Goal: Task Accomplishment & Management: Manage account settings

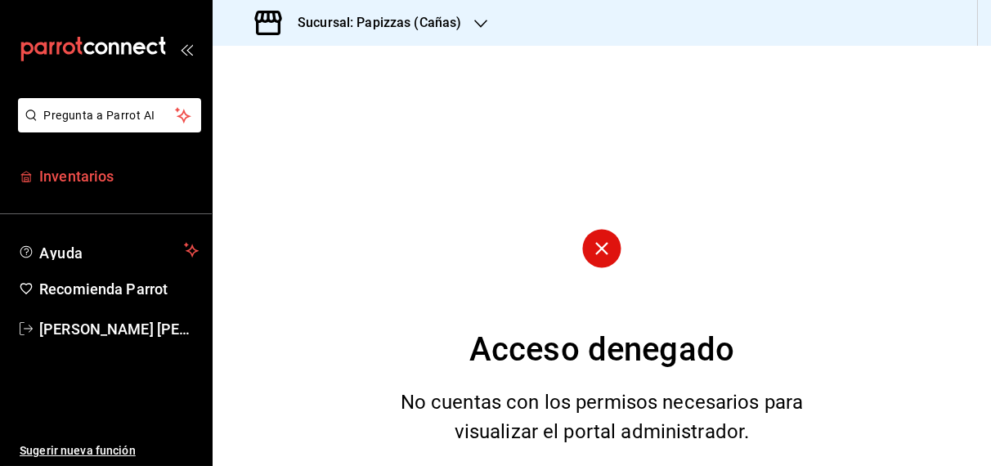
click at [74, 176] on span "Inventarios" at bounding box center [118, 176] width 159 height 22
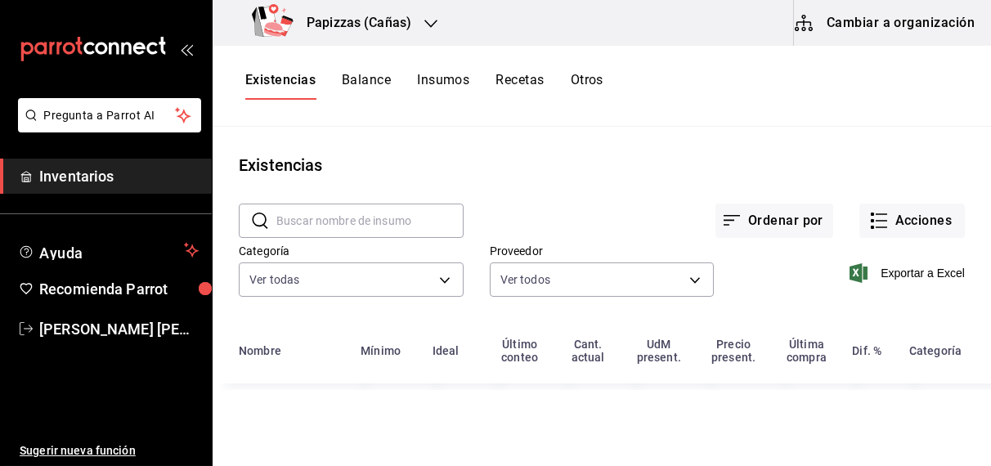
click at [590, 79] on button "Otros" at bounding box center [587, 86] width 33 height 28
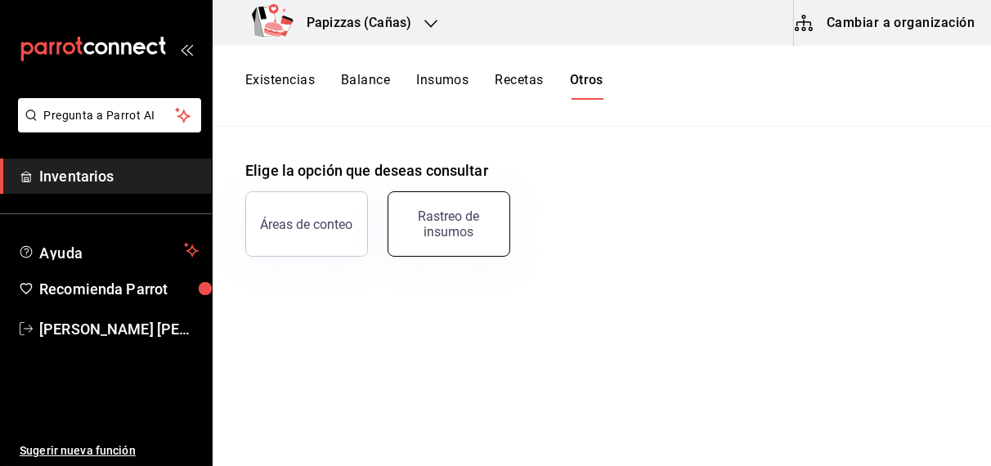
click at [442, 212] on div "Rastreo de insumos" at bounding box center [448, 224] width 101 height 31
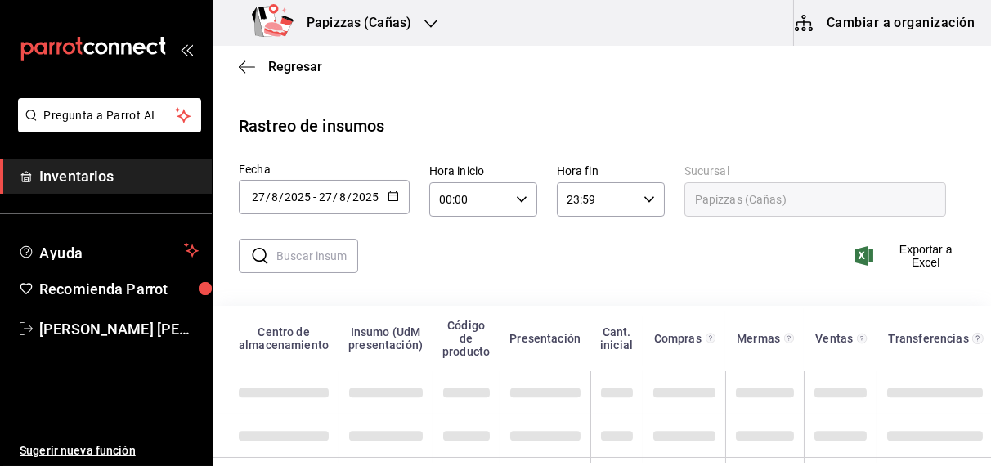
click at [388, 198] on icon "button" at bounding box center [393, 196] width 11 height 11
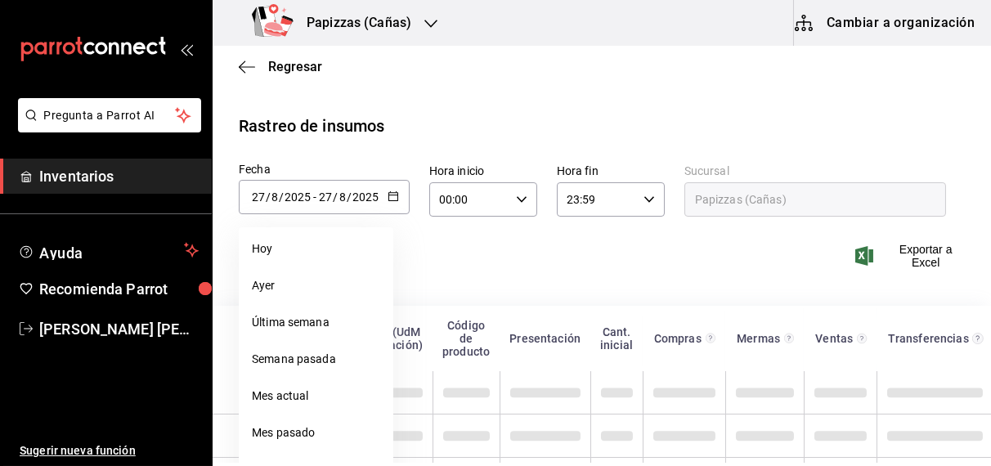
scroll to position [65, 0]
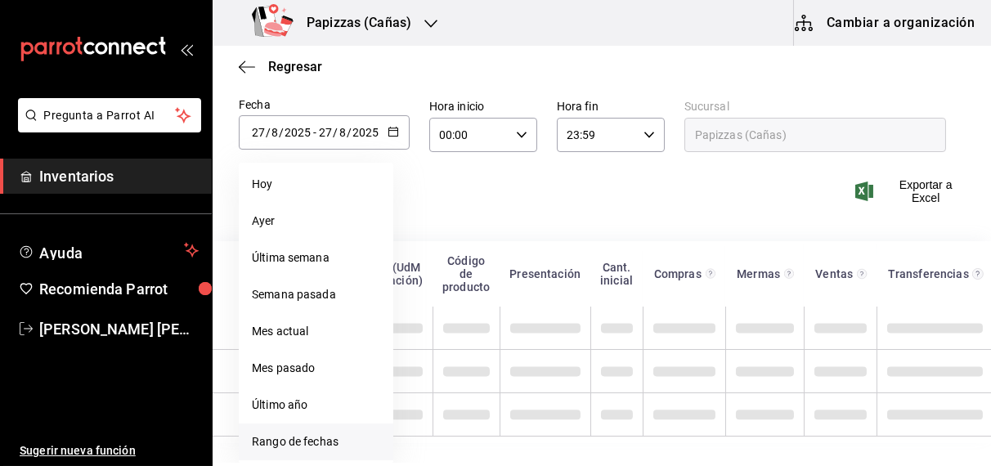
click at [303, 452] on li "Rango de fechas" at bounding box center [316, 442] width 155 height 37
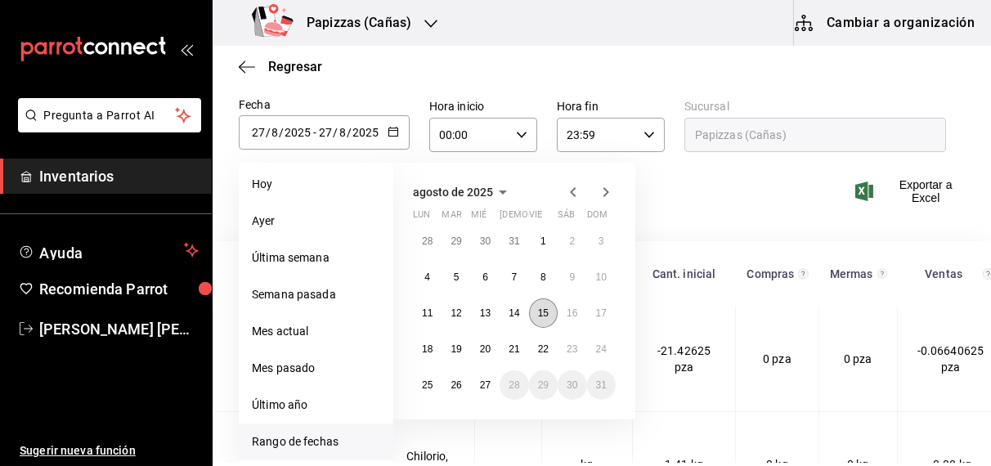
click at [539, 310] on abbr "15" at bounding box center [543, 313] width 11 height 11
click at [485, 384] on abbr "27" at bounding box center [485, 384] width 11 height 11
type input "[DATE]"
type input "15"
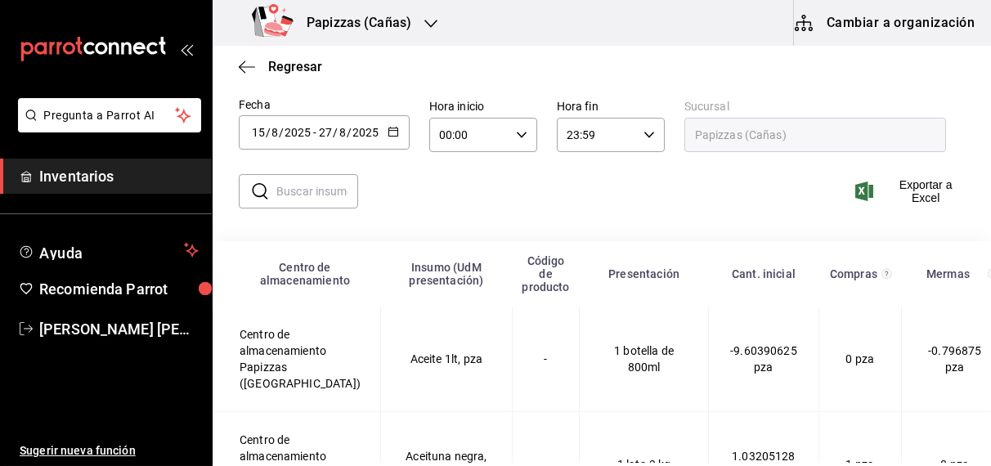
click at [308, 193] on input "text" at bounding box center [317, 191] width 82 height 33
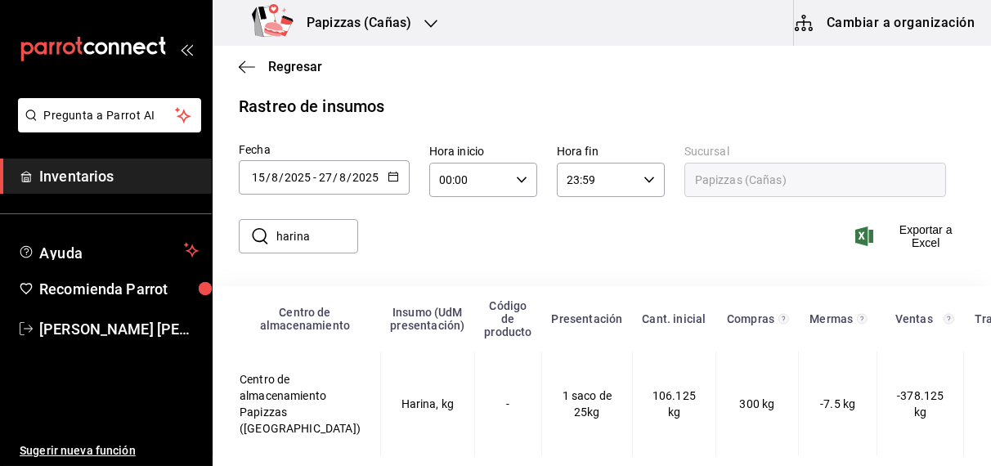
scroll to position [34, 0]
type input "harina"
click at [388, 173] on \(Stroke\) "button" at bounding box center [393, 177] width 10 height 9
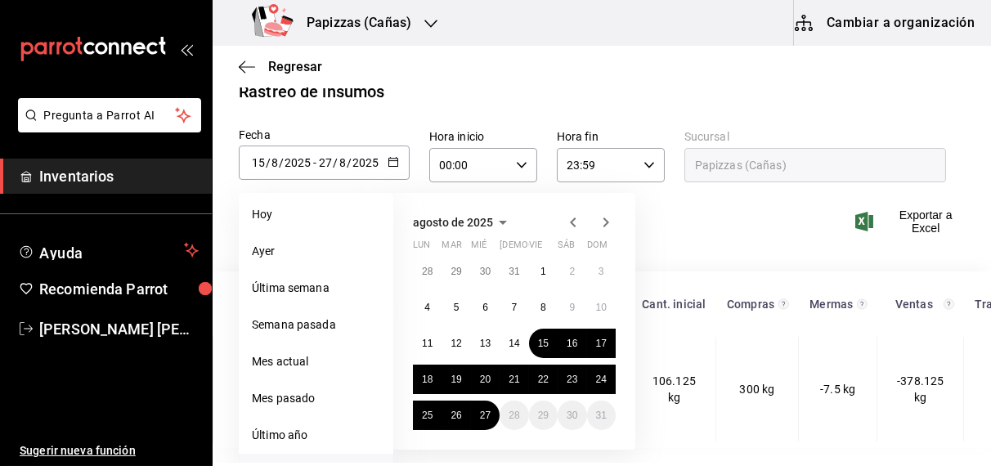
scroll to position [65, 0]
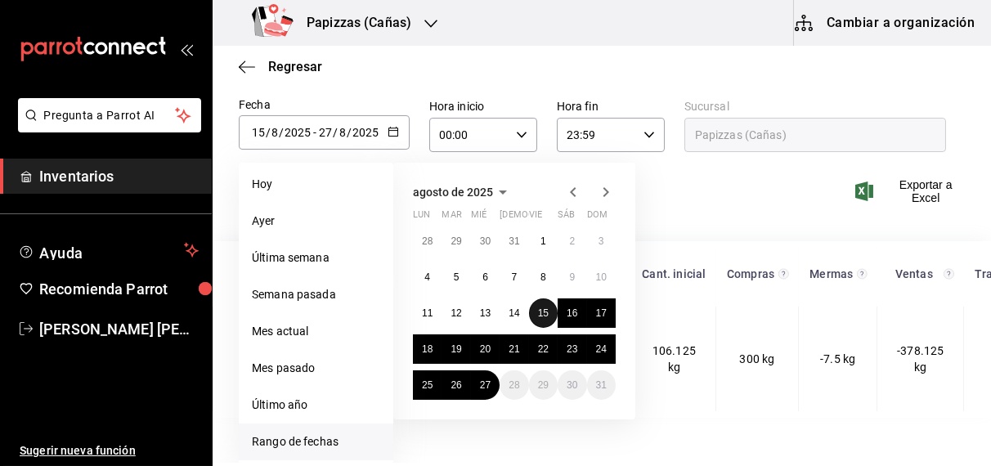
click at [539, 314] on abbr "15" at bounding box center [543, 313] width 11 height 11
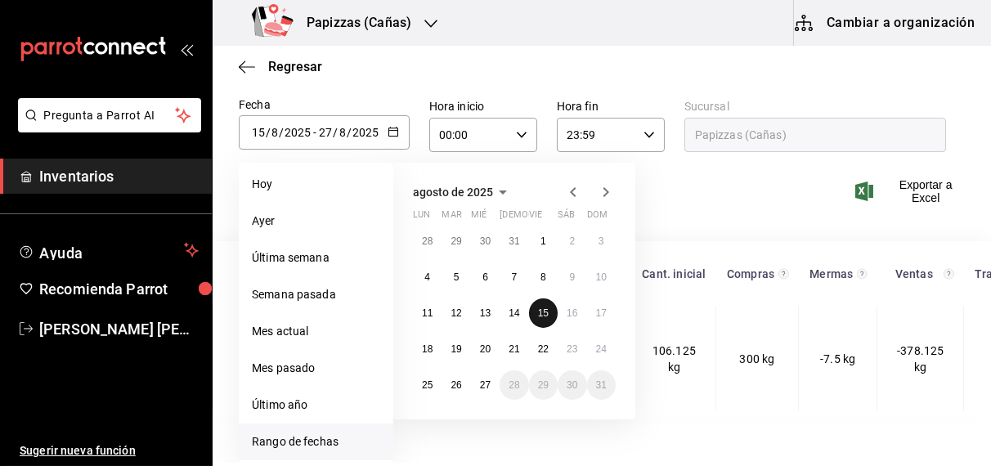
click at [539, 314] on abbr "15" at bounding box center [543, 313] width 11 height 11
type input "[DATE]"
type input "15"
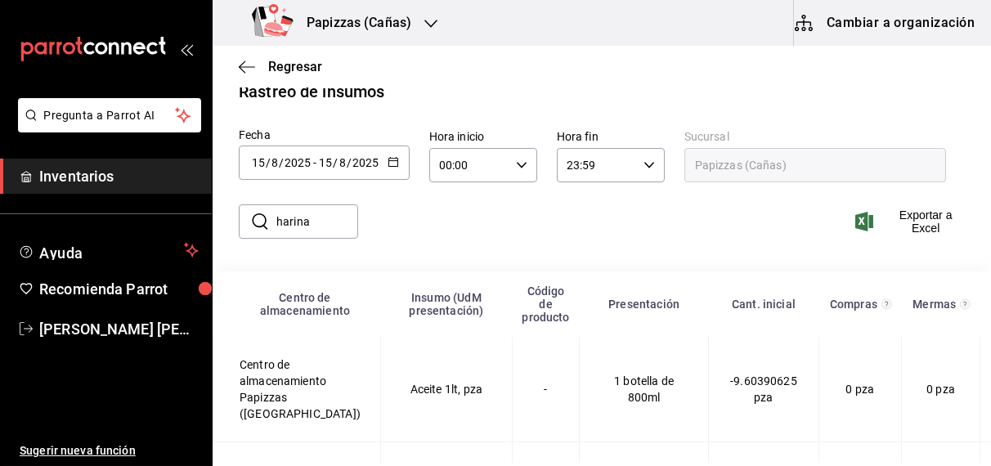
click at [339, 221] on input "harina" at bounding box center [317, 221] width 82 height 33
type input "HARINA"
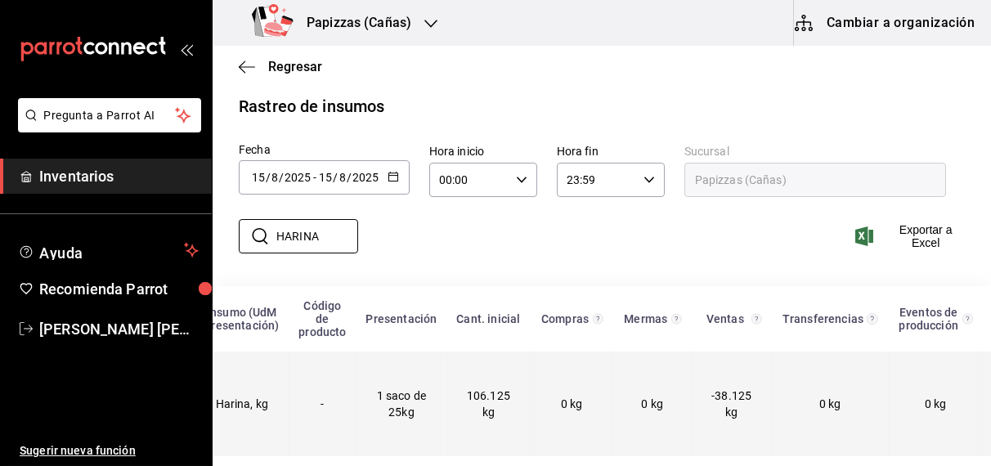
scroll to position [0, 323]
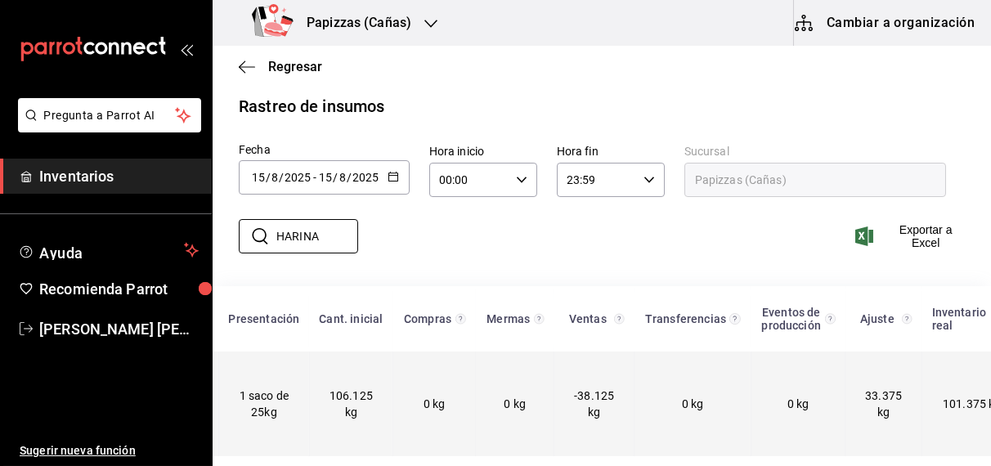
click at [846, 401] on td "33.375 kg" at bounding box center [884, 404] width 77 height 105
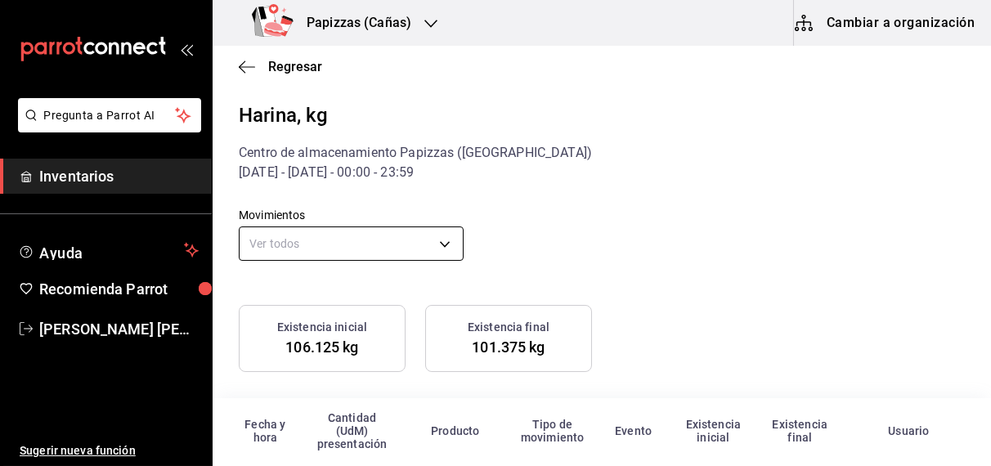
click at [376, 240] on body "Pregunta a Parrot AI Inventarios Ayuda Recomienda Parrot [PERSON_NAME] [PERSON_…" at bounding box center [495, 231] width 991 height 463
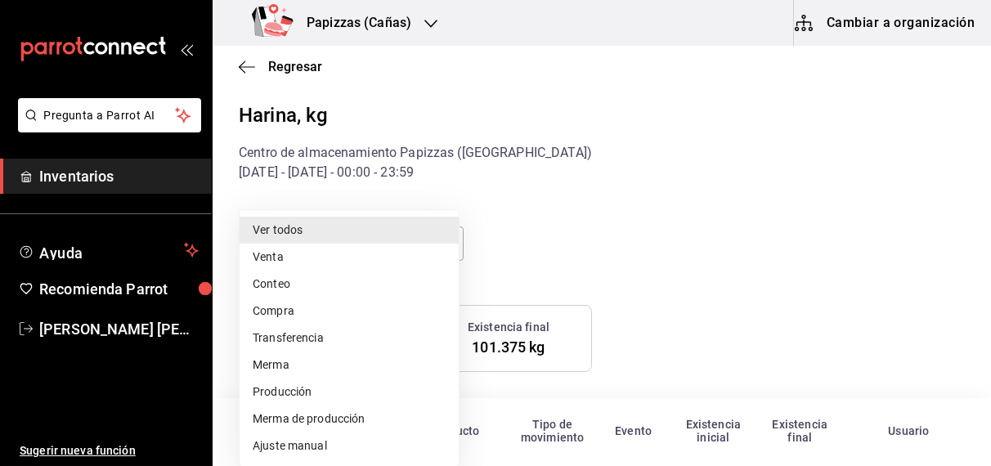
click at [311, 455] on li "Ajuste manual" at bounding box center [349, 446] width 219 height 27
type input "MANUAL_ADJUSTMENT"
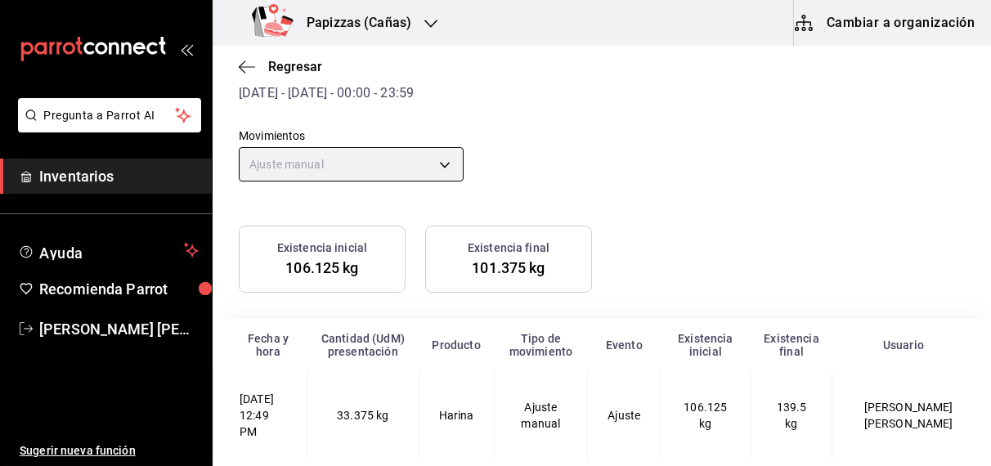
scroll to position [99, 0]
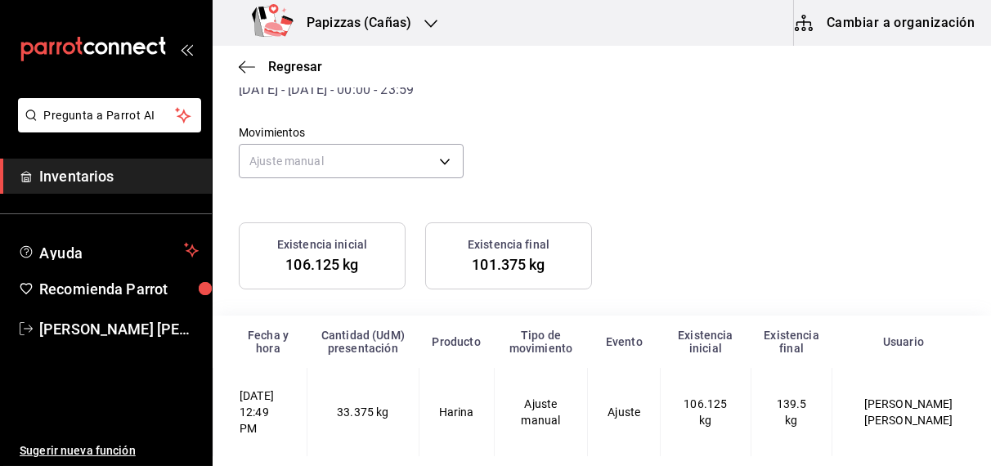
click at [388, 406] on span "33.375 kg" at bounding box center [363, 412] width 52 height 13
click at [532, 428] on td "Ajuste manual" at bounding box center [541, 412] width 94 height 88
click at [283, 70] on span "Regresar" at bounding box center [295, 67] width 54 height 16
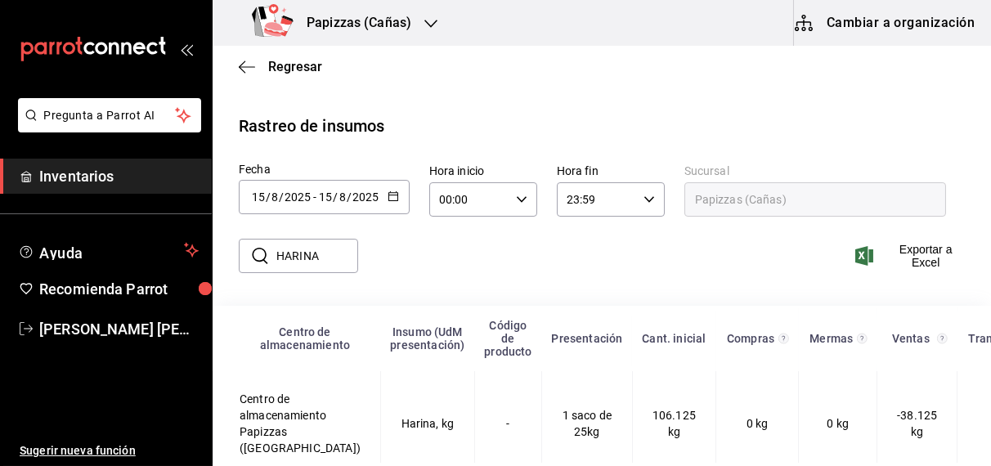
click at [299, 62] on span "Regresar" at bounding box center [295, 67] width 54 height 16
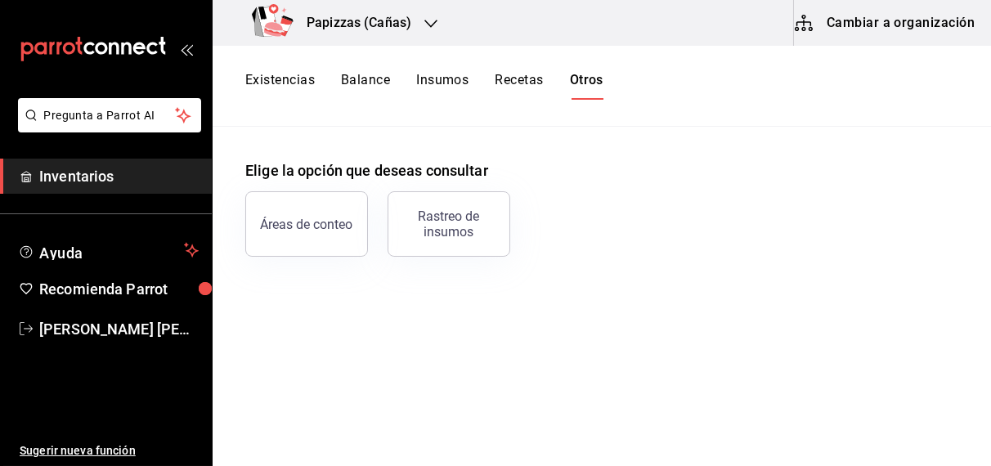
click at [283, 79] on button "Existencias" at bounding box center [280, 86] width 70 height 28
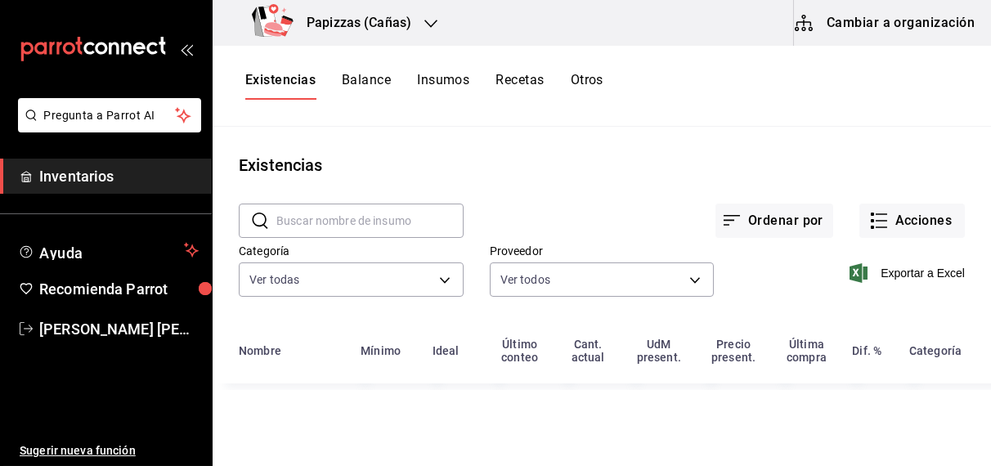
click at [374, 222] on input "text" at bounding box center [369, 220] width 187 height 33
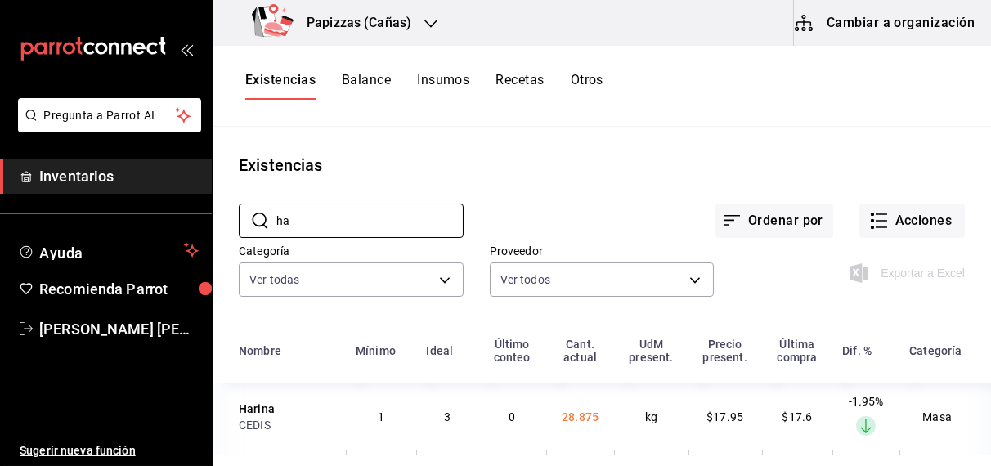
type input "h"
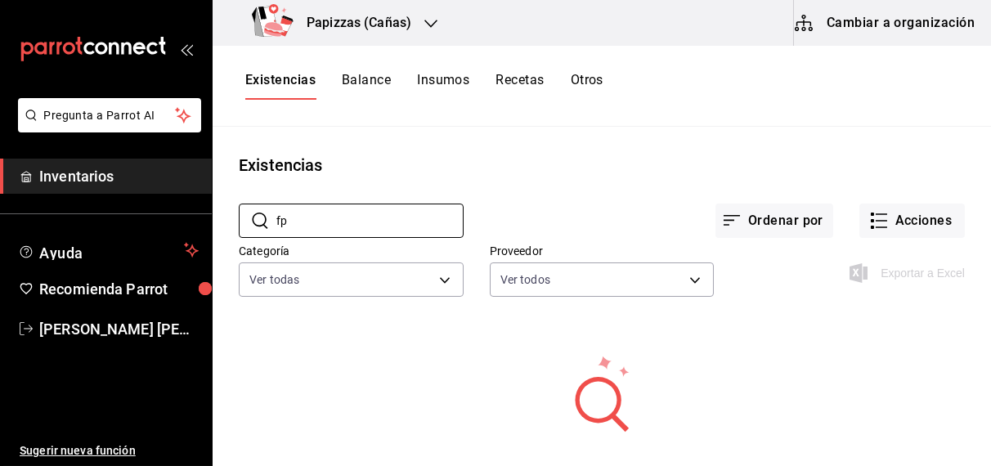
type input "f"
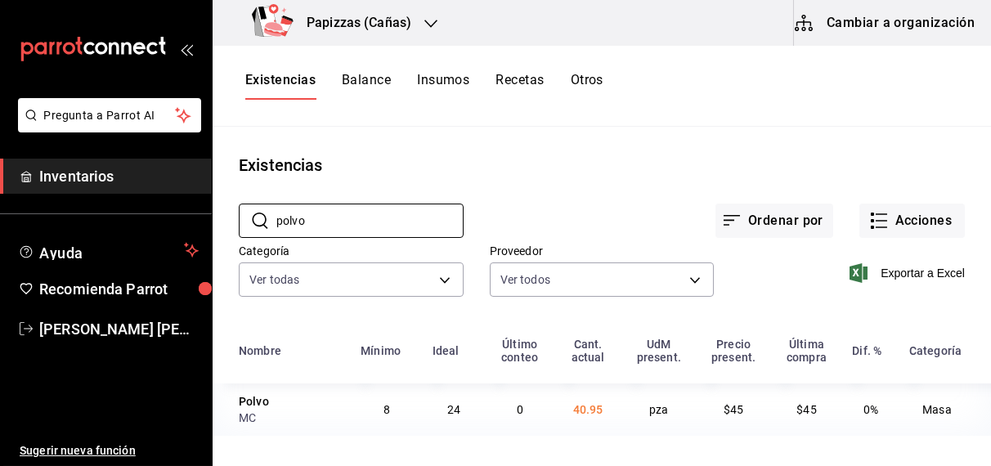
type input "polvo"
click at [595, 87] on button "Otros" at bounding box center [587, 86] width 33 height 28
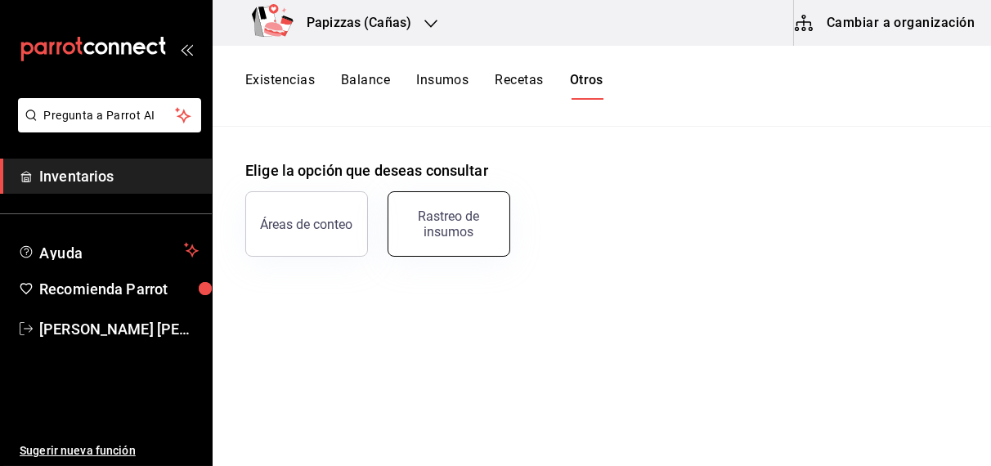
click at [446, 250] on button "Rastreo de insumos" at bounding box center [449, 223] width 123 height 65
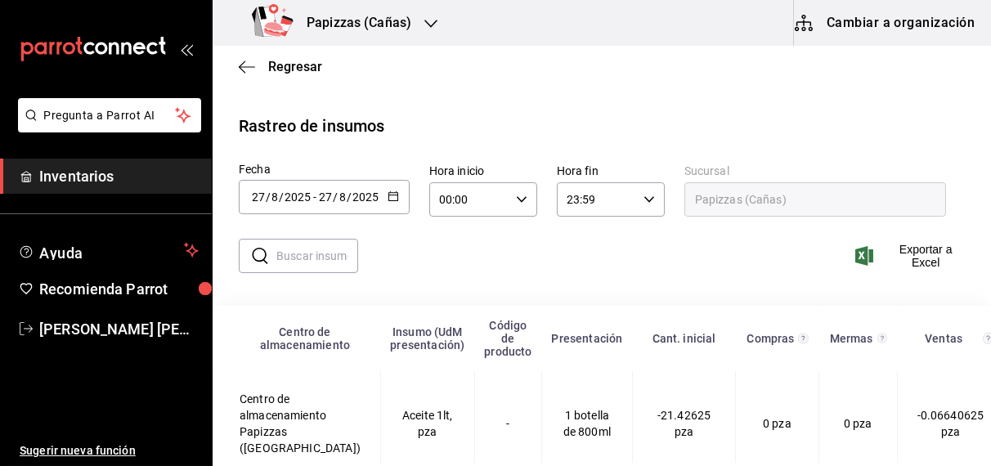
click at [390, 193] on icon "button" at bounding box center [393, 196] width 11 height 11
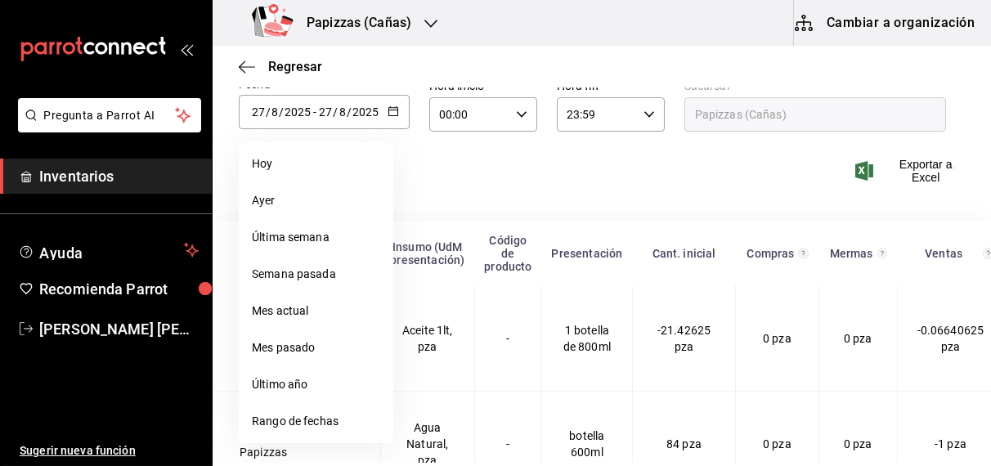
scroll to position [86, 0]
click at [297, 428] on li "Rango de fechas" at bounding box center [316, 420] width 155 height 37
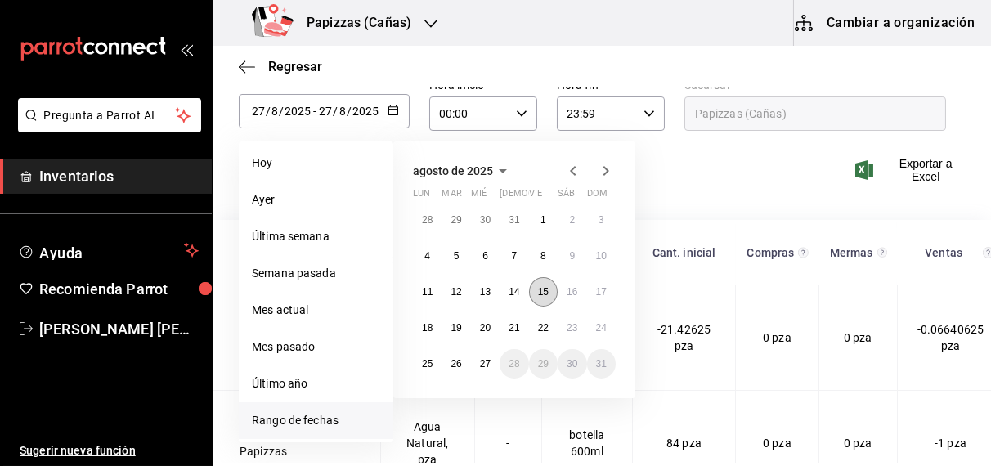
click at [543, 286] on abbr "15" at bounding box center [543, 291] width 11 height 11
click at [486, 362] on abbr "27" at bounding box center [485, 363] width 11 height 11
type input "[DATE]"
type input "15"
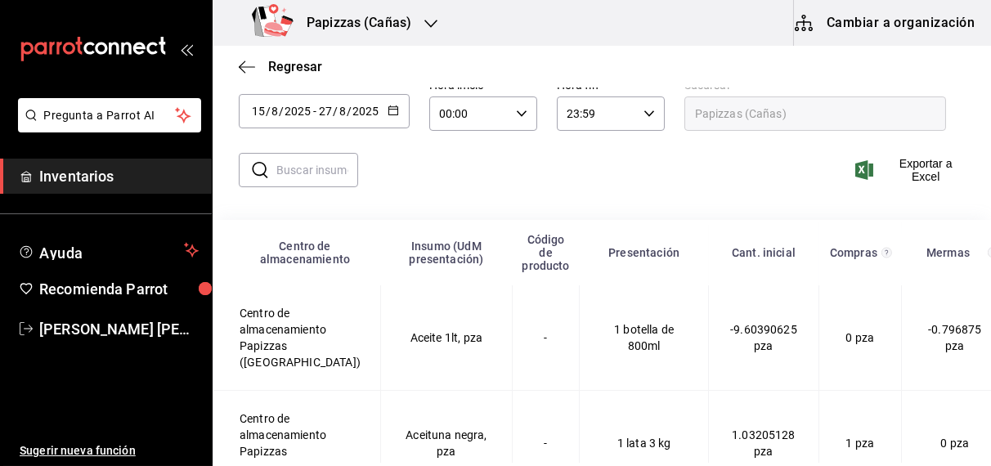
click at [297, 194] on div "​ ​ Exportar a Excel" at bounding box center [596, 179] width 792 height 67
click at [321, 166] on input "text" at bounding box center [317, 170] width 82 height 33
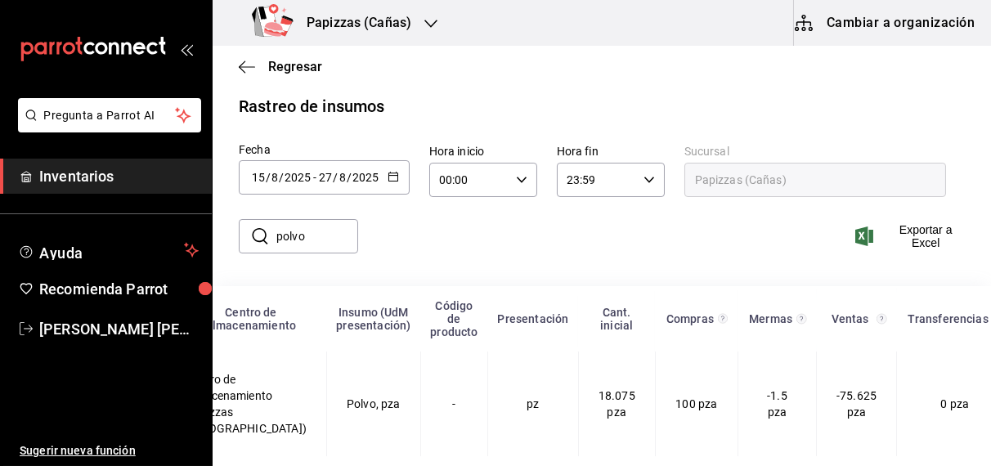
scroll to position [0, 0]
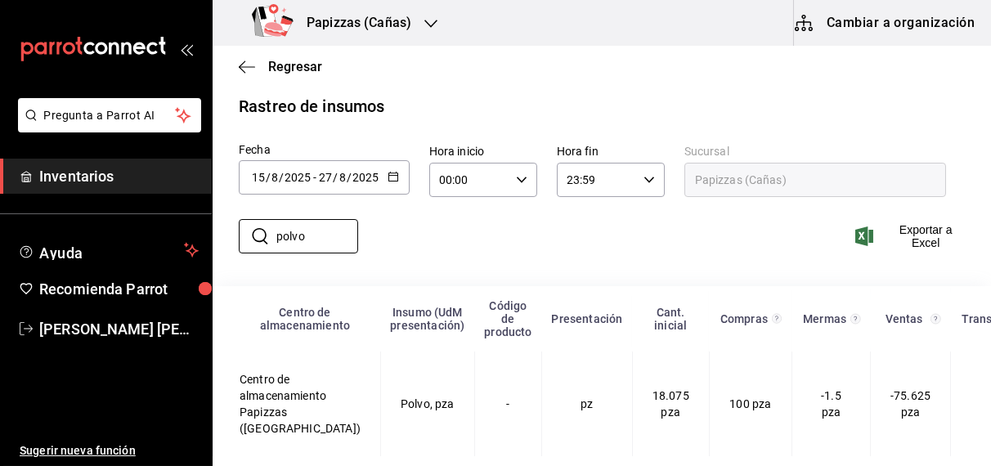
type input "polvo"
click at [613, 256] on div "​ polvo ​ Exportar a Excel" at bounding box center [596, 246] width 792 height 67
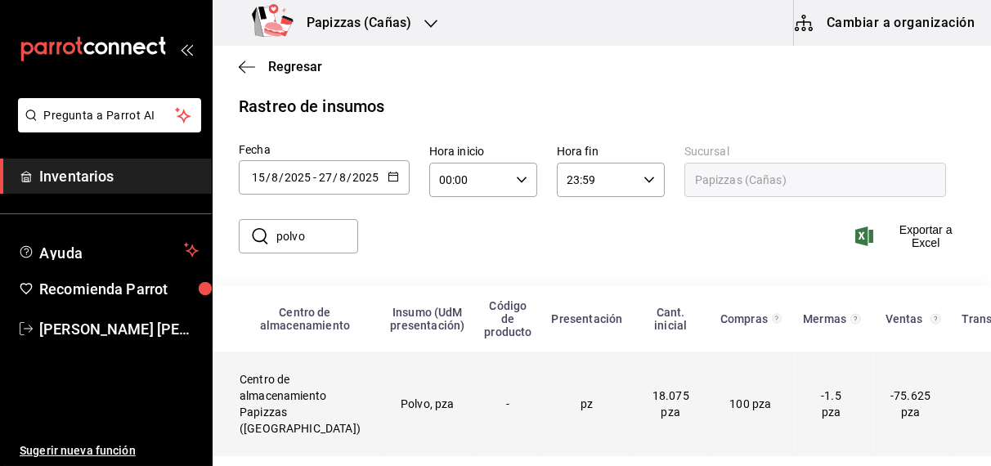
click at [572, 405] on td "pz" at bounding box center [586, 404] width 91 height 105
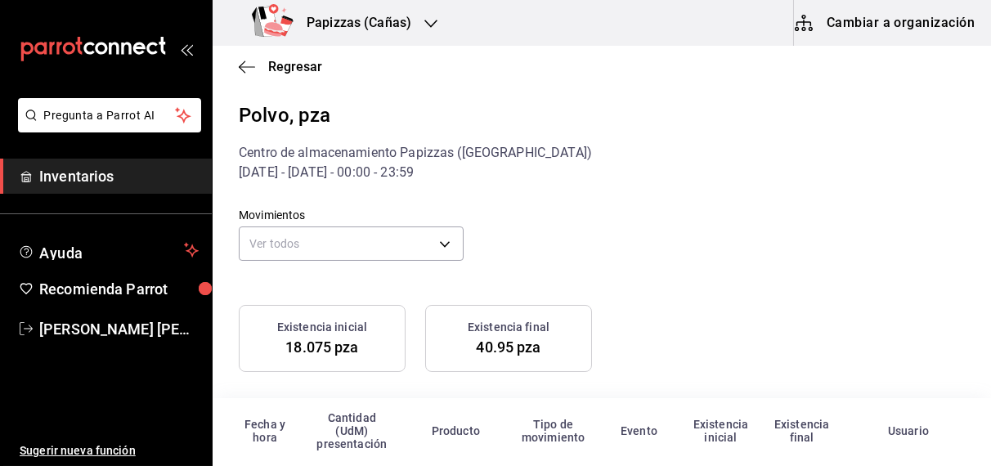
click at [406, 365] on div "Existencia final 40.95 pza" at bounding box center [499, 328] width 186 height 87
click at [443, 250] on body "Pregunta a Parrot AI Inventarios Ayuda Recomienda Parrot [PERSON_NAME] [PERSON_…" at bounding box center [495, 231] width 991 height 463
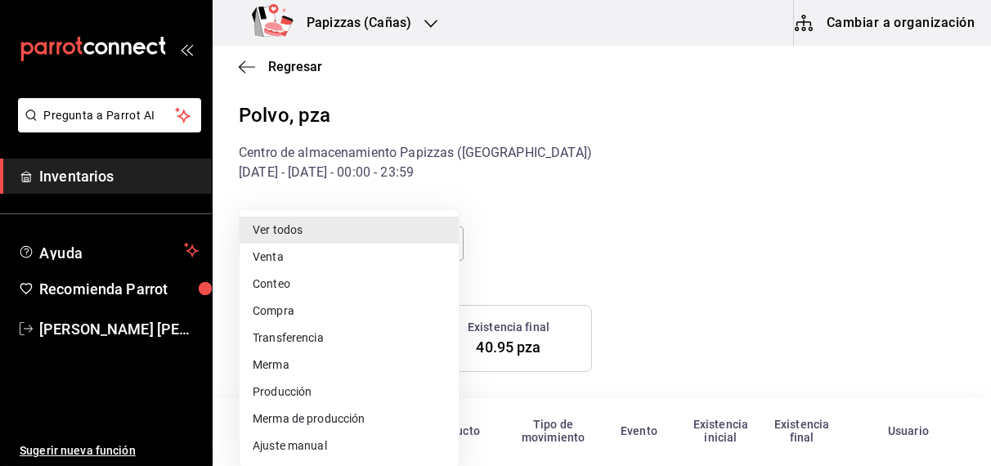
click at [284, 321] on li "Compra" at bounding box center [349, 311] width 219 height 27
type input "PURCHASE"
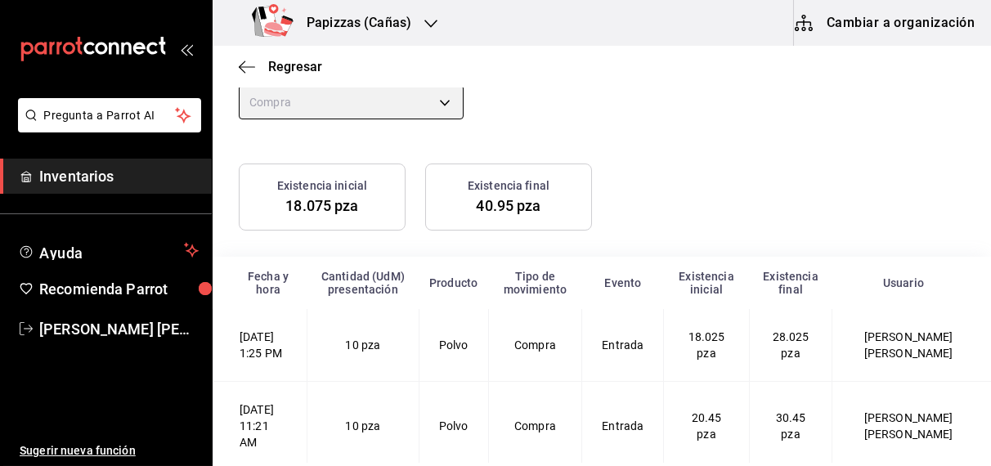
scroll to position [136, 0]
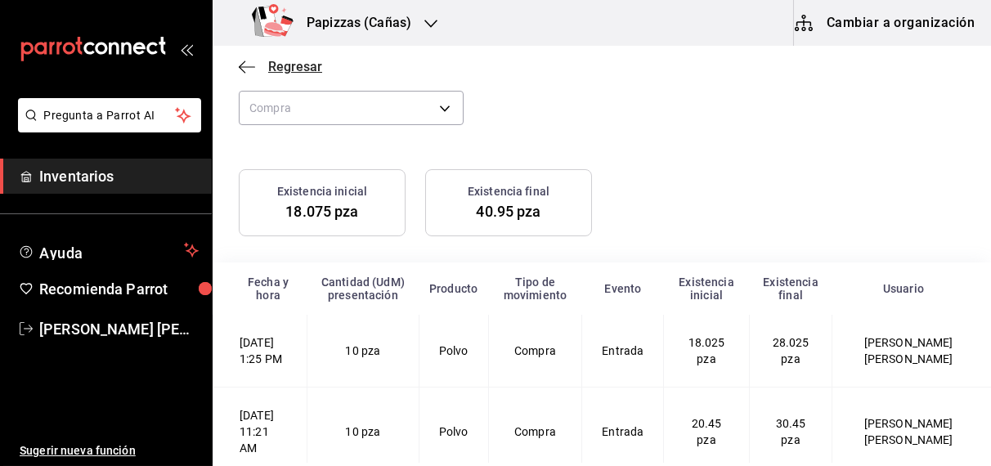
click at [295, 70] on span "Regresar" at bounding box center [295, 67] width 54 height 16
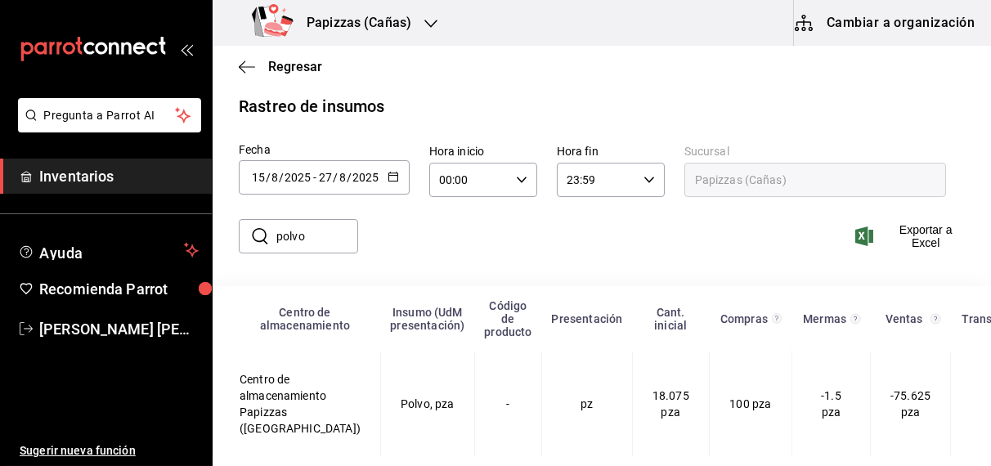
scroll to position [34, 0]
click at [295, 70] on span "Regresar" at bounding box center [295, 67] width 54 height 16
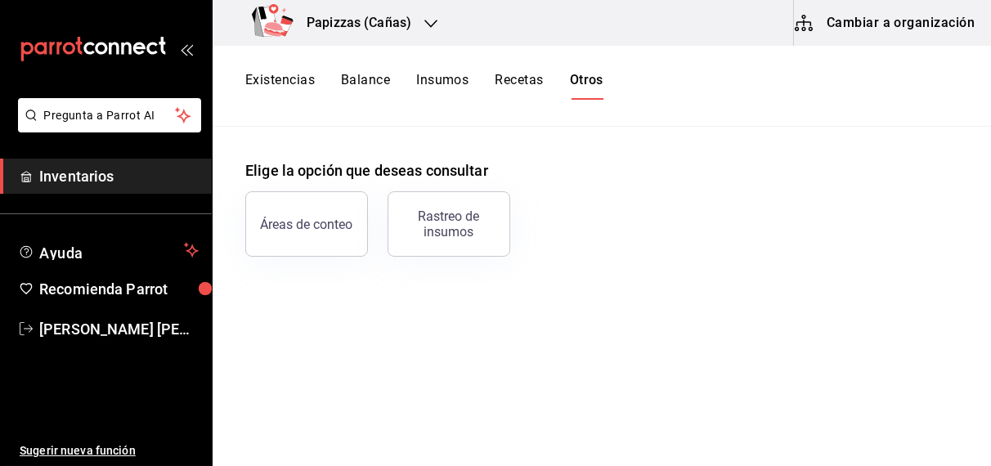
click at [285, 79] on button "Existencias" at bounding box center [280, 86] width 70 height 28
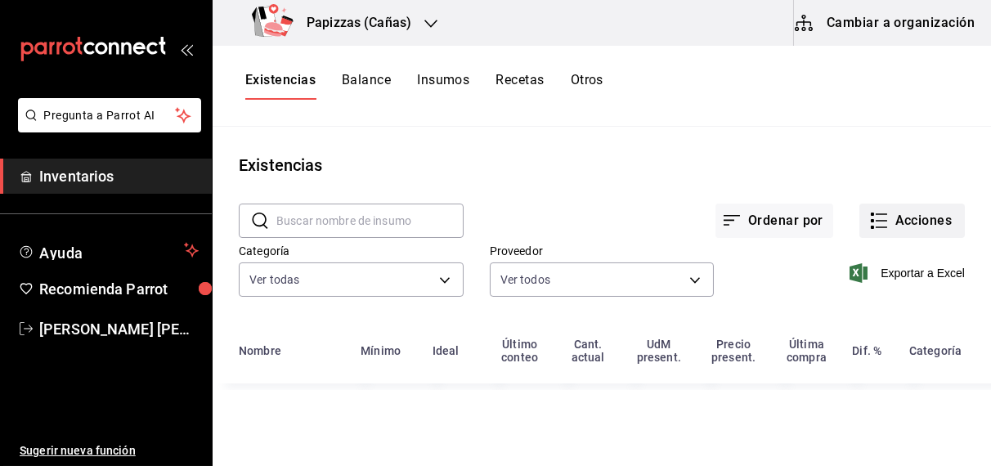
click at [915, 221] on button "Acciones" at bounding box center [913, 221] width 106 height 34
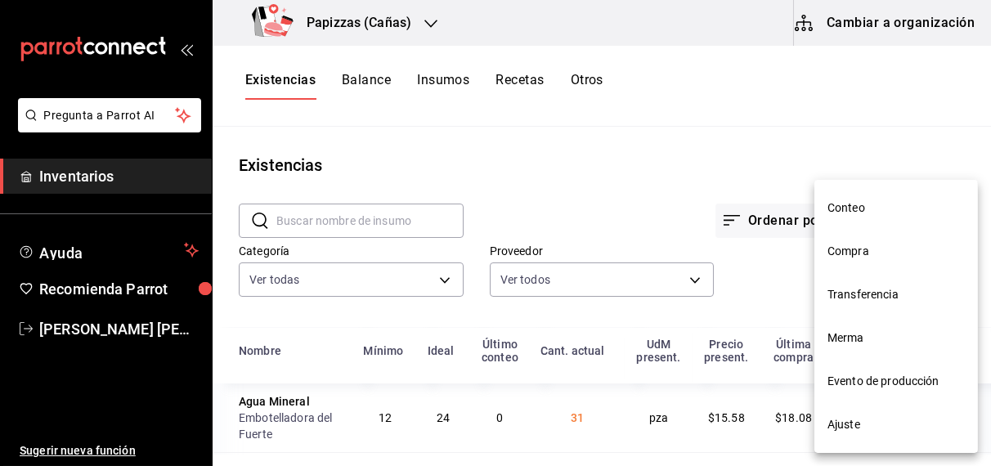
click at [857, 254] on span "Compra" at bounding box center [896, 251] width 137 height 17
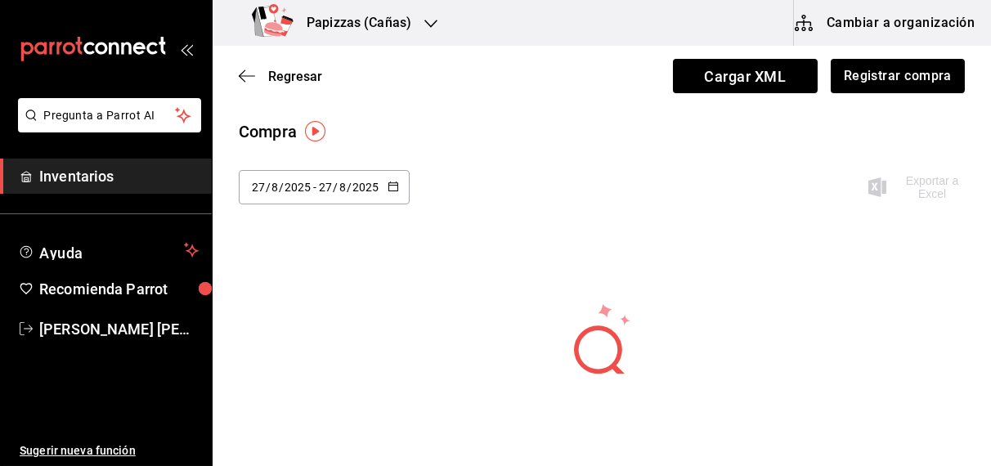
click at [391, 186] on icon "button" at bounding box center [393, 186] width 11 height 11
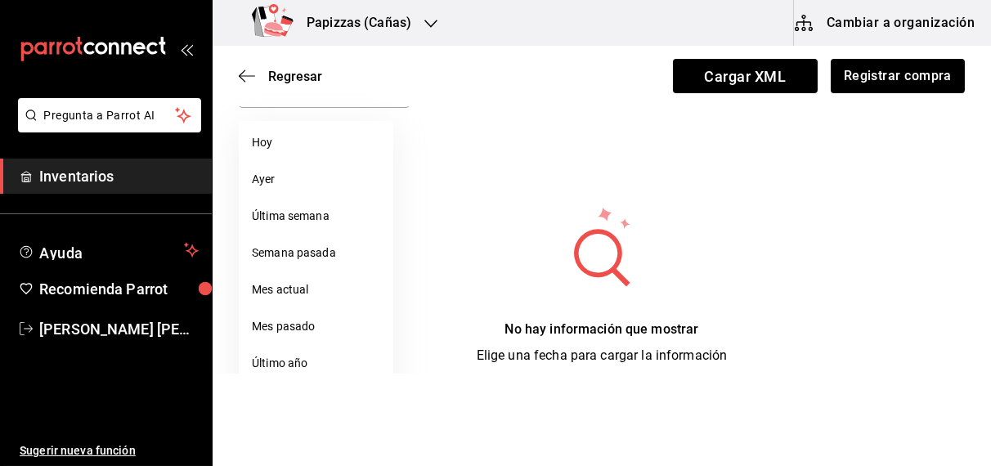
scroll to position [144, 0]
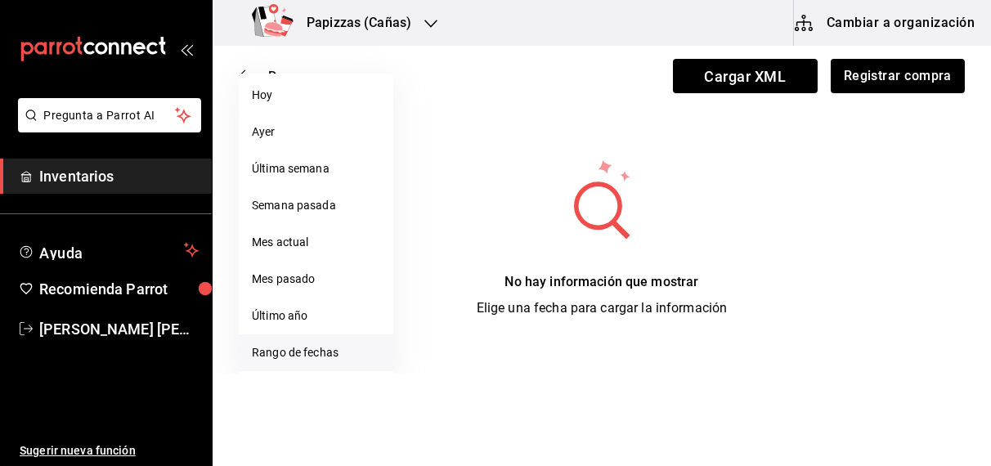
click at [299, 354] on li "Rango de fechas" at bounding box center [316, 352] width 155 height 37
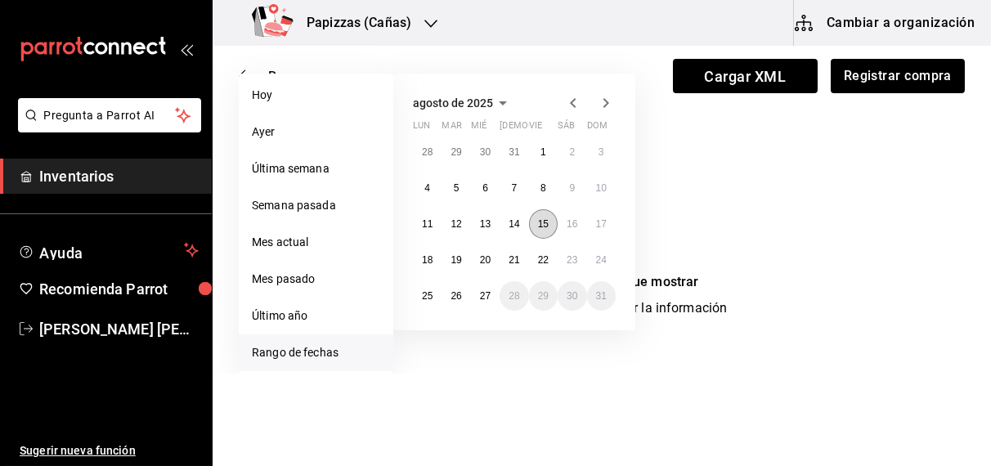
click at [544, 220] on abbr "15" at bounding box center [543, 223] width 11 height 11
click at [485, 294] on abbr "27" at bounding box center [485, 295] width 11 height 11
type input "[DATE]"
type input "15"
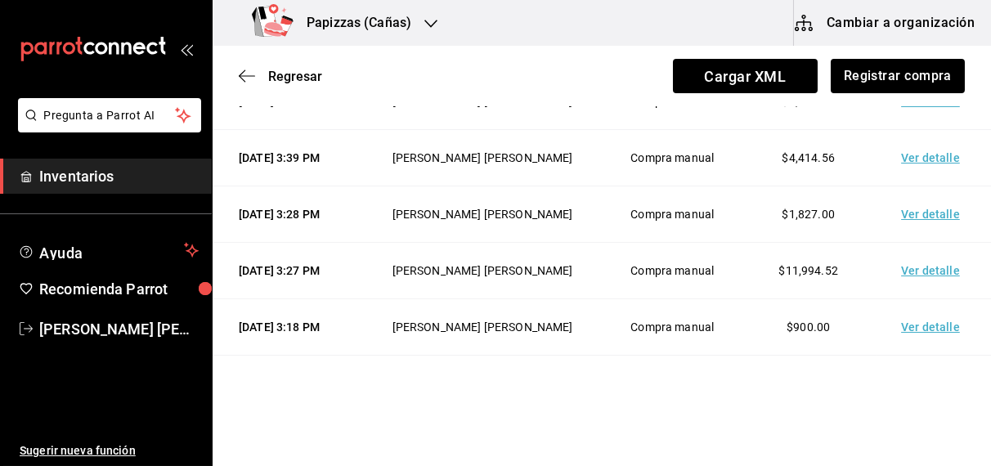
scroll to position [469, 0]
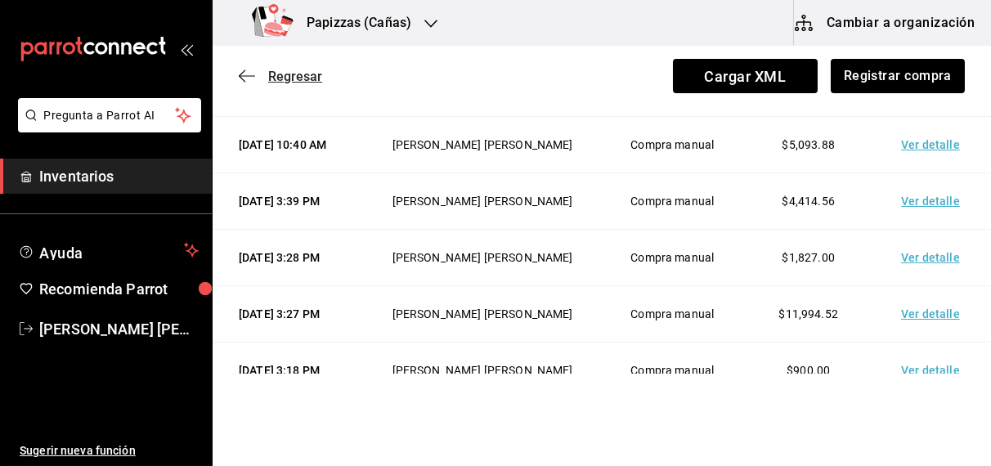
click at [299, 70] on span "Regresar" at bounding box center [295, 77] width 54 height 16
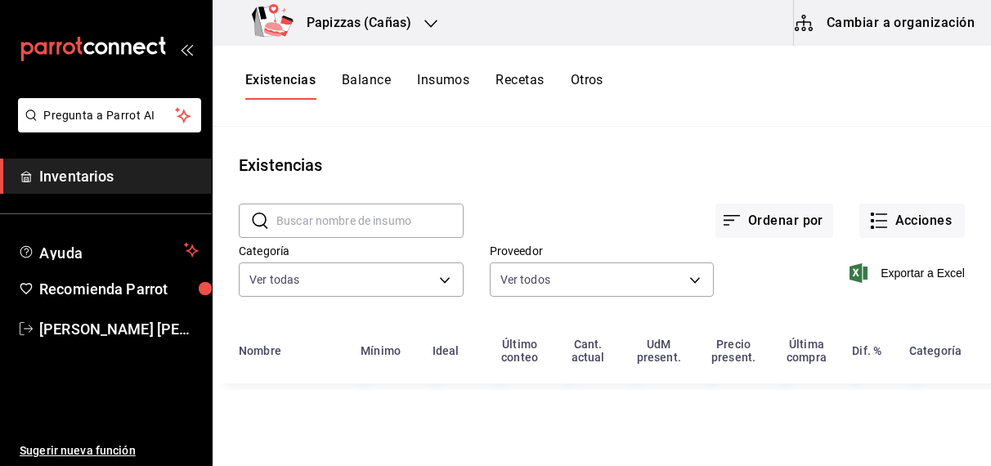
click at [599, 88] on button "Otros" at bounding box center [587, 86] width 33 height 28
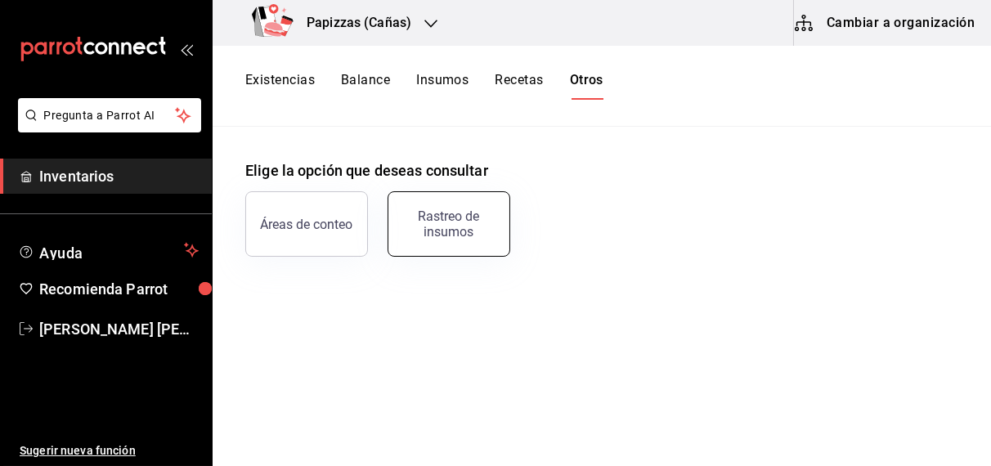
click at [474, 224] on div "Rastreo de insumos" at bounding box center [448, 224] width 101 height 31
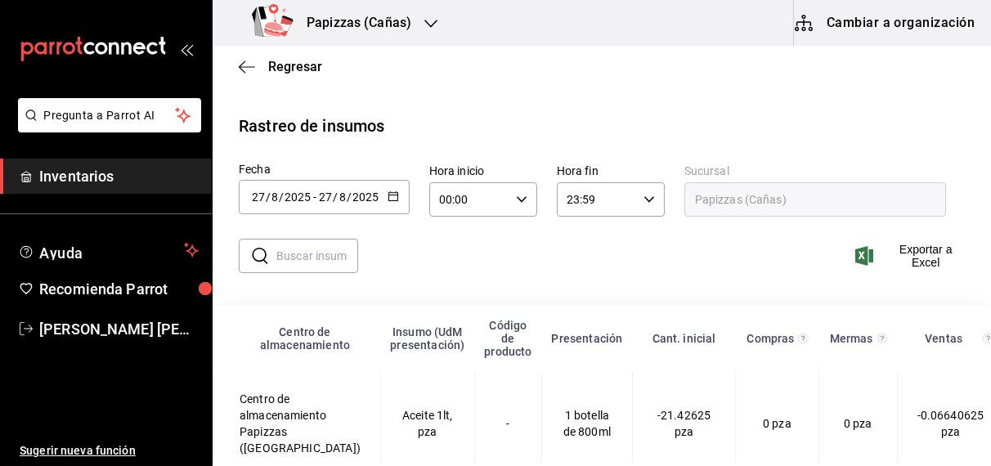
click at [389, 196] on icon "button" at bounding box center [393, 196] width 11 height 11
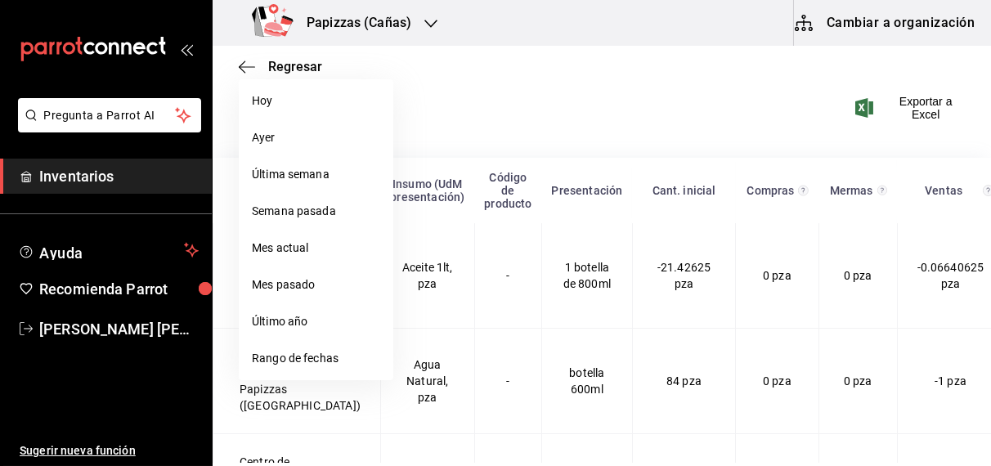
scroll to position [214, 0]
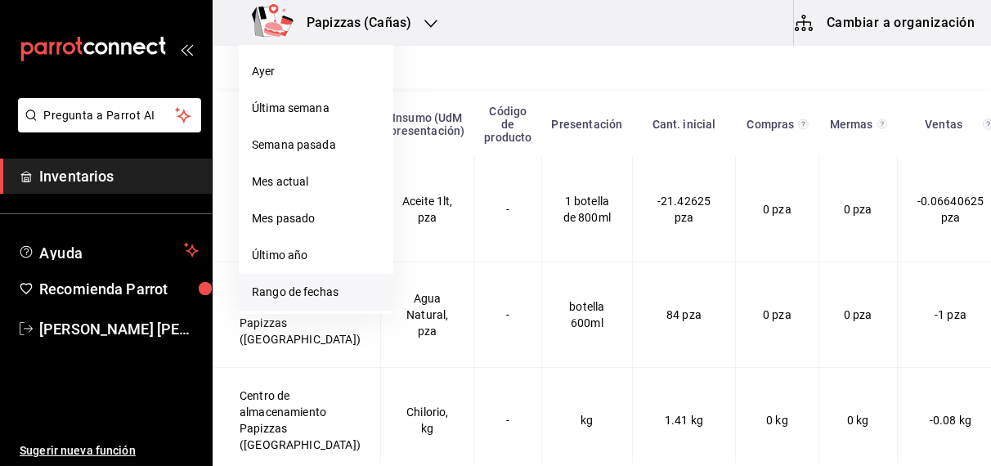
click at [308, 291] on li "Rango de fechas" at bounding box center [316, 292] width 155 height 37
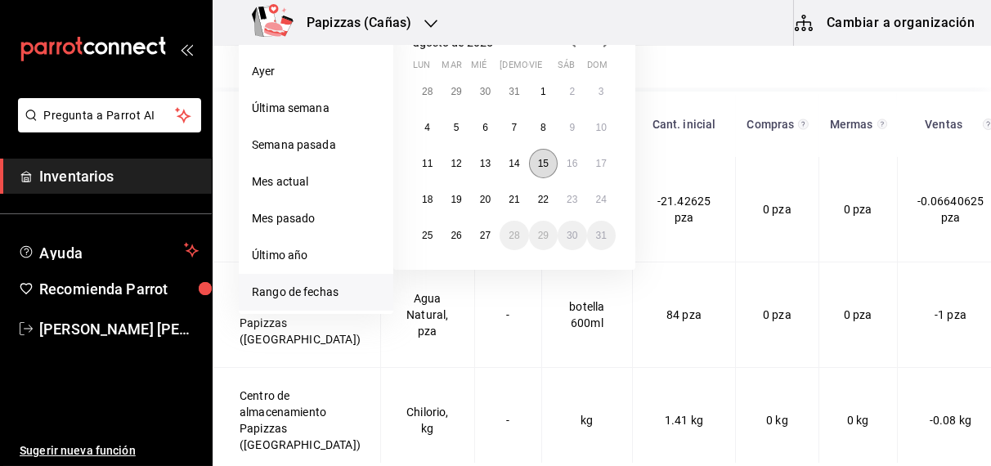
click at [544, 159] on abbr "15" at bounding box center [543, 163] width 11 height 11
click at [487, 237] on abbr "27" at bounding box center [485, 235] width 11 height 11
type input "[DATE]"
type input "15"
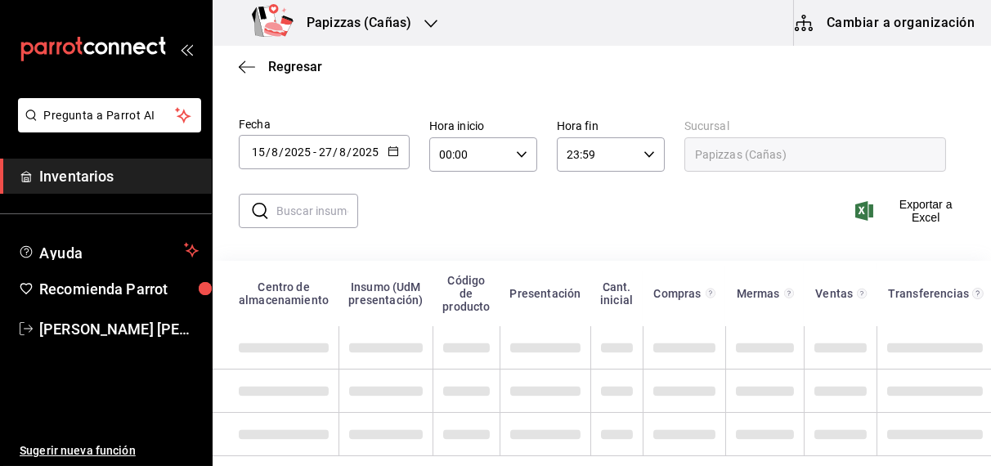
scroll to position [59, 0]
click at [332, 195] on input "text" at bounding box center [317, 211] width 82 height 33
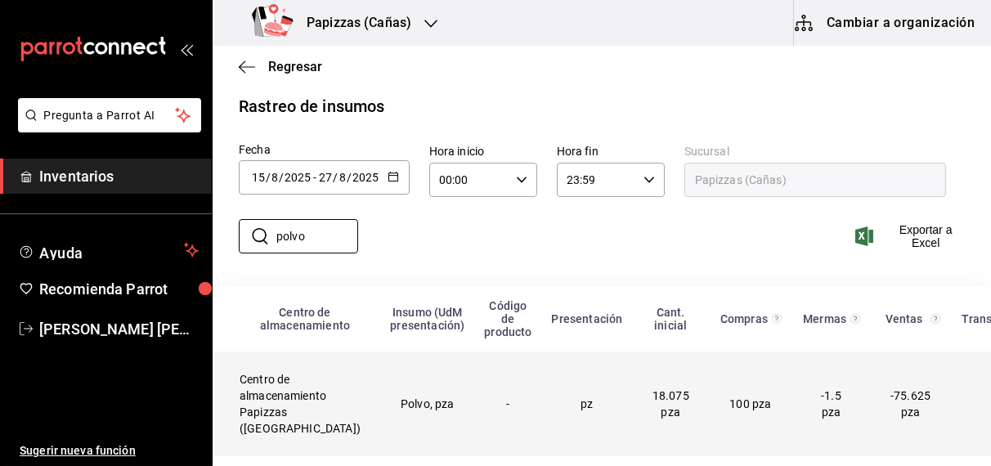
type input "polvo"
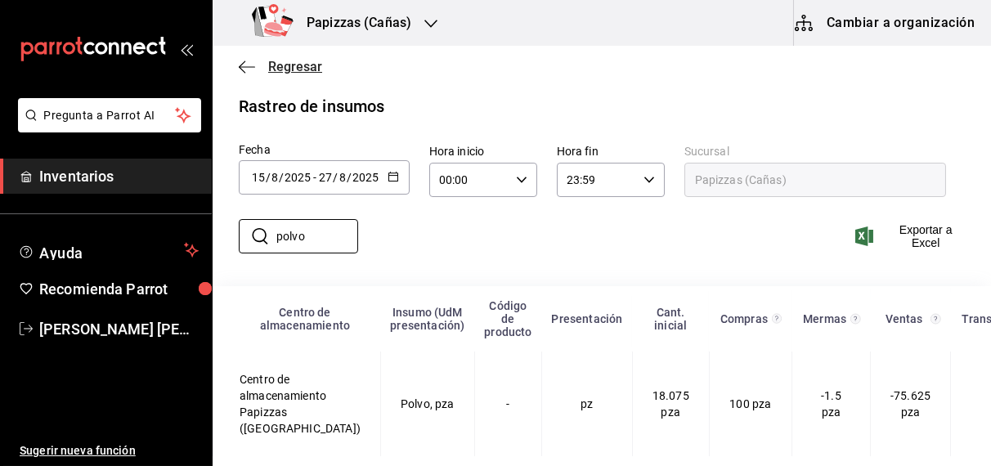
click at [298, 61] on span "Regresar" at bounding box center [295, 67] width 54 height 16
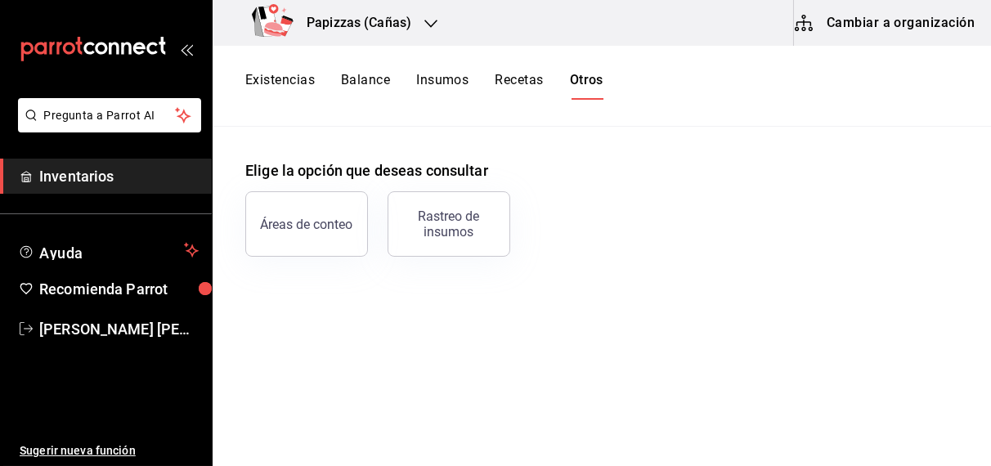
click at [303, 82] on button "Existencias" at bounding box center [280, 86] width 70 height 28
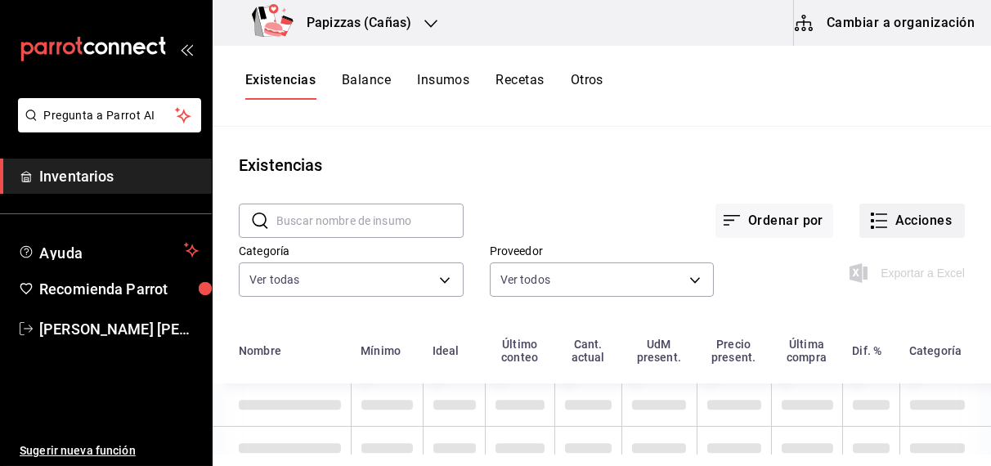
click at [932, 224] on button "Acciones" at bounding box center [913, 221] width 106 height 34
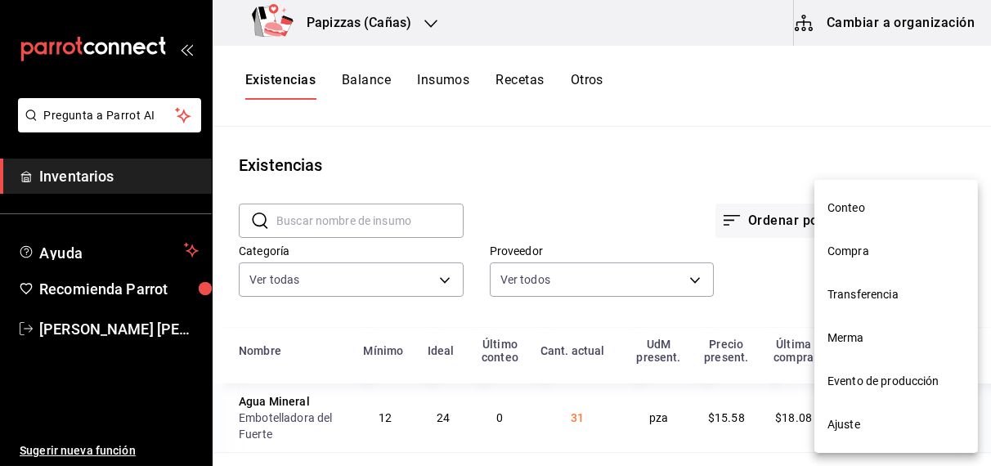
click at [865, 257] on span "Compra" at bounding box center [896, 251] width 137 height 17
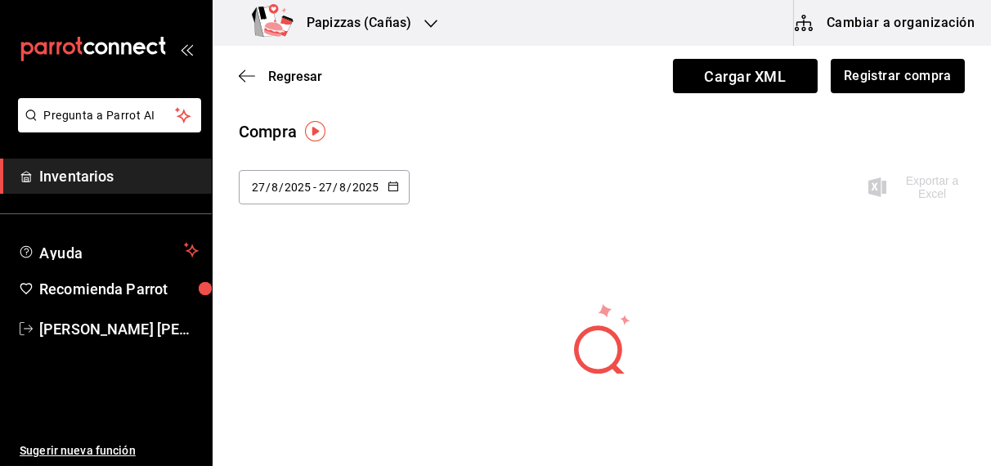
click at [390, 182] on \(Stroke\) "button" at bounding box center [390, 182] width 1 height 1
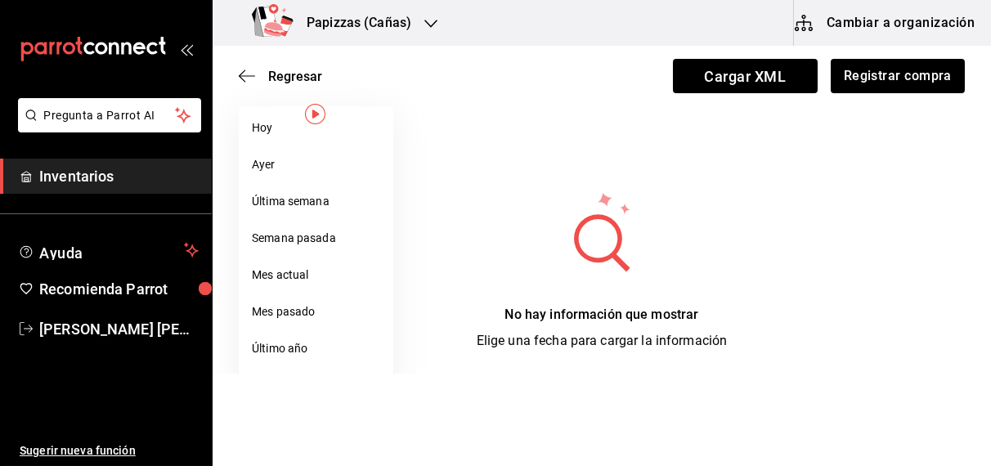
scroll to position [144, 0]
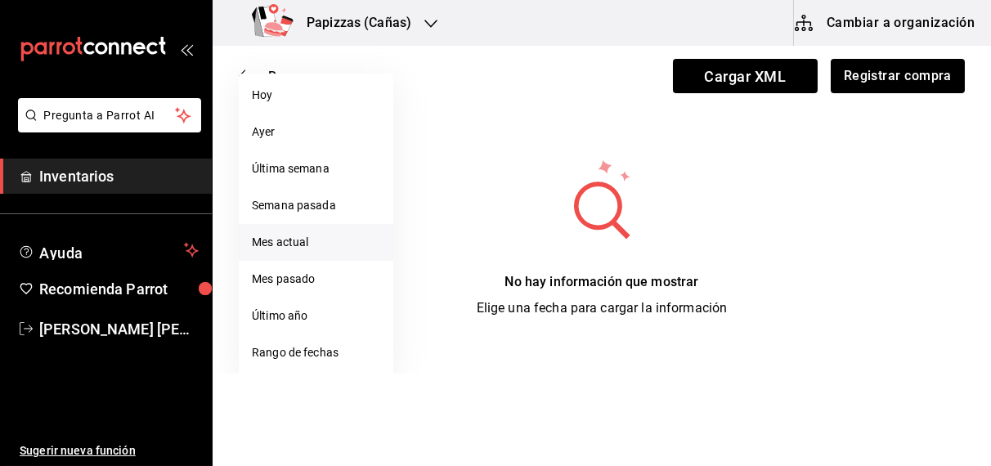
click at [305, 251] on li "Mes actual" at bounding box center [316, 242] width 155 height 37
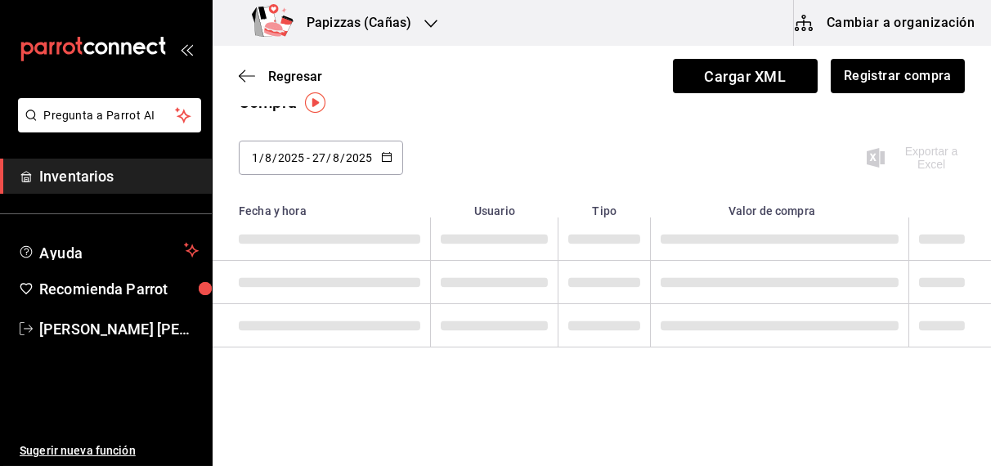
type input "[DATE]"
type input "1"
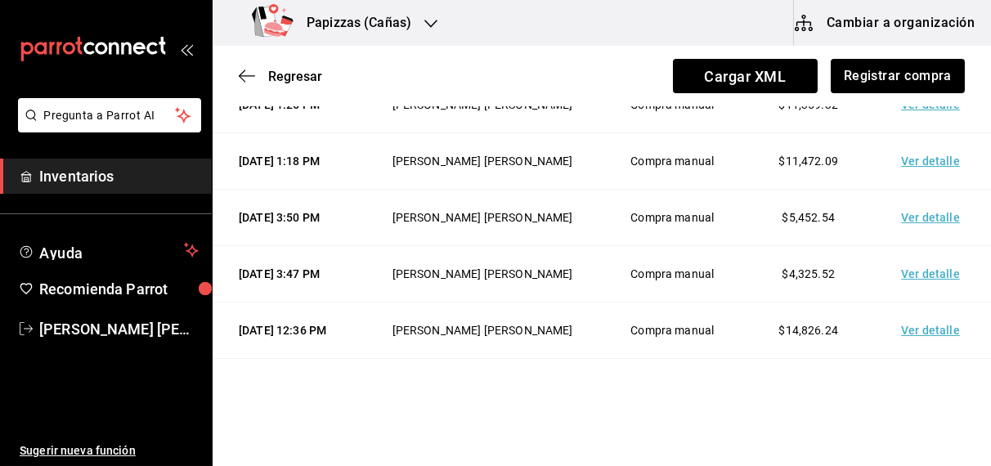
scroll to position [1530, 0]
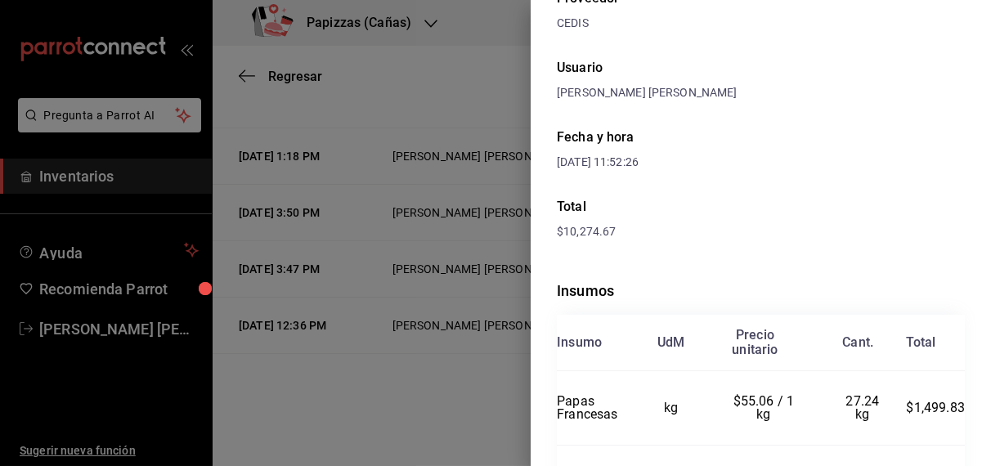
scroll to position [0, 0]
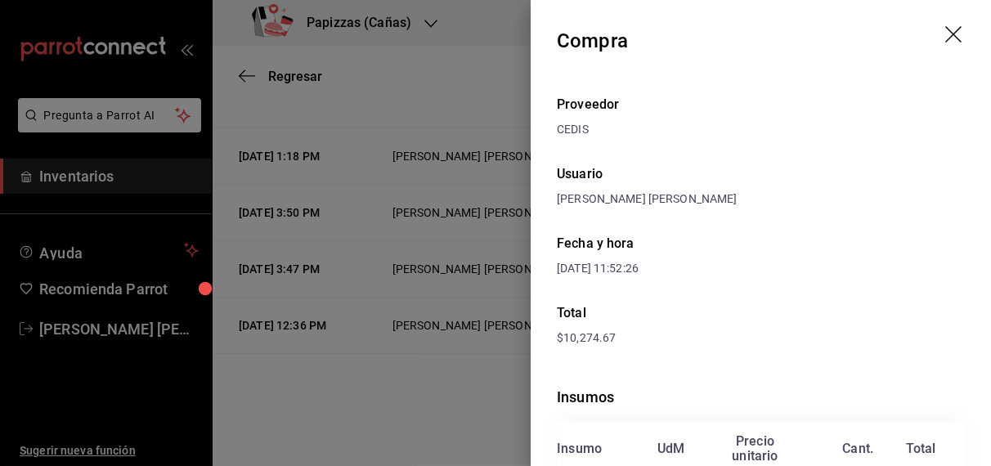
click at [945, 31] on icon "drag" at bounding box center [955, 36] width 20 height 20
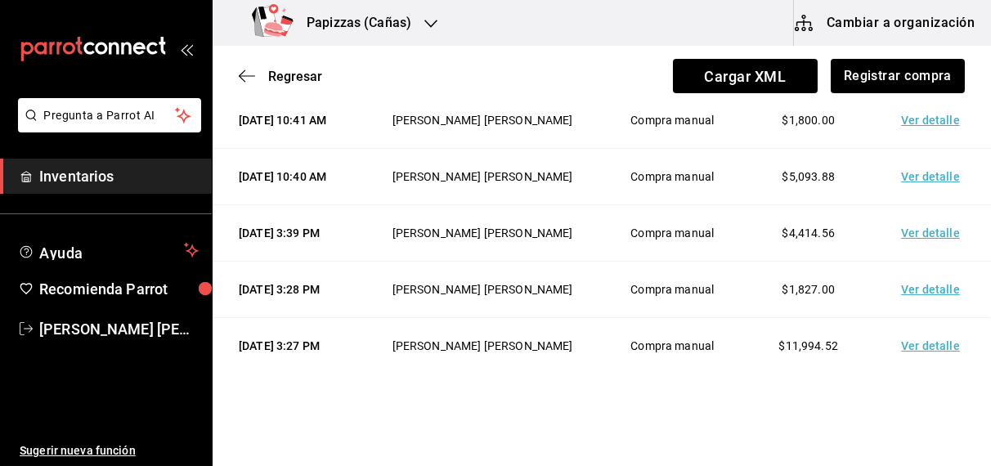
scroll to position [430, 0]
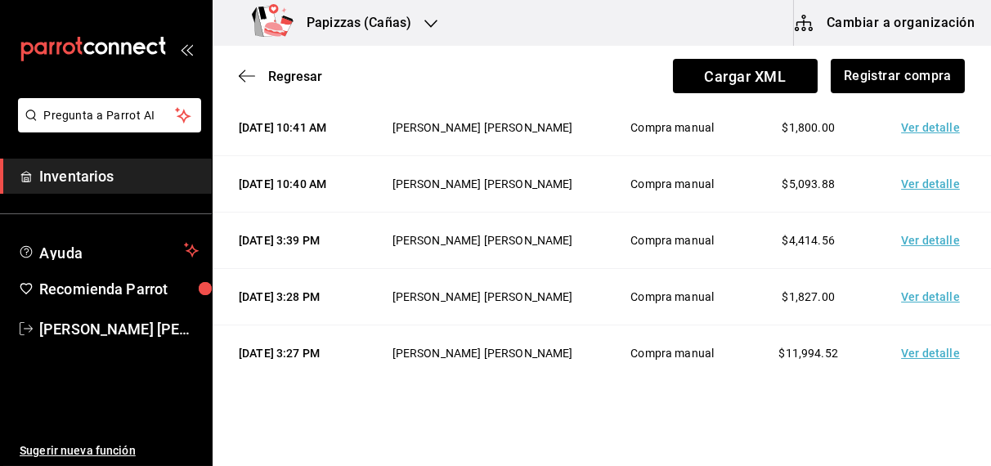
click at [925, 156] on td "Ver detalle" at bounding box center [934, 128] width 114 height 56
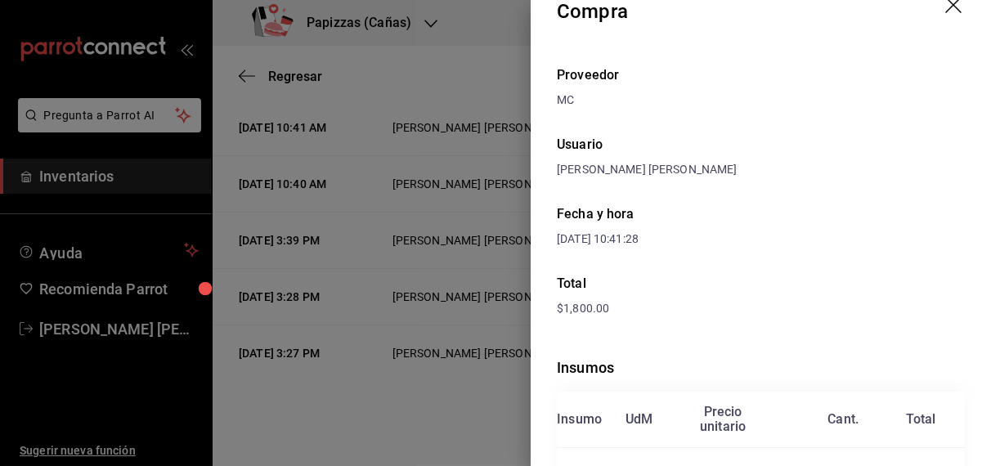
scroll to position [0, 0]
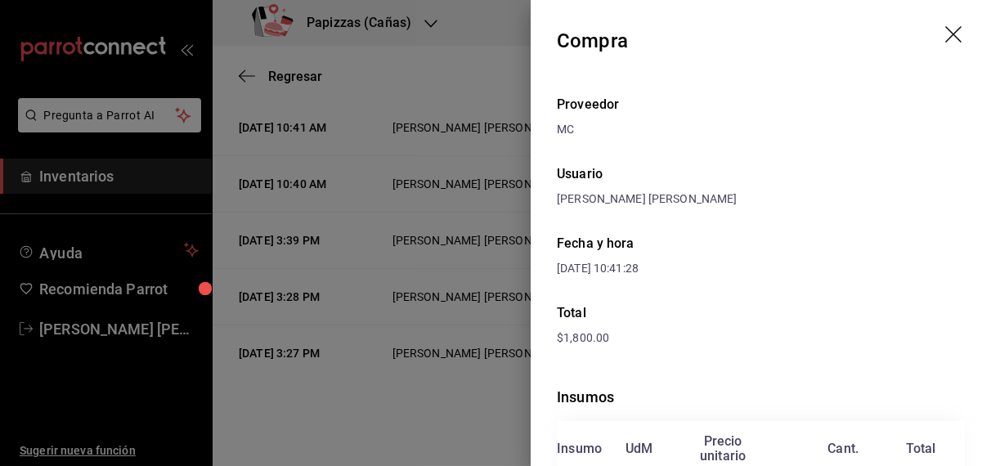
click at [945, 34] on icon "drag" at bounding box center [953, 34] width 16 height 16
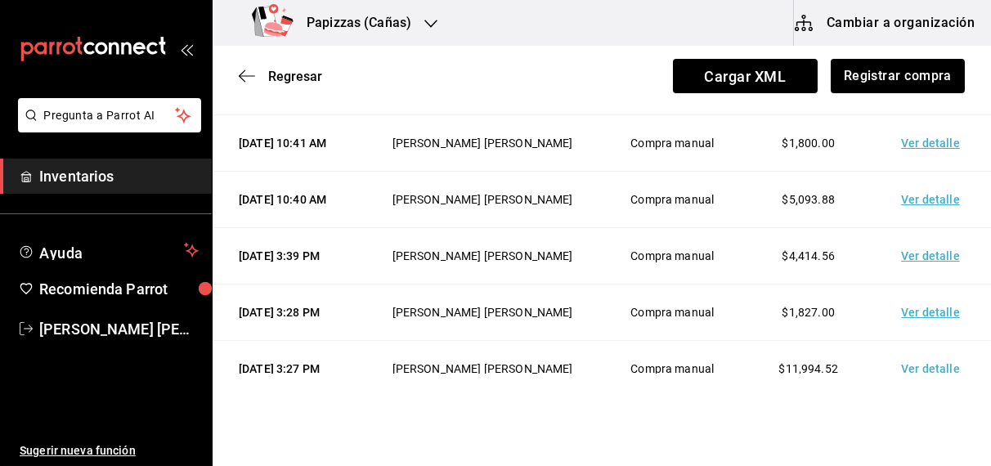
scroll to position [410, 0]
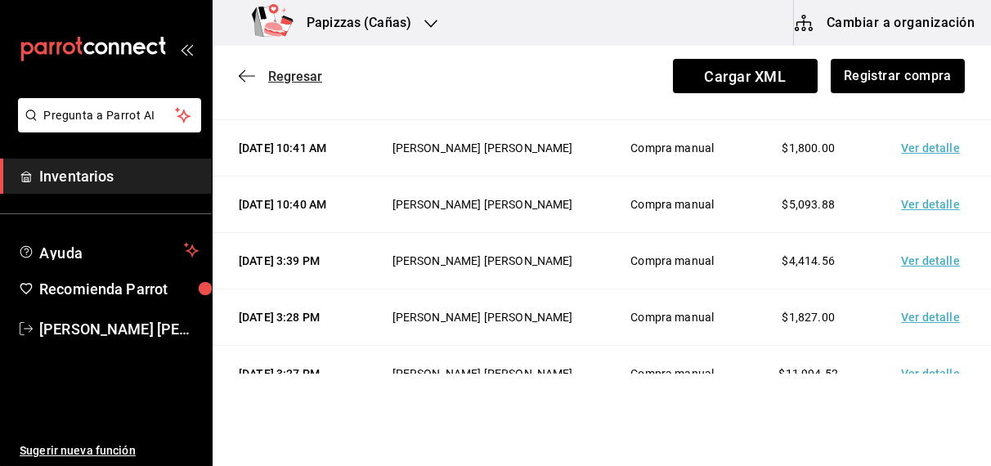
click at [298, 80] on span "Regresar" at bounding box center [295, 77] width 54 height 16
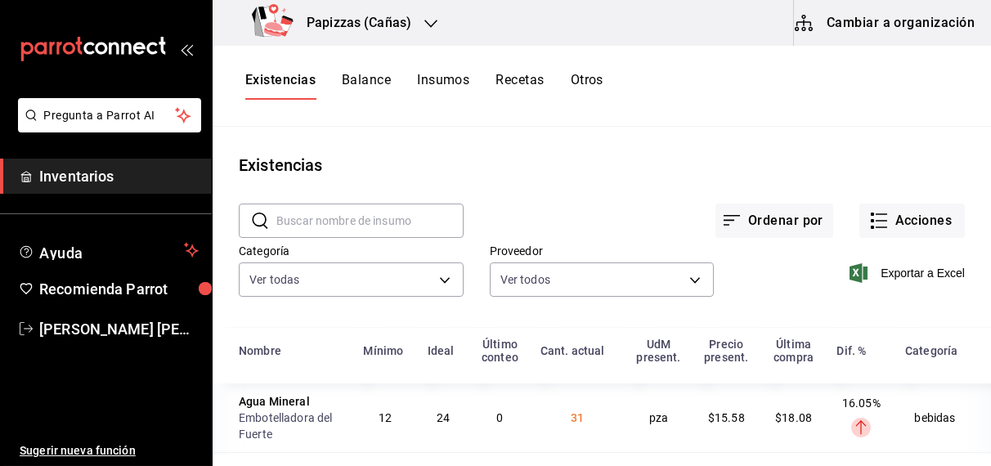
click at [590, 74] on button "Otros" at bounding box center [587, 86] width 33 height 28
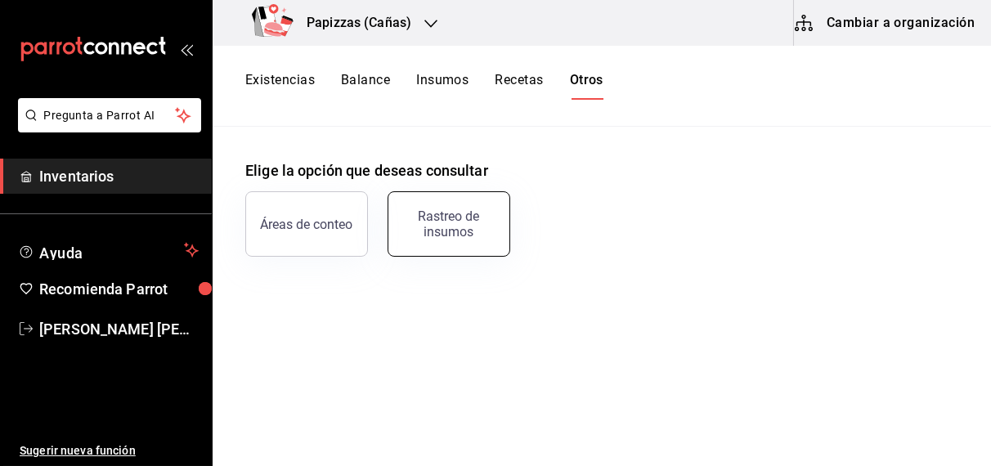
click at [475, 215] on div "Rastreo de insumos" at bounding box center [448, 224] width 101 height 31
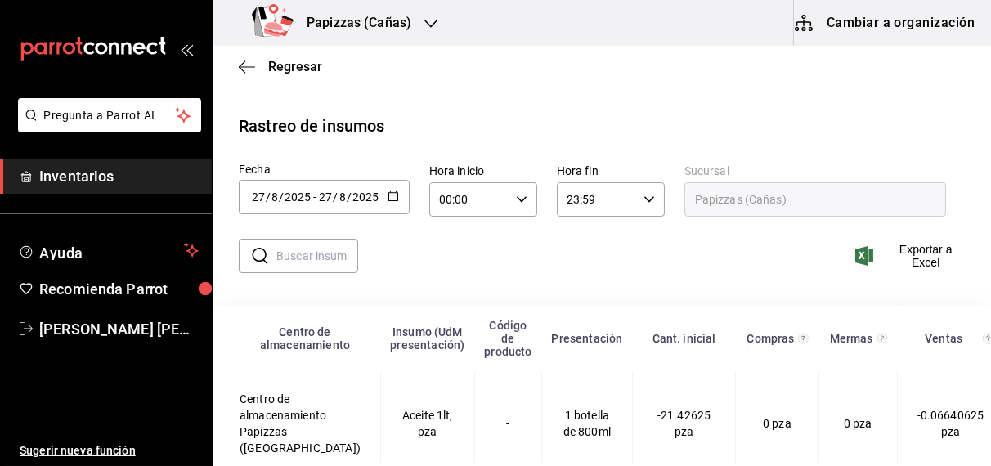
click at [397, 191] on div "[DATE] [DATE] - [DATE] [DATE]" at bounding box center [324, 197] width 171 height 34
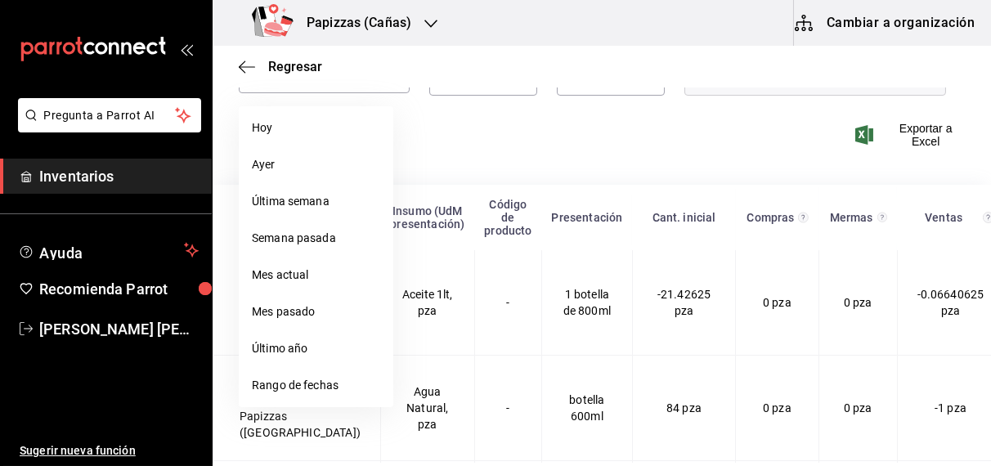
scroll to position [162, 0]
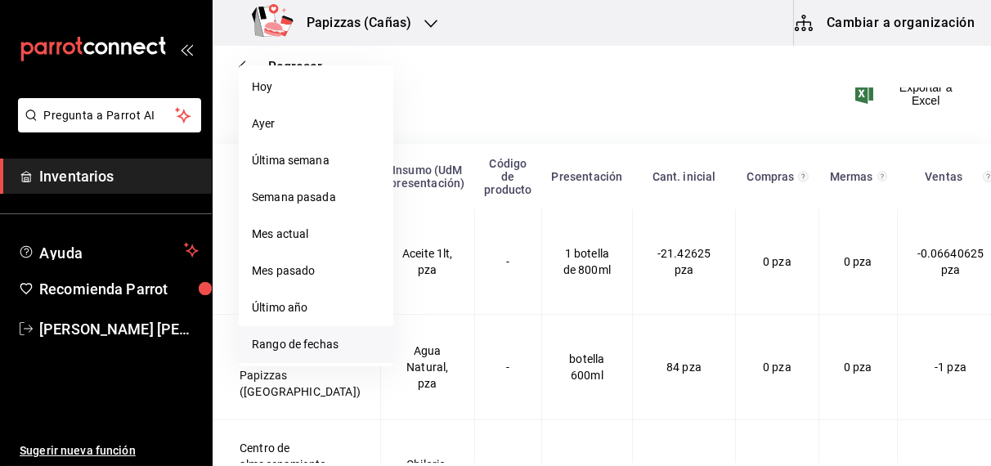
click at [310, 355] on li "Rango de fechas" at bounding box center [316, 344] width 155 height 37
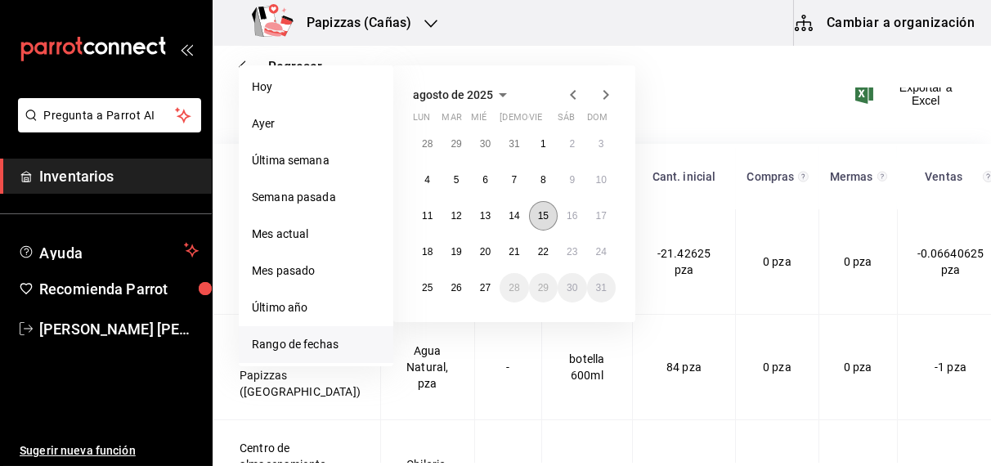
click at [541, 218] on abbr "15" at bounding box center [543, 215] width 11 height 11
click at [485, 286] on abbr "27" at bounding box center [485, 287] width 11 height 11
type input "[DATE]"
type input "15"
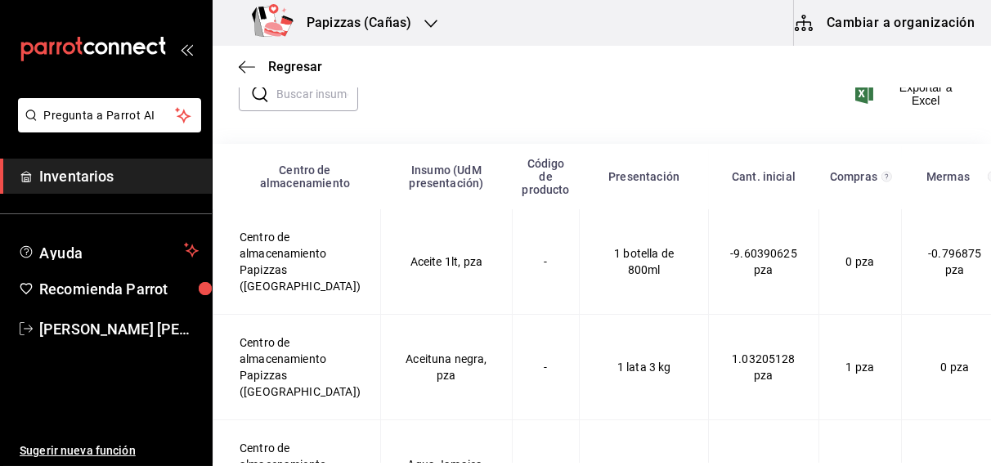
click at [313, 105] on input "text" at bounding box center [317, 94] width 82 height 33
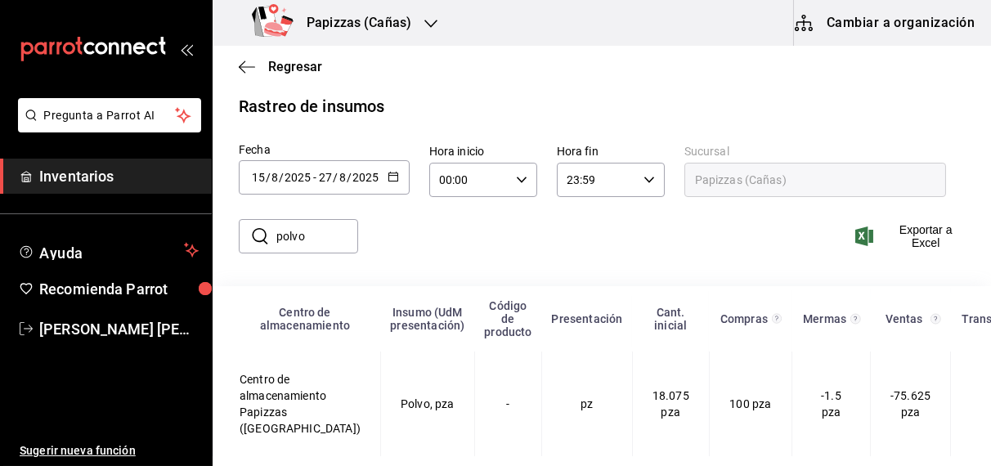
scroll to position [34, 0]
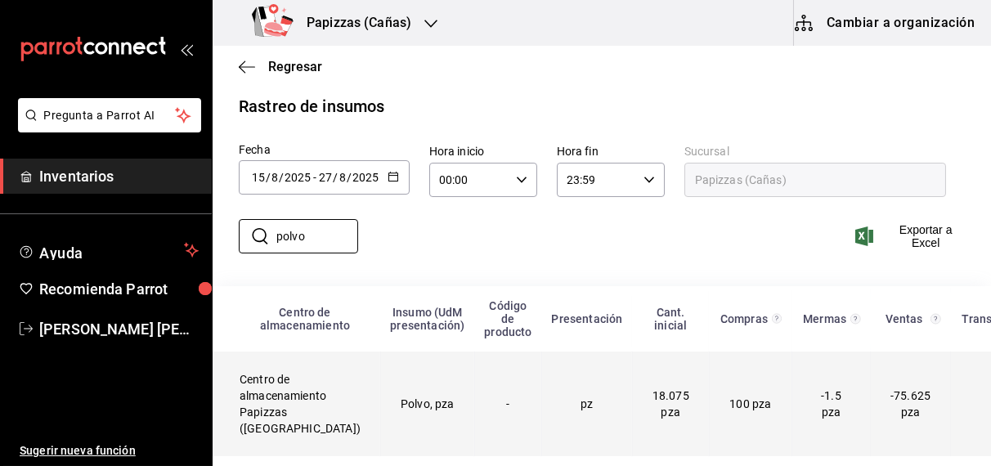
type input "polvo"
click at [397, 386] on td "Polvo, pza" at bounding box center [427, 404] width 94 height 105
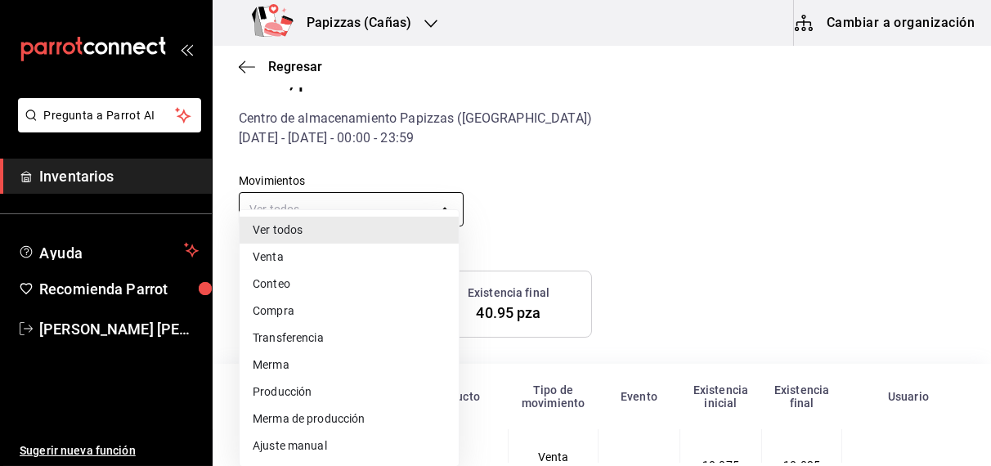
click at [380, 195] on body "Pregunta a Parrot AI Inventarios Ayuda Recomienda Parrot [PERSON_NAME] [PERSON_…" at bounding box center [495, 231] width 991 height 463
click at [284, 312] on li "Compra" at bounding box center [349, 311] width 219 height 27
type input "PURCHASE"
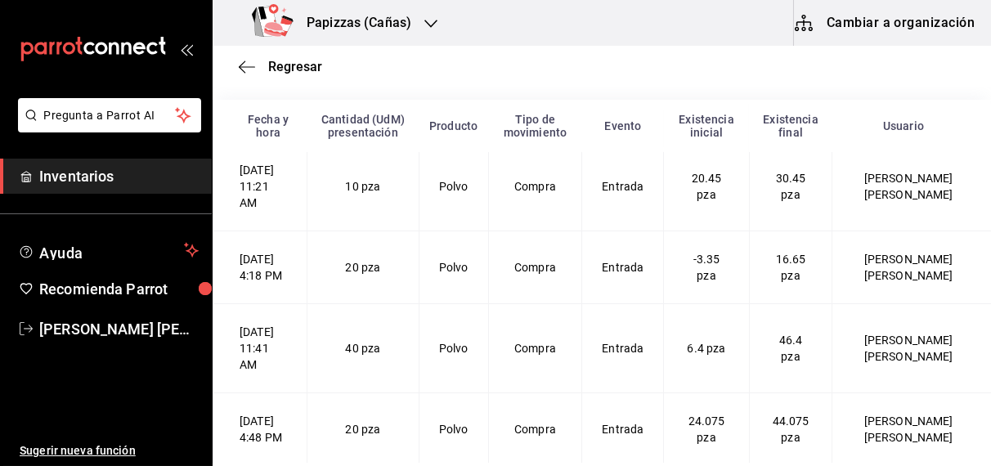
scroll to position [307, 0]
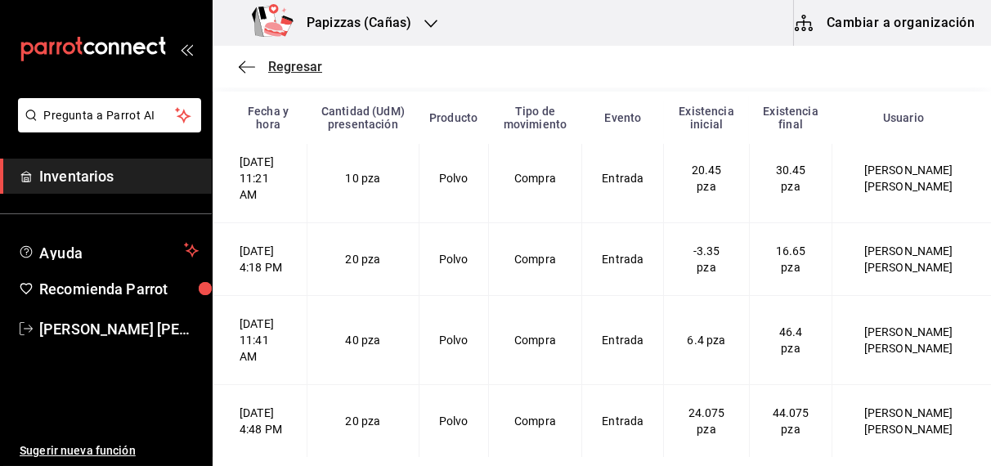
click at [301, 67] on span "Regresar" at bounding box center [295, 67] width 54 height 16
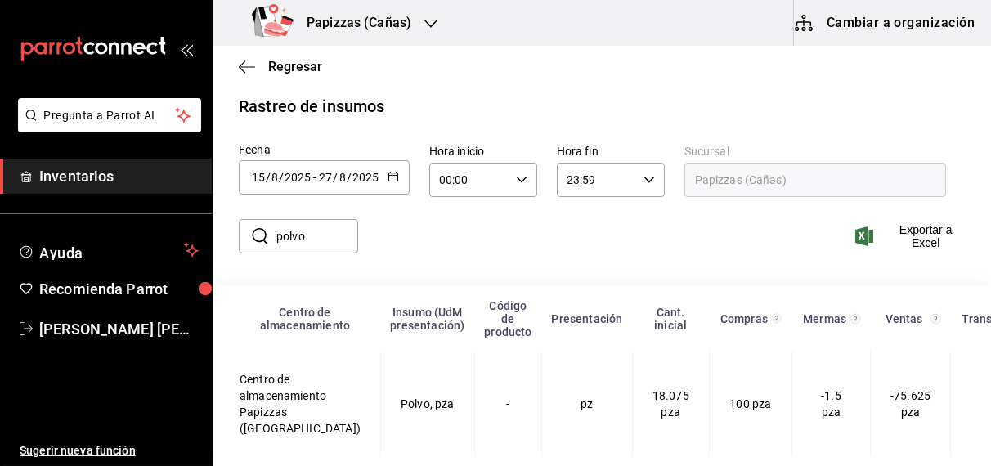
scroll to position [34, 0]
click at [301, 67] on span "Regresar" at bounding box center [295, 67] width 54 height 16
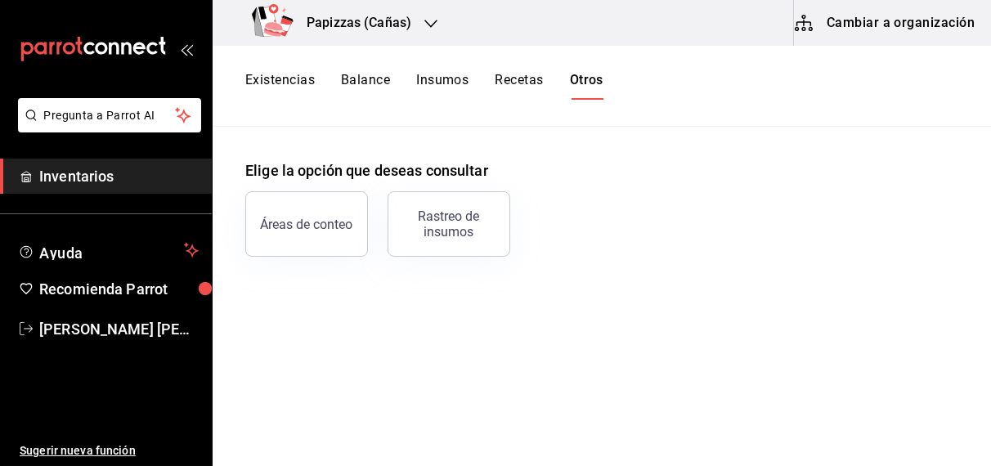
click at [295, 80] on button "Existencias" at bounding box center [280, 86] width 70 height 28
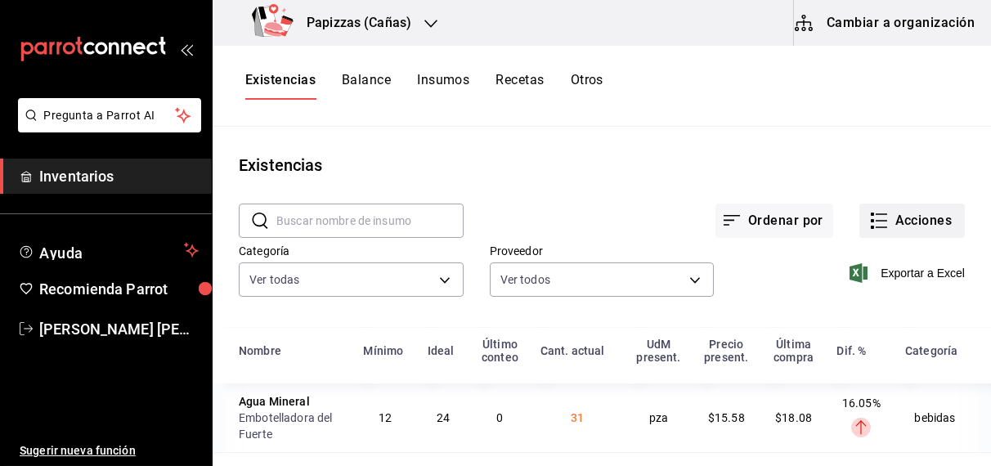
click at [887, 222] on button "Acciones" at bounding box center [913, 221] width 106 height 34
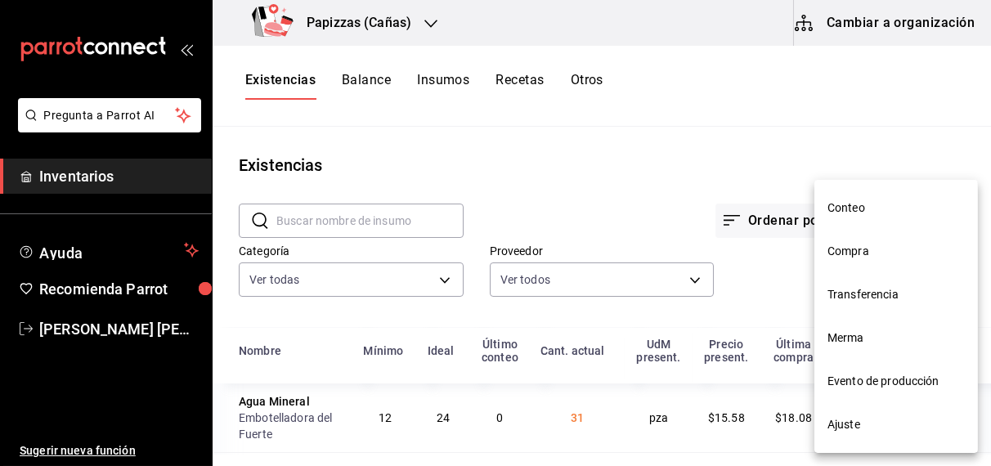
click at [874, 250] on span "Compra" at bounding box center [896, 251] width 137 height 17
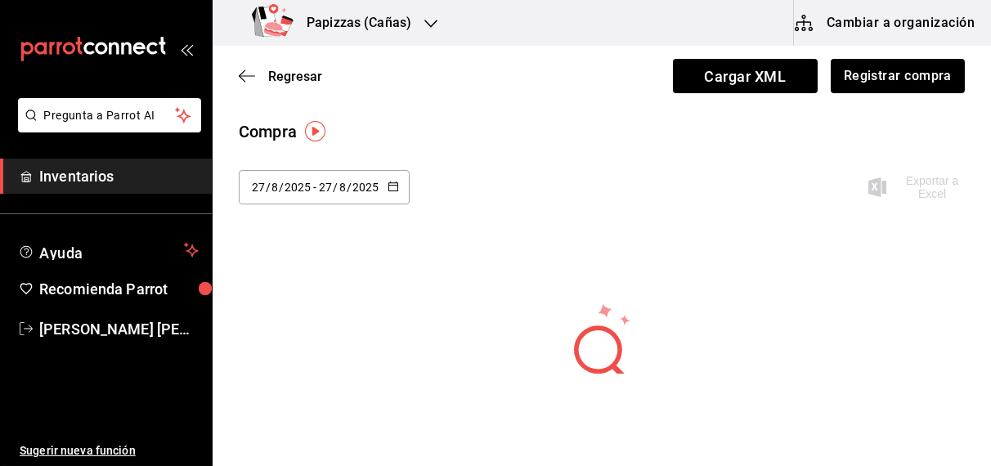
click at [395, 189] on icon "button" at bounding box center [393, 186] width 11 height 11
click at [276, 273] on li "Ayer" at bounding box center [316, 276] width 155 height 37
type input "[DATE]"
type input "26"
type input "[DATE]"
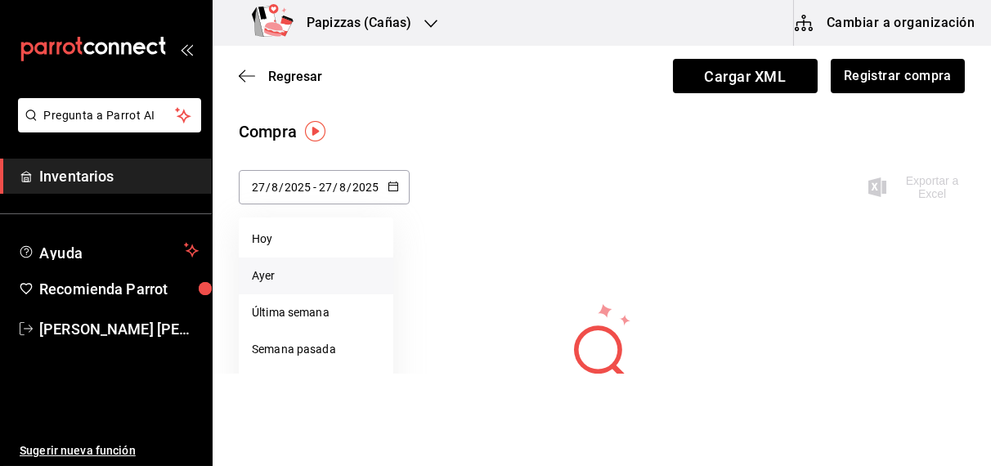
type input "26"
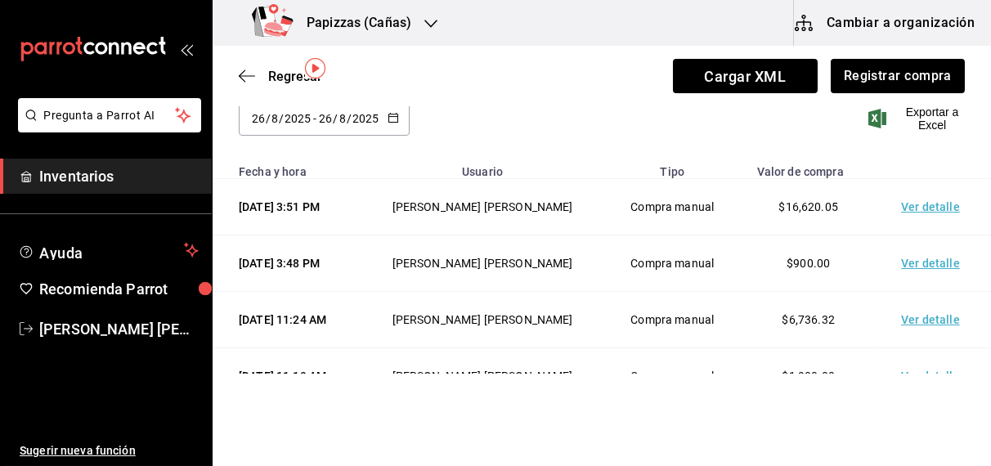
scroll to position [58, 0]
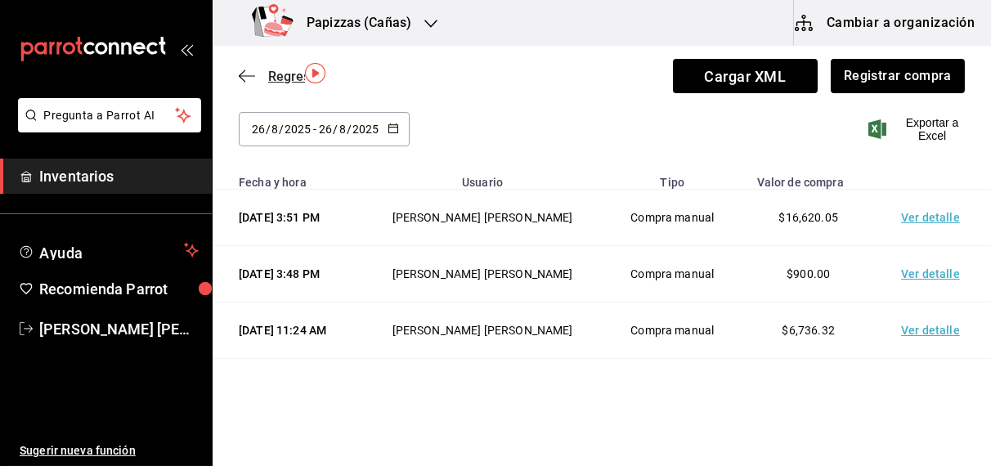
click at [278, 74] on span "Regresar" at bounding box center [295, 77] width 54 height 16
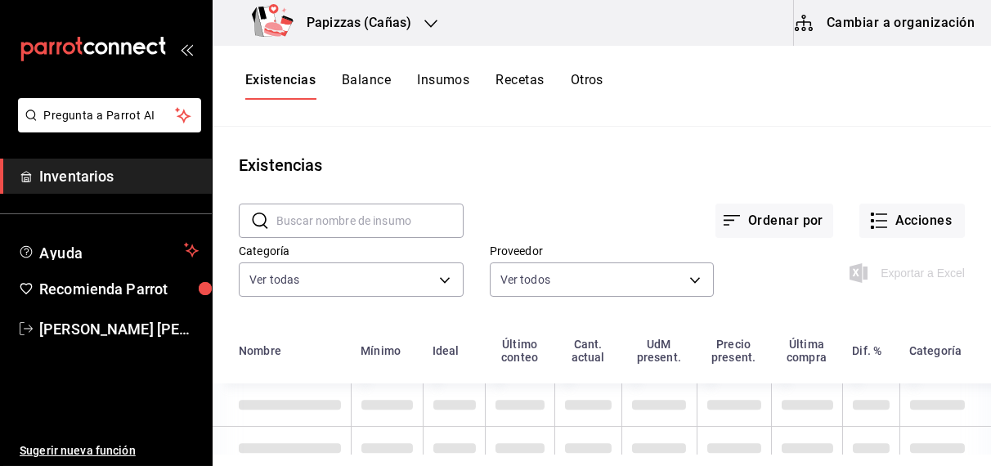
click at [589, 77] on button "Otros" at bounding box center [587, 86] width 33 height 28
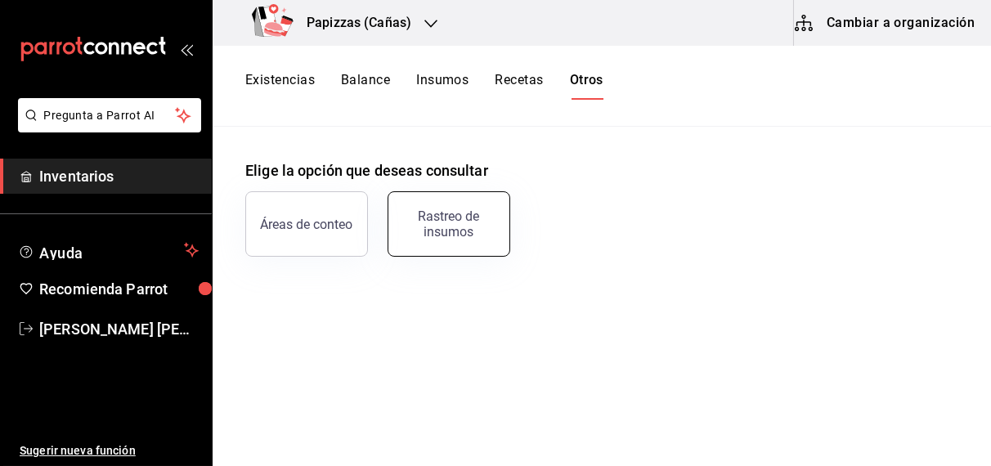
click at [474, 222] on div "Rastreo de insumos" at bounding box center [448, 224] width 101 height 31
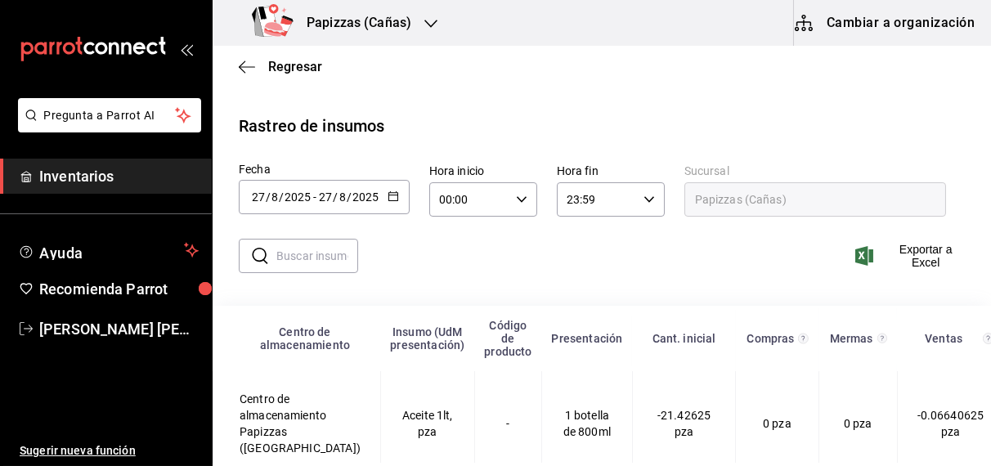
click at [394, 198] on icon "button" at bounding box center [393, 196] width 11 height 11
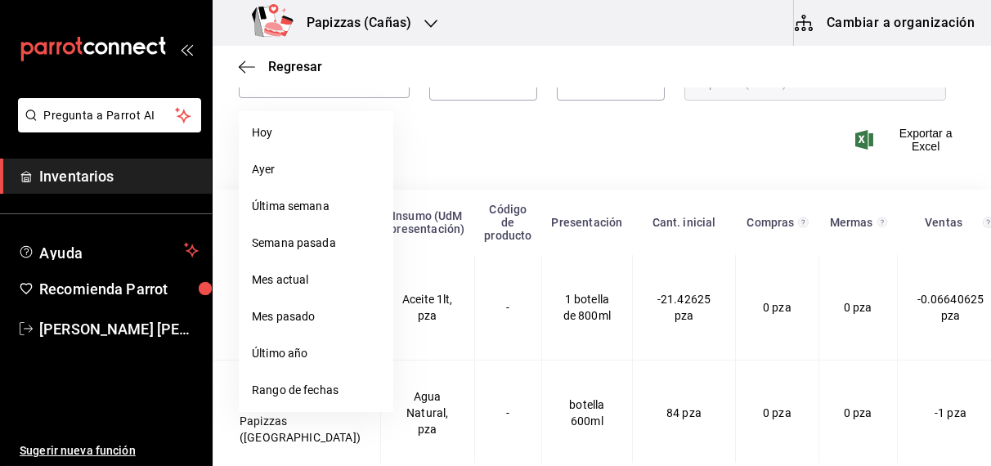
scroll to position [214, 0]
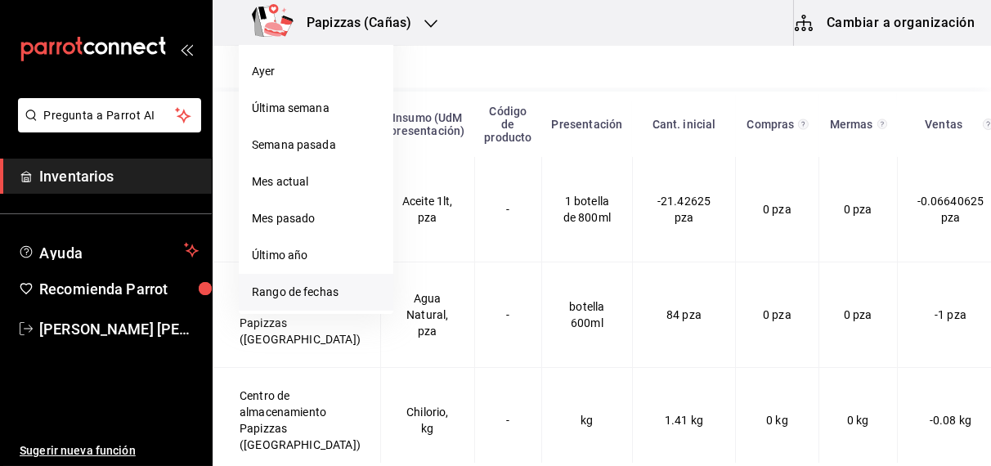
click at [317, 289] on li "Rango de fechas" at bounding box center [316, 292] width 155 height 37
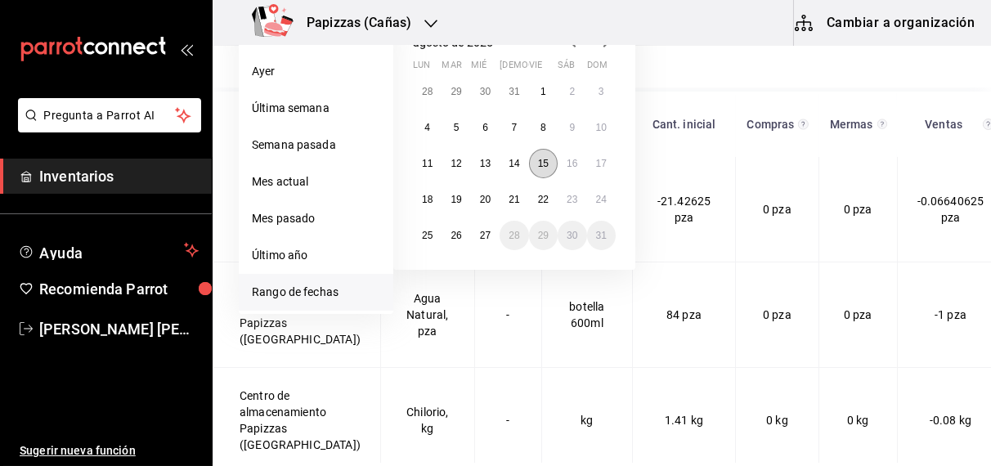
click at [543, 162] on abbr "15" at bounding box center [543, 163] width 11 height 11
click at [485, 234] on abbr "27" at bounding box center [485, 235] width 11 height 11
type input "[DATE]"
type input "15"
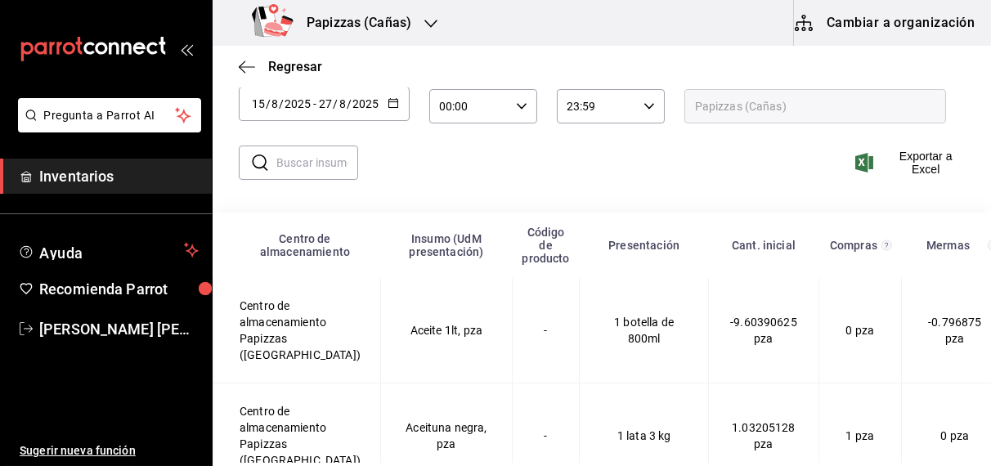
scroll to position [0, 0]
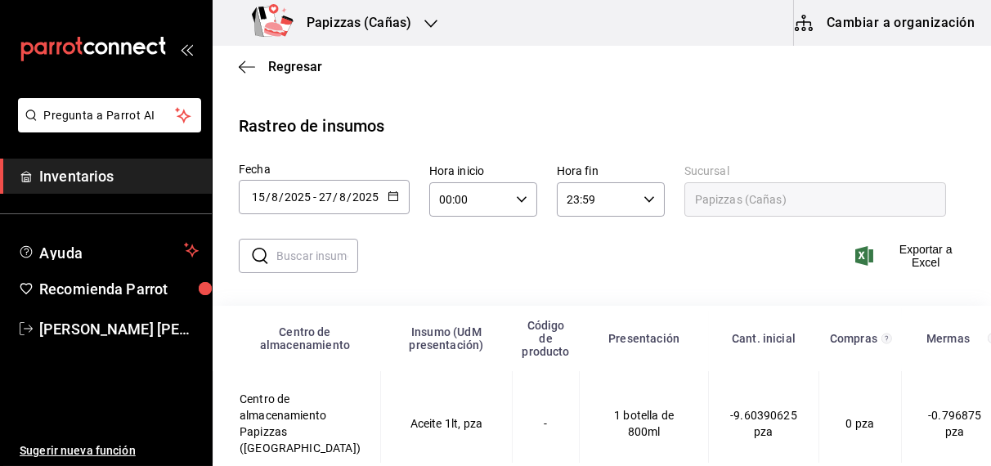
click at [334, 261] on input "text" at bounding box center [317, 256] width 82 height 33
type input "harina"
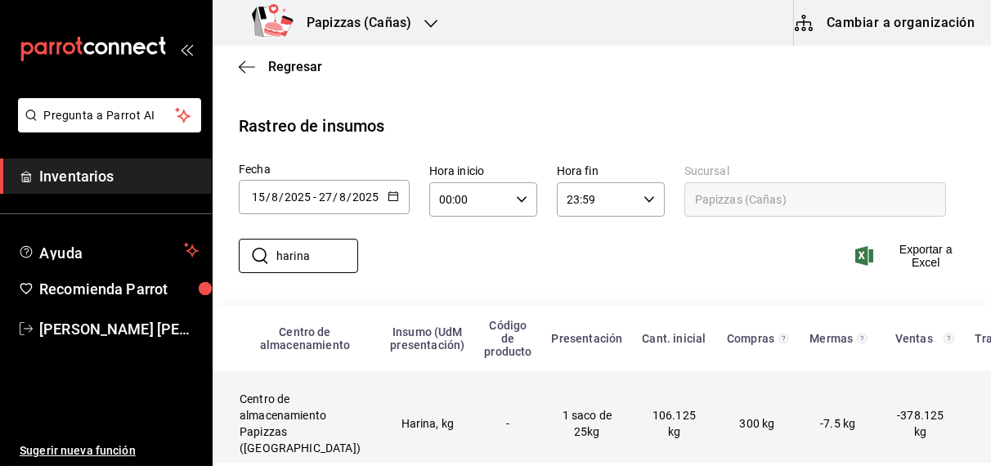
click at [566, 430] on td "1 saco de 25kg" at bounding box center [586, 423] width 91 height 105
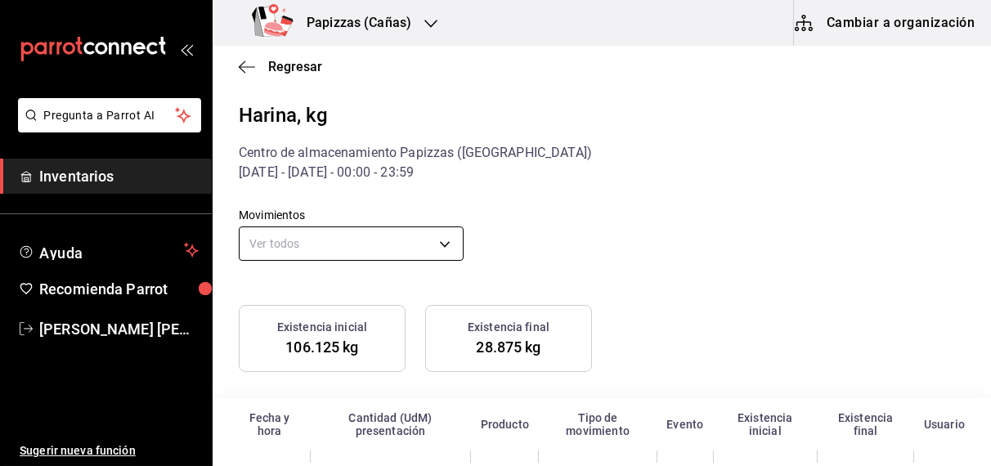
click at [380, 245] on body "Pregunta a Parrot AI Inventarios Ayuda Recomienda Parrot [PERSON_NAME] [PERSON_…" at bounding box center [495, 231] width 991 height 463
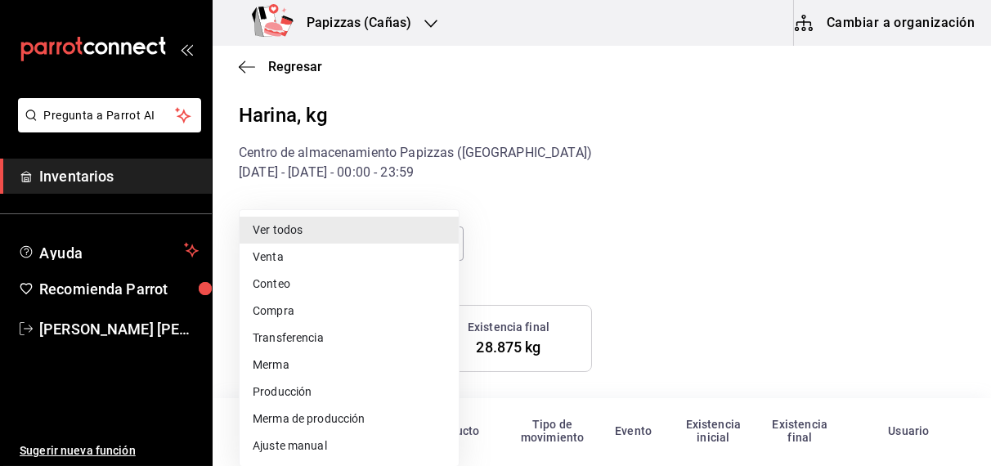
click at [286, 313] on li "Compra" at bounding box center [349, 311] width 219 height 27
type input "PURCHASE"
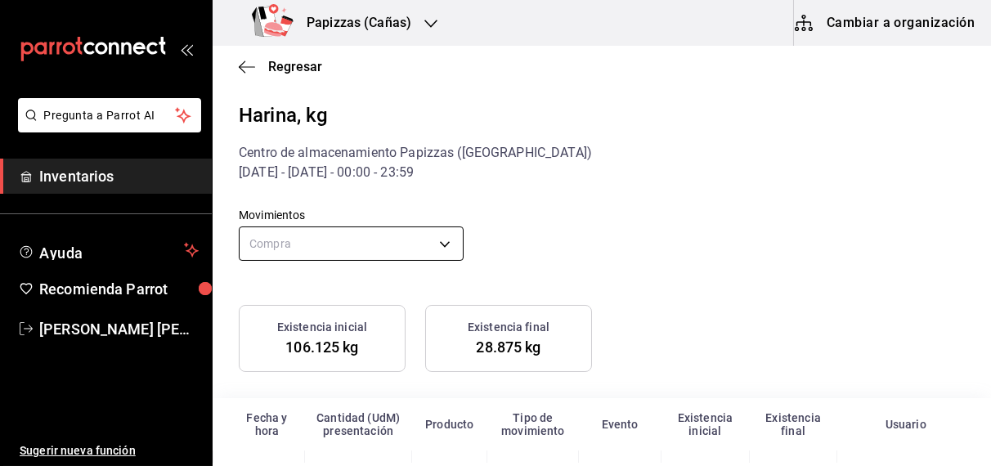
click at [340, 250] on body "Pregunta a Parrot AI Inventarios Ayuda Recomienda Parrot [PERSON_NAME] [PERSON_…" at bounding box center [495, 231] width 991 height 463
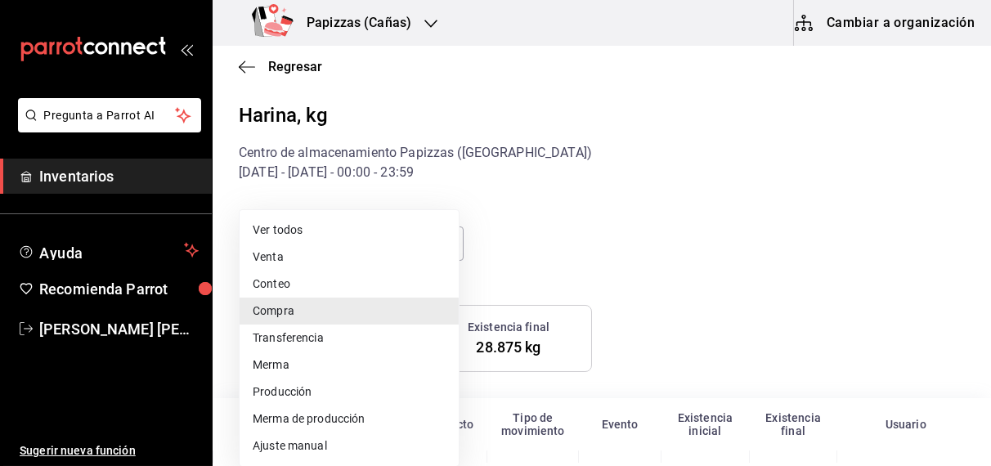
click at [289, 75] on div at bounding box center [495, 233] width 991 height 466
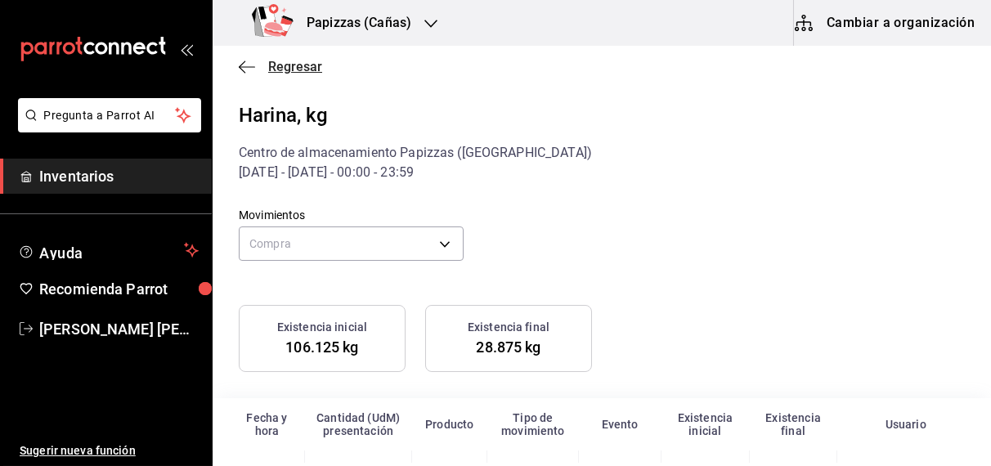
click at [303, 73] on span "Regresar" at bounding box center [295, 67] width 54 height 16
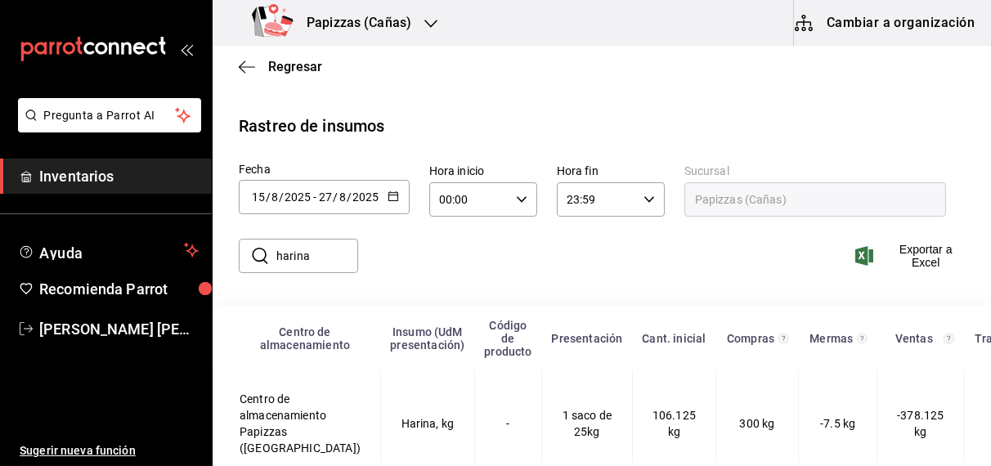
click at [336, 257] on input "harina" at bounding box center [317, 256] width 82 height 33
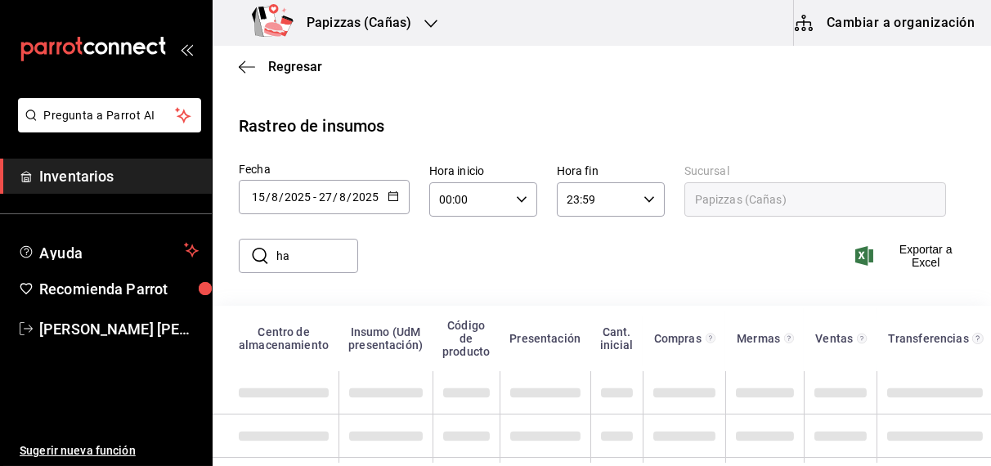
type input "h"
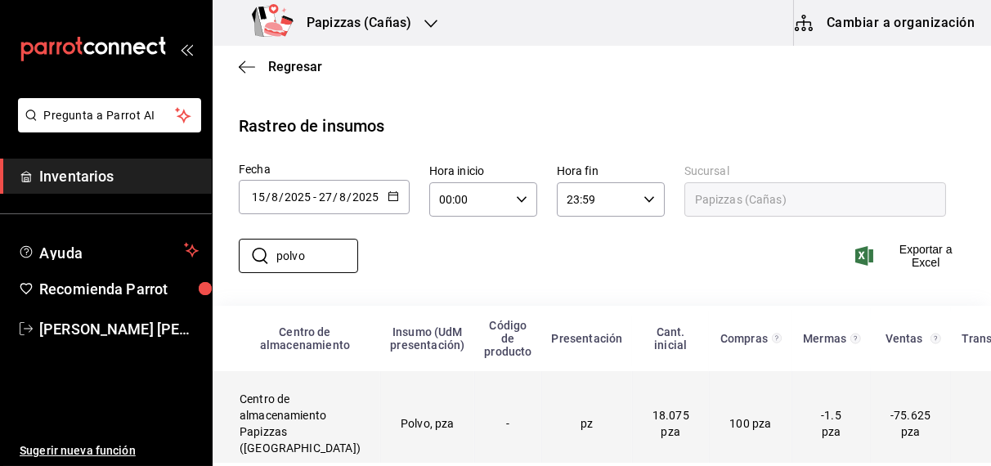
type input "polvo"
click at [474, 435] on td "-" at bounding box center [507, 423] width 67 height 105
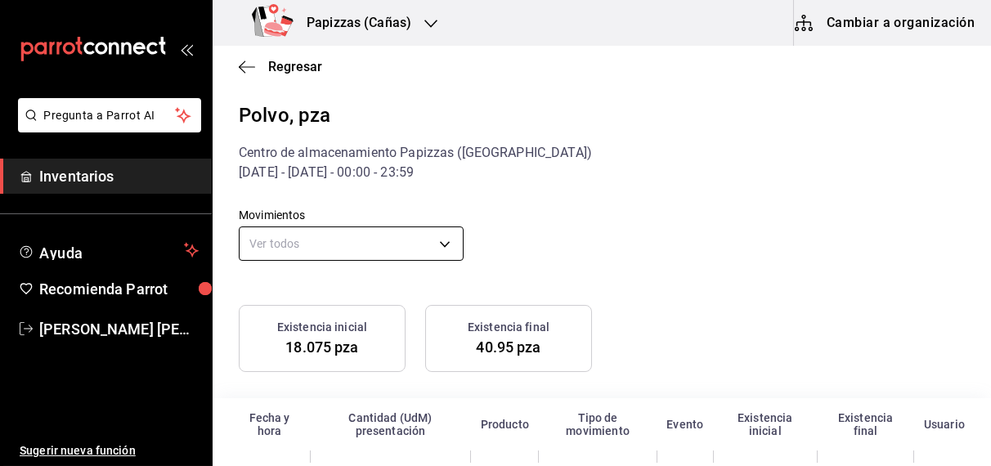
click at [396, 246] on body "Pregunta a Parrot AI Inventarios Ayuda Recomienda Parrot [PERSON_NAME] [PERSON_…" at bounding box center [495, 231] width 991 height 463
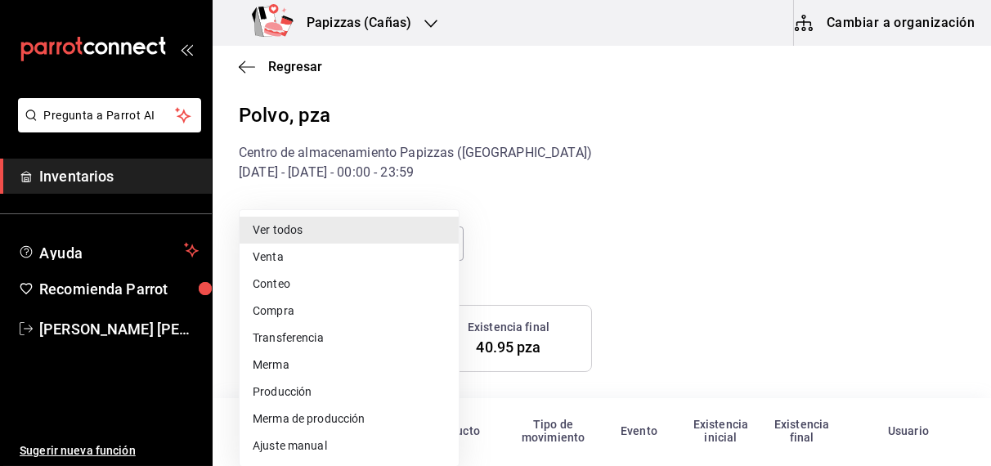
click at [323, 309] on li "Compra" at bounding box center [349, 311] width 219 height 27
type input "PURCHASE"
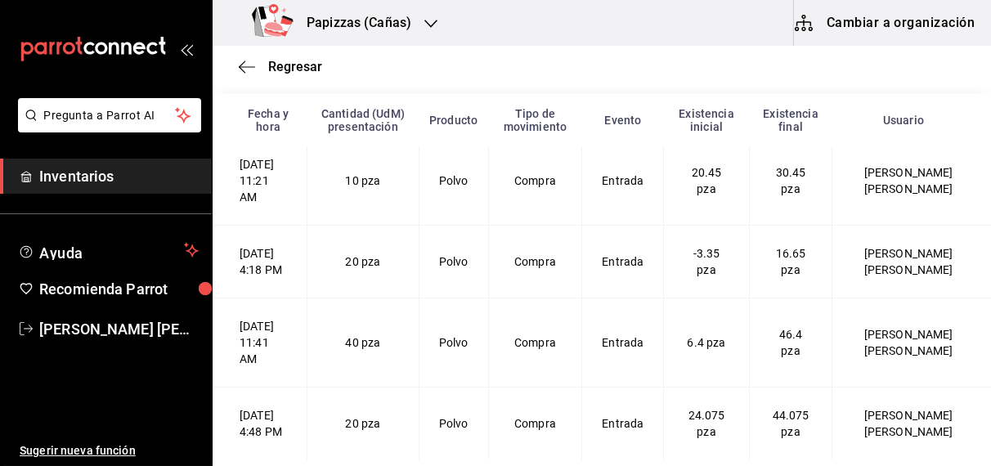
scroll to position [213, 0]
click at [294, 70] on span "Regresar" at bounding box center [295, 67] width 54 height 16
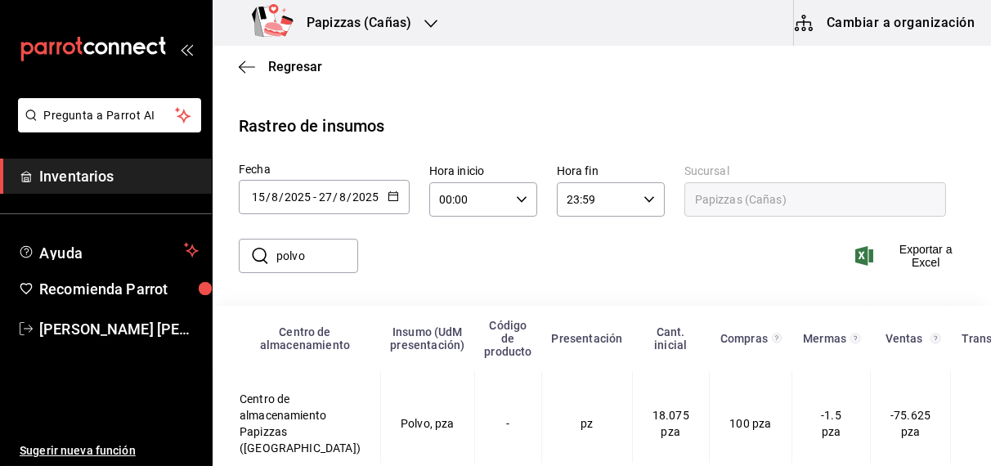
click at [333, 260] on input "polvo" at bounding box center [317, 256] width 82 height 33
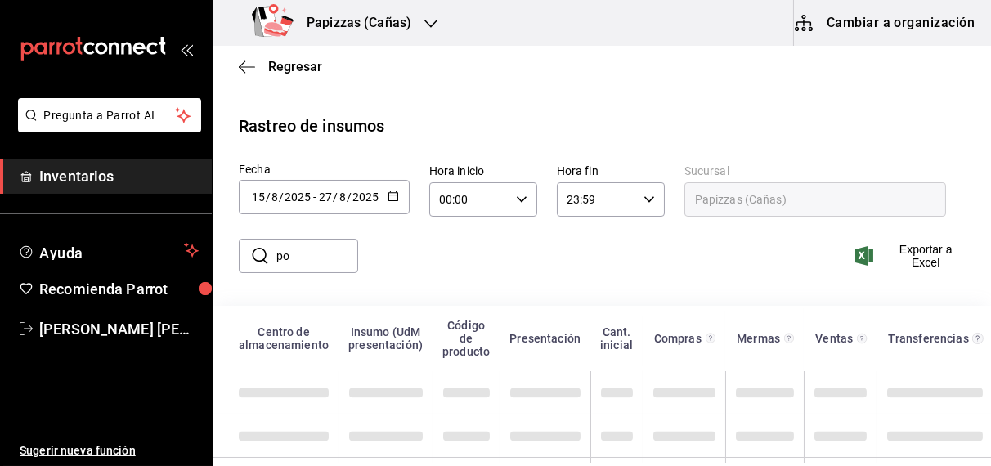
type input "p"
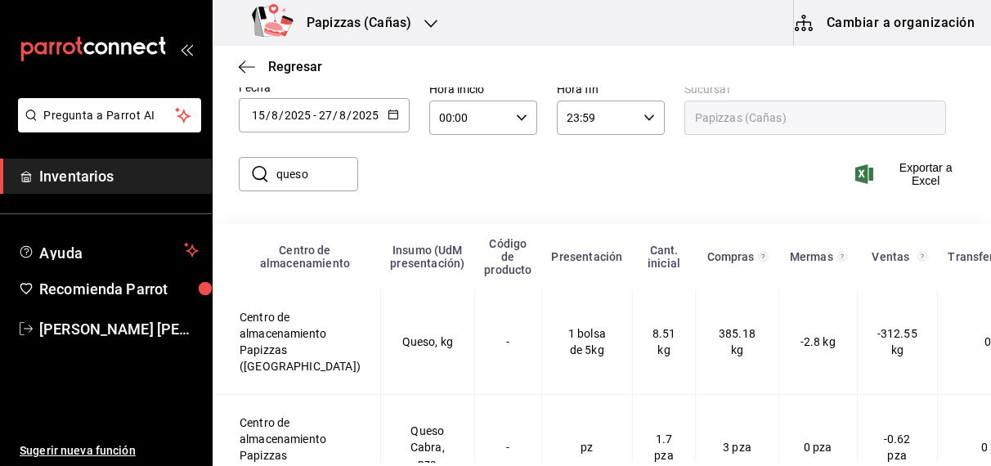
scroll to position [139, 0]
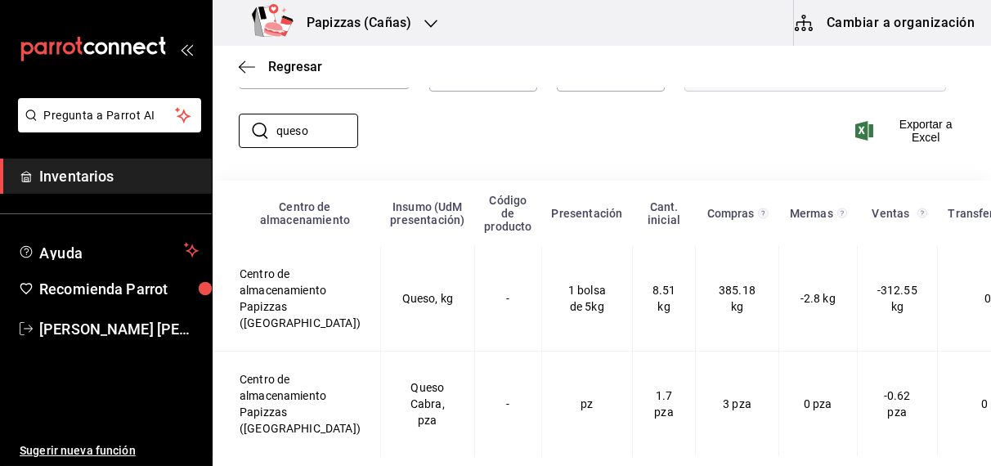
type input "queso"
click at [686, 136] on div "​ queso ​ Exportar a Excel" at bounding box center [596, 140] width 792 height 67
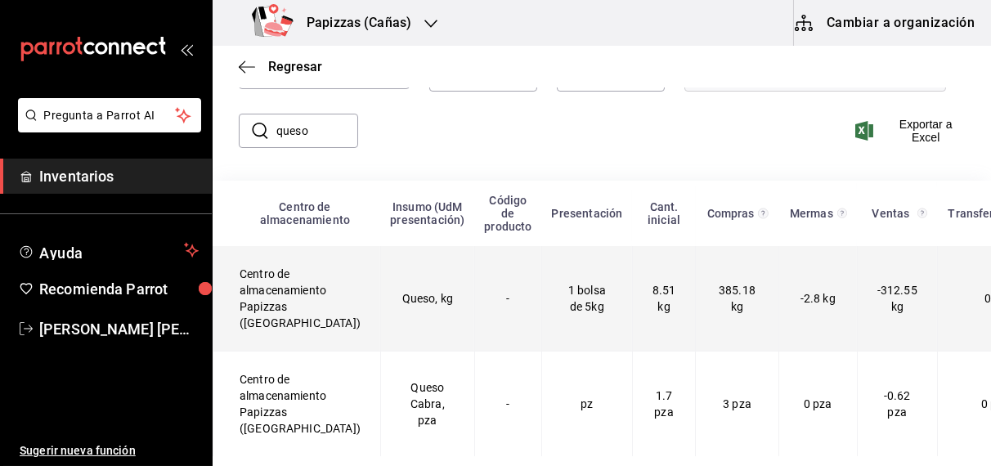
click at [561, 294] on td "1 bolsa de 5kg" at bounding box center [586, 299] width 91 height 106
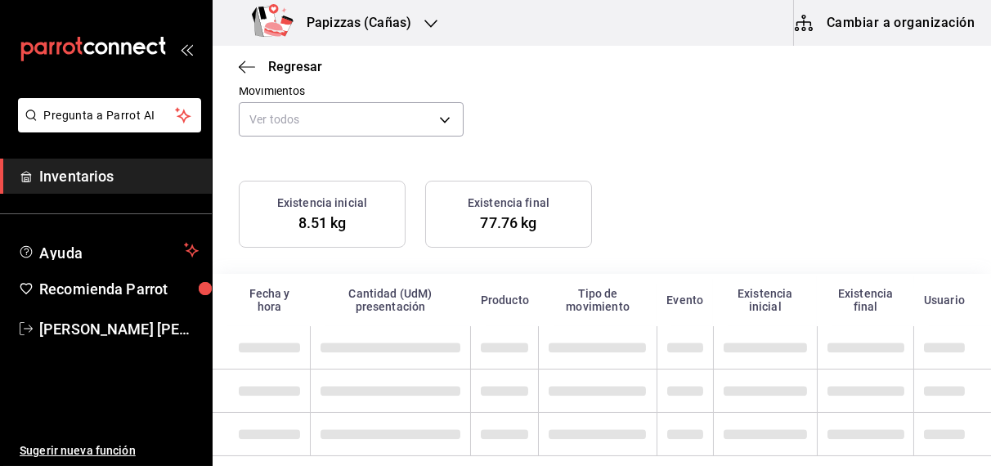
scroll to position [124, 0]
click at [364, 117] on body "Pregunta a Parrot AI Inventarios Ayuda Recomienda Parrot [PERSON_NAME] [PERSON_…" at bounding box center [495, 231] width 991 height 463
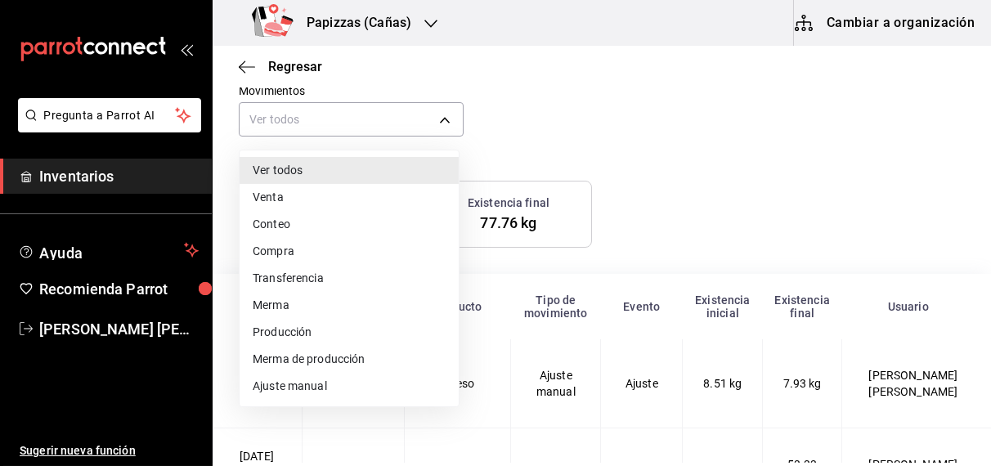
click at [294, 256] on li "Compra" at bounding box center [349, 251] width 219 height 27
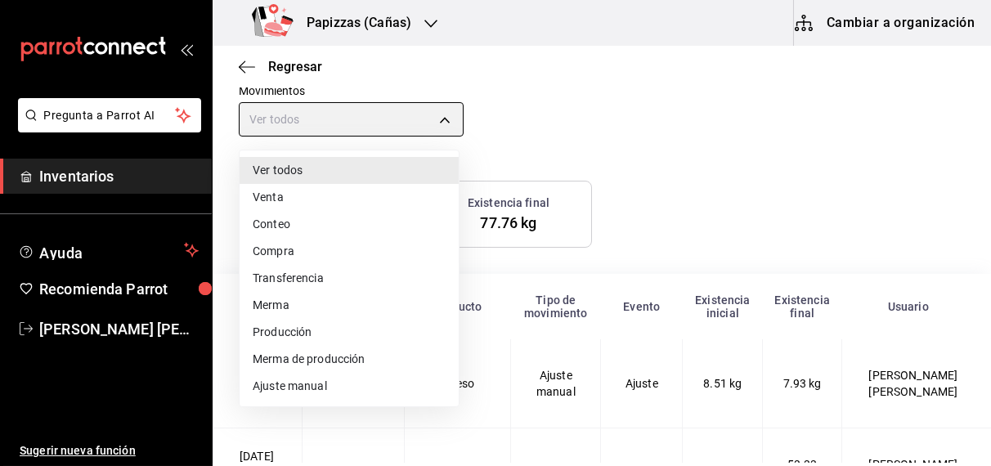
type input "PURCHASE"
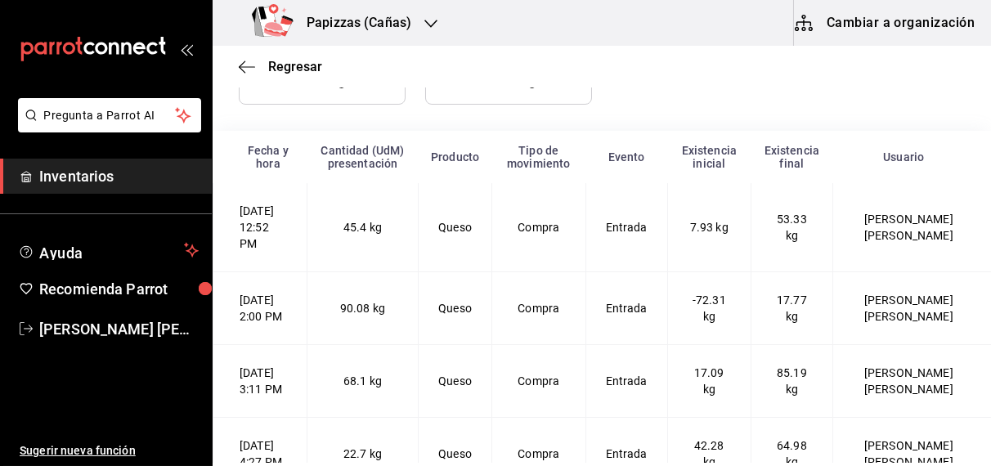
scroll to position [307, 0]
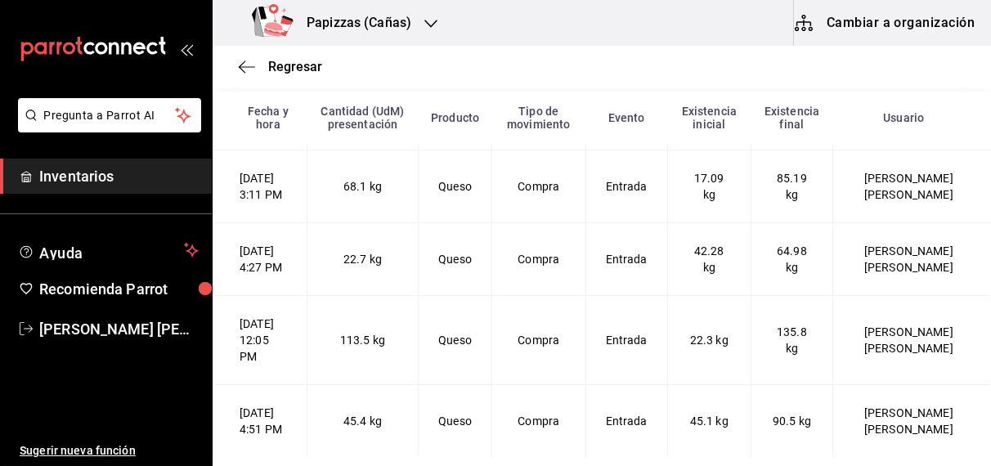
scroll to position [319, 0]
click at [294, 70] on span "Regresar" at bounding box center [295, 67] width 54 height 16
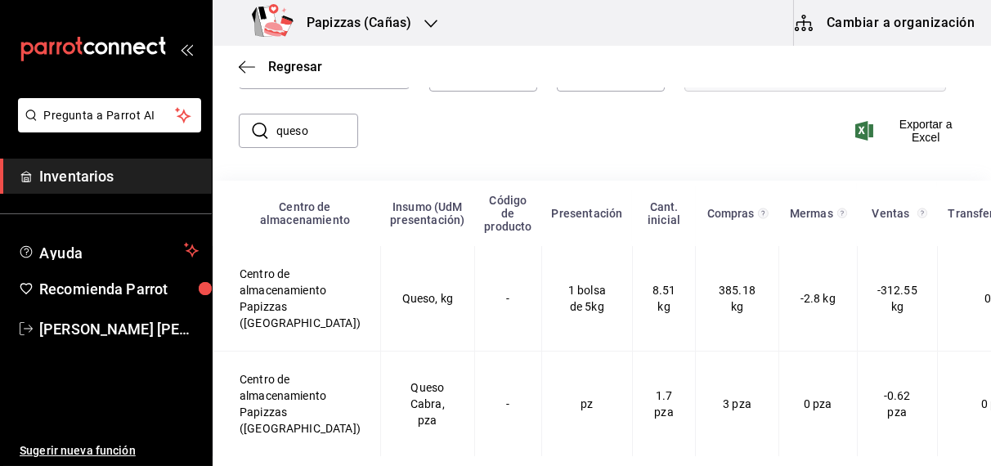
scroll to position [140, 0]
click at [326, 118] on input "queso" at bounding box center [317, 130] width 82 height 33
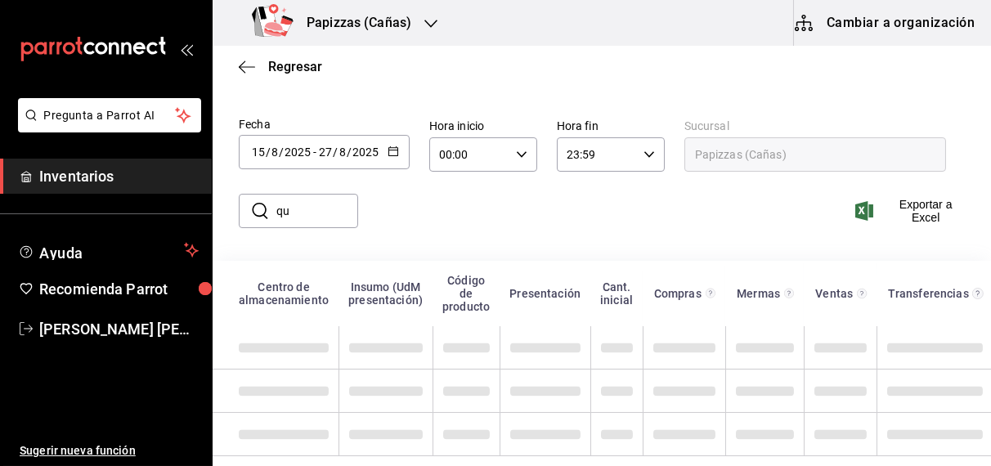
type input "q"
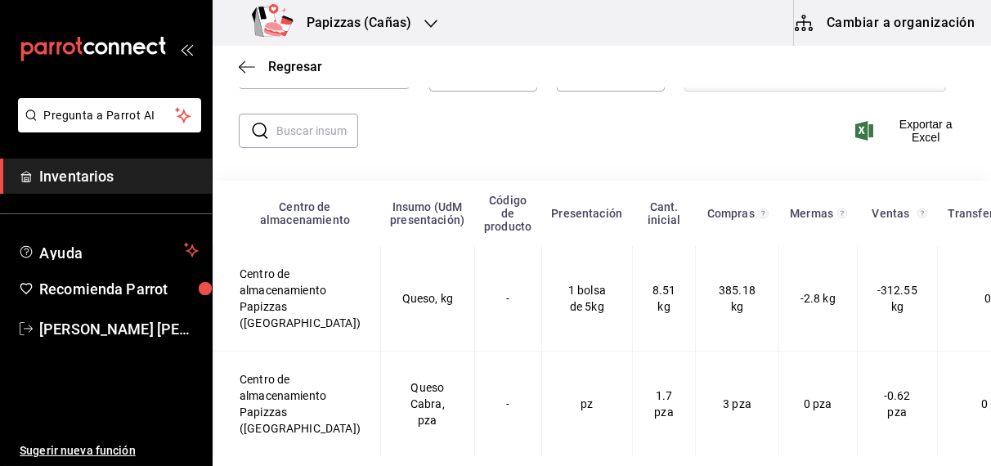
scroll to position [59, 0]
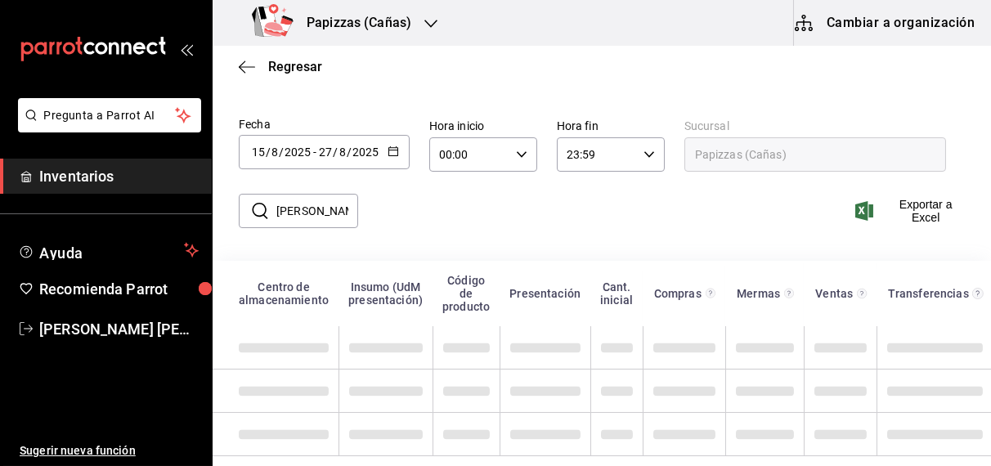
type input "francesa"
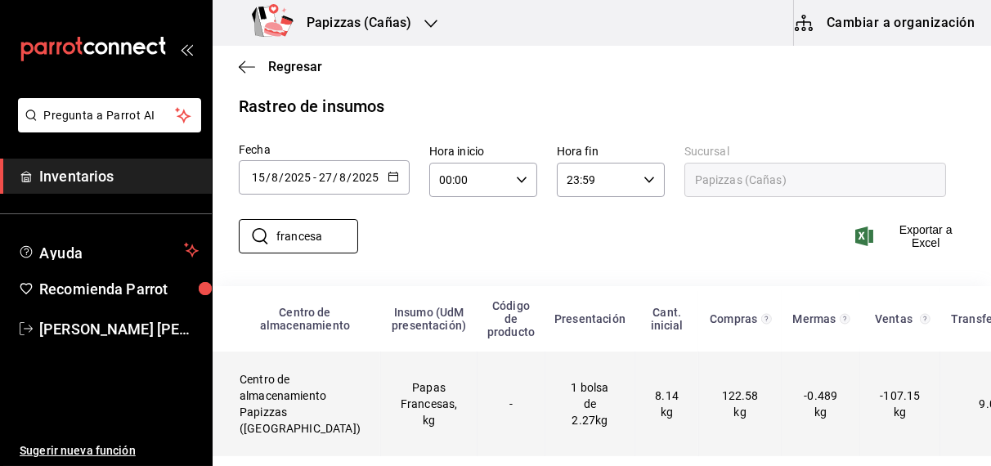
click at [655, 389] on span "8.14 kg" at bounding box center [667, 403] width 24 height 29
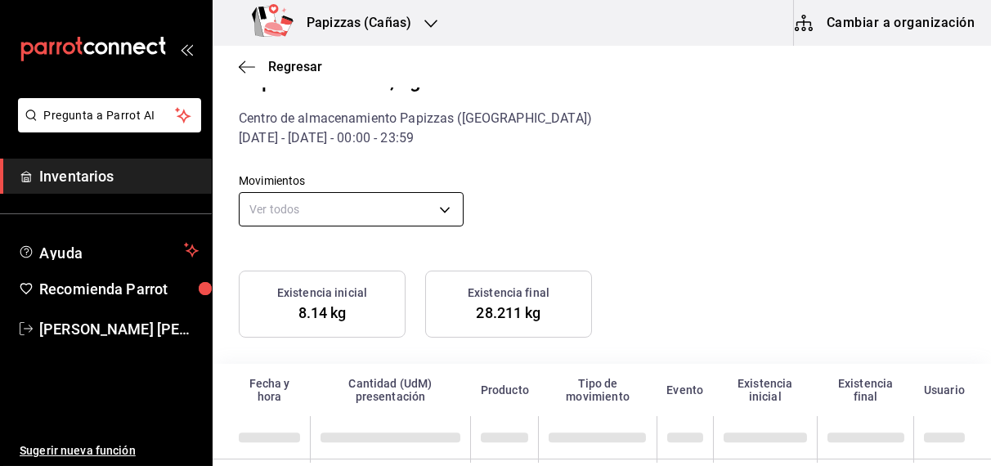
click at [345, 218] on body "Pregunta a Parrot AI Inventarios Ayuda Recomienda Parrot OBDULIA JANNETH CASTRO…" at bounding box center [495, 231] width 991 height 463
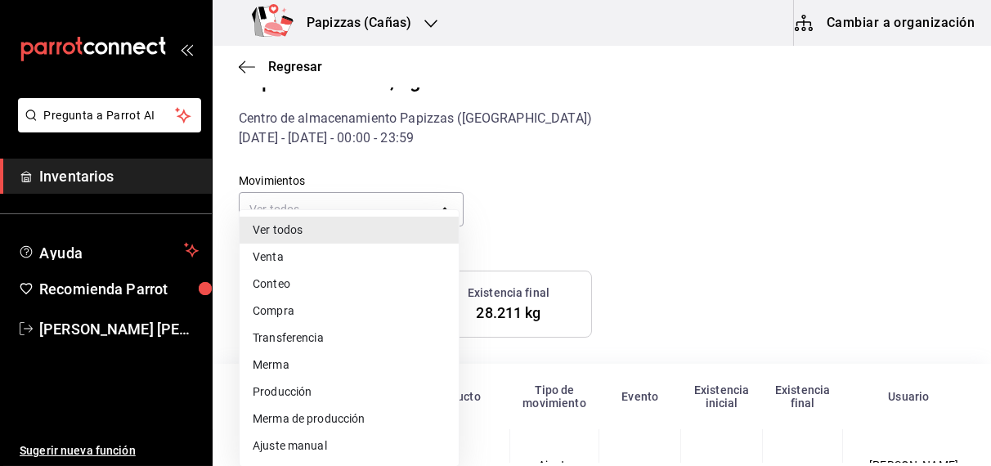
click at [294, 321] on li "Compra" at bounding box center [349, 311] width 219 height 27
type input "PURCHASE"
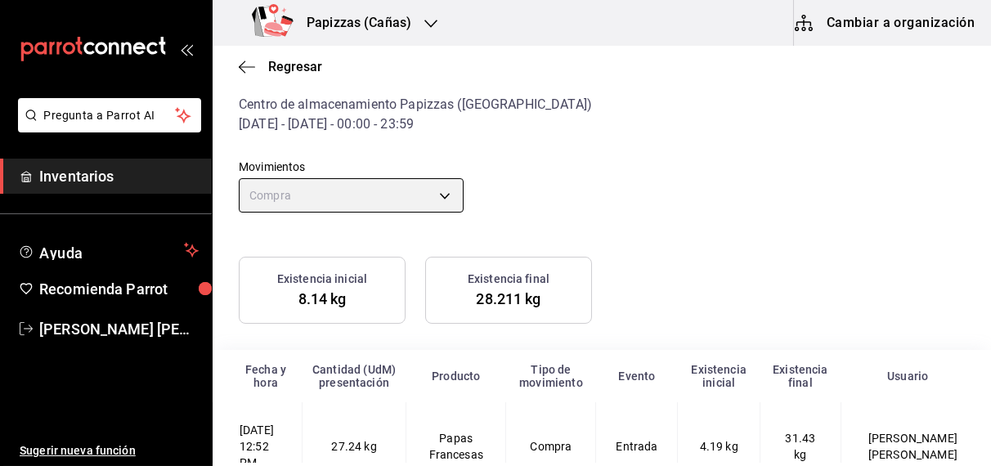
scroll to position [47, 0]
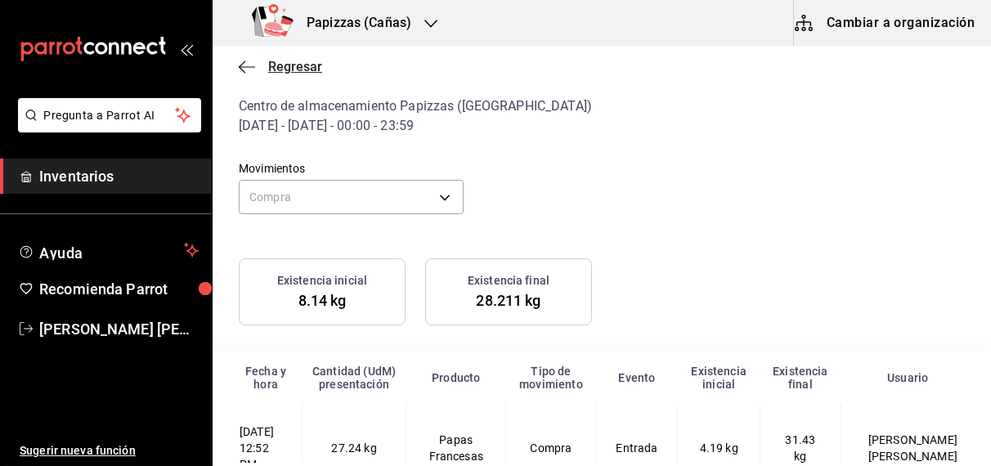
click at [305, 69] on span "Regresar" at bounding box center [295, 67] width 54 height 16
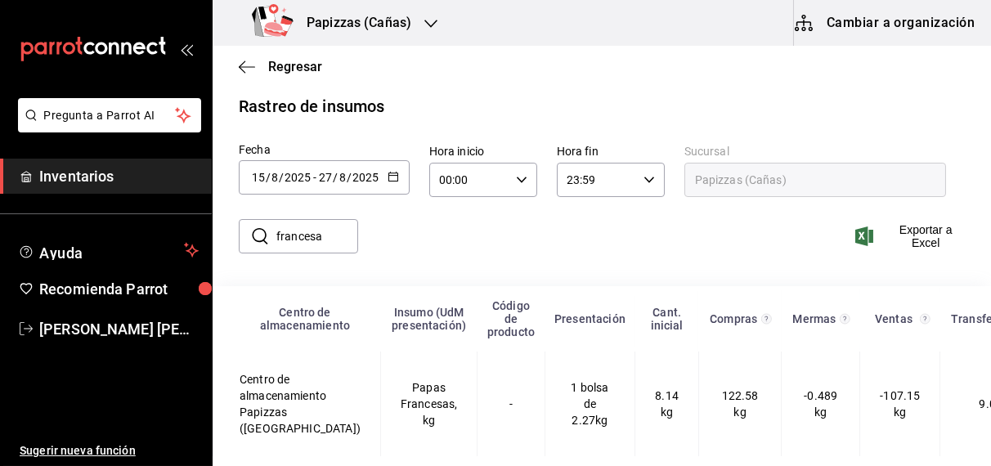
scroll to position [34, 0]
click at [286, 231] on input "francesa" at bounding box center [317, 236] width 82 height 33
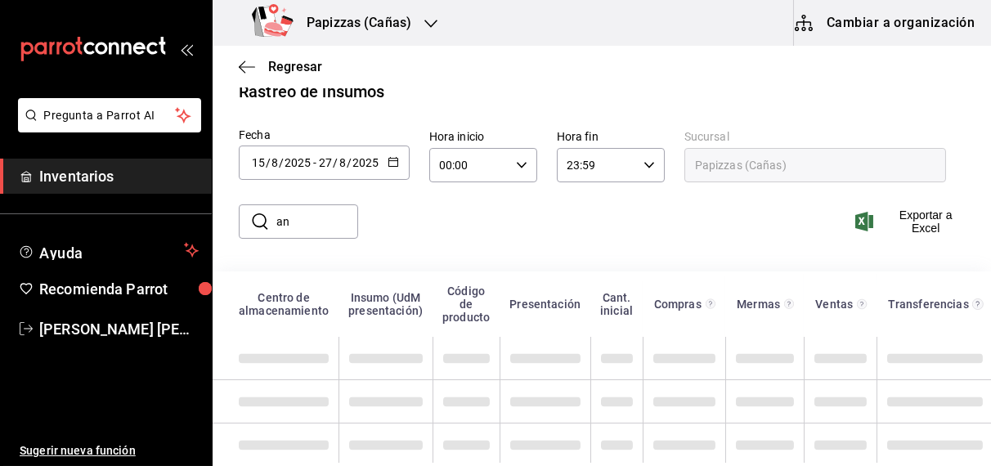
type input "a"
type input "SALSA PIZZA"
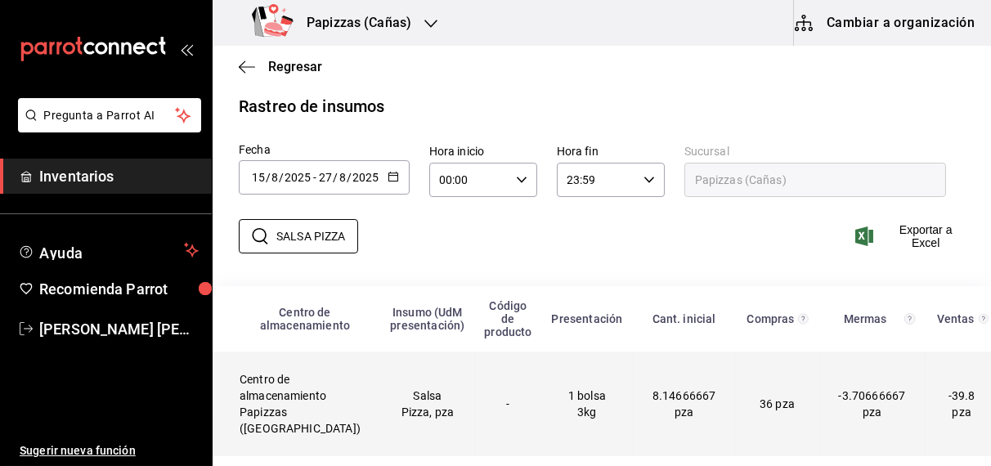
click at [403, 381] on td "Salsa Pizza, pza" at bounding box center [427, 404] width 94 height 105
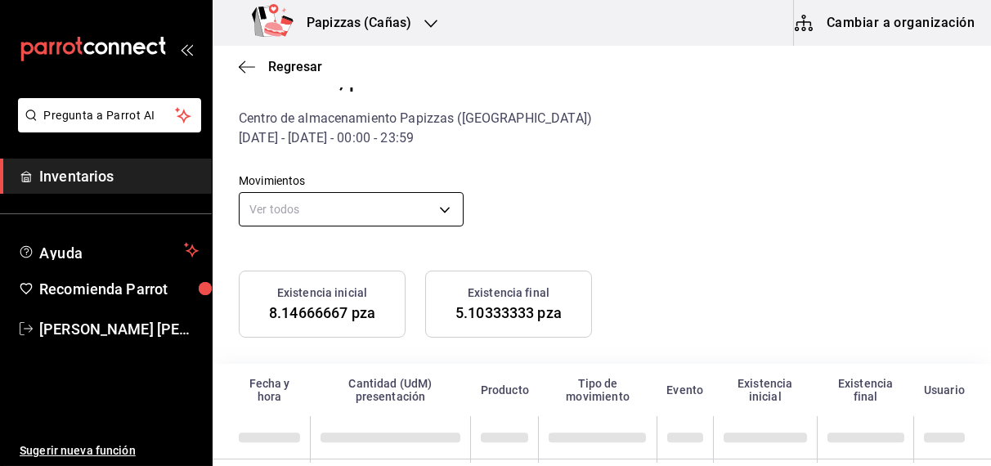
click at [381, 220] on body "Pregunta a Parrot AI Inventarios Ayuda Recomienda Parrot OBDULIA JANNETH CASTRO…" at bounding box center [495, 231] width 991 height 463
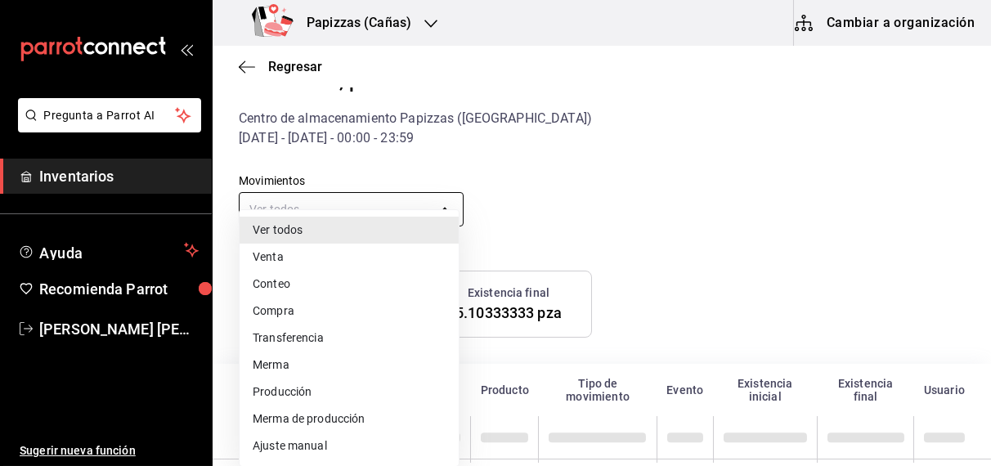
click at [290, 320] on li "Compra" at bounding box center [349, 311] width 219 height 27
type input "PURCHASE"
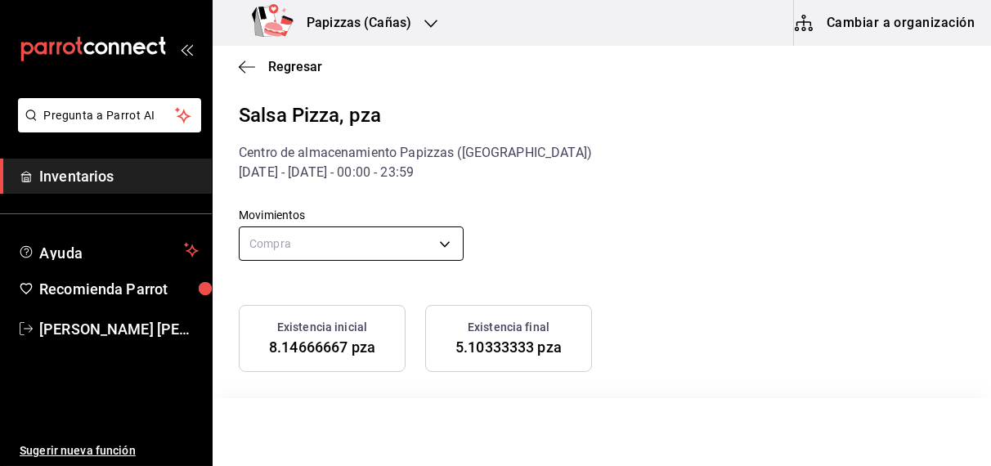
click at [448, 241] on body "Pregunta a Parrot AI Inventarios Ayuda Recomienda Parrot OBDULIA JANNETH CASTRO…" at bounding box center [495, 231] width 991 height 463
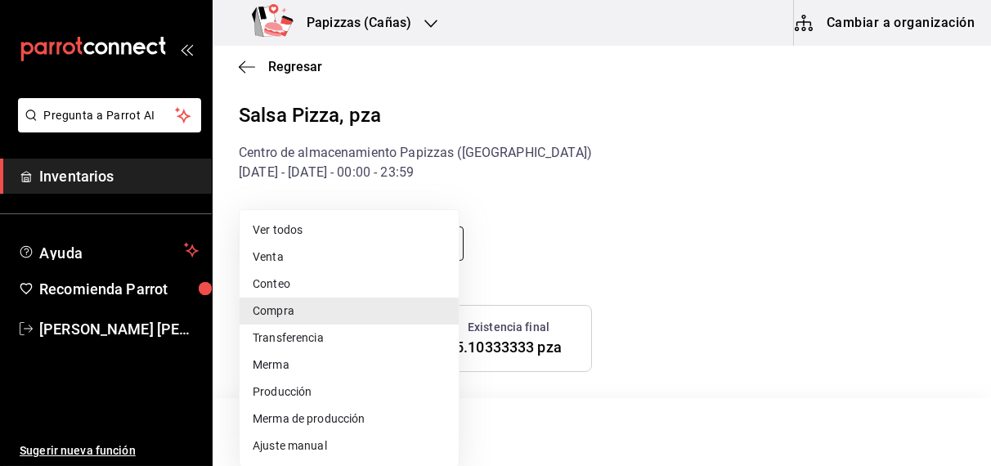
click at [295, 318] on li "Compra" at bounding box center [349, 311] width 219 height 27
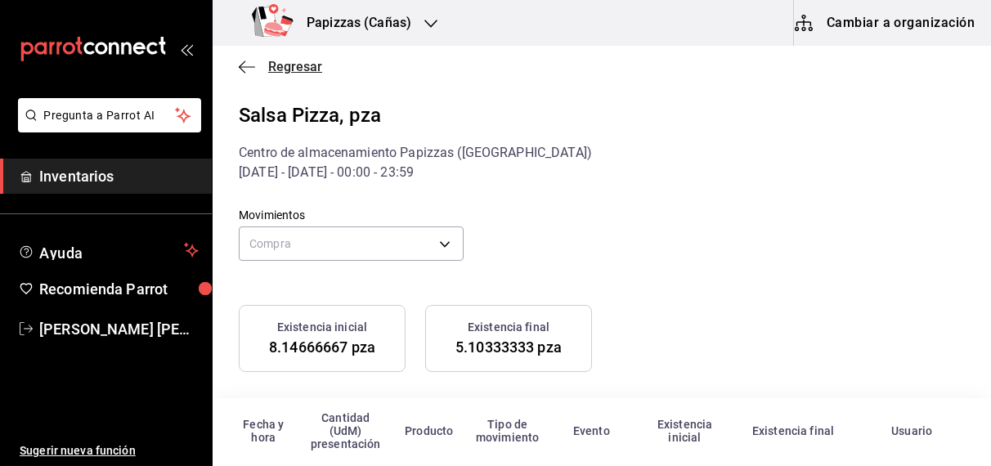
click at [294, 61] on span "Regresar" at bounding box center [295, 67] width 54 height 16
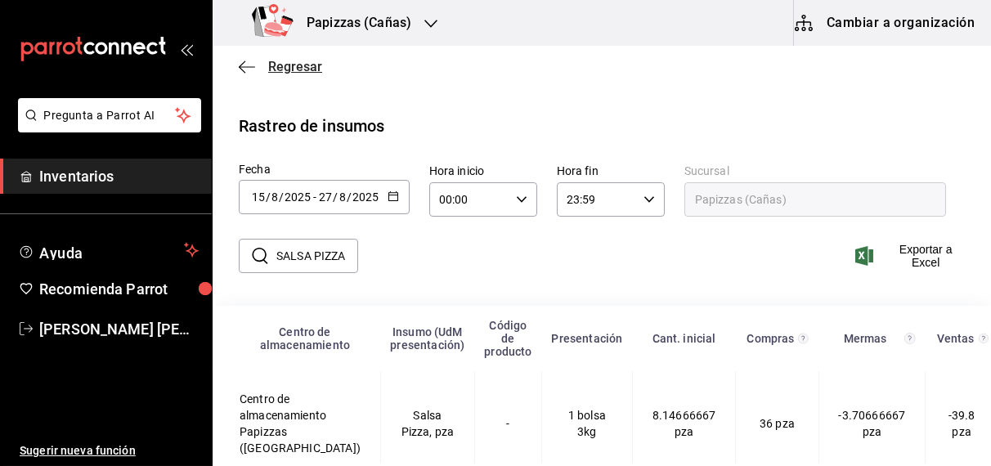
click at [288, 65] on span "Regresar" at bounding box center [295, 67] width 54 height 16
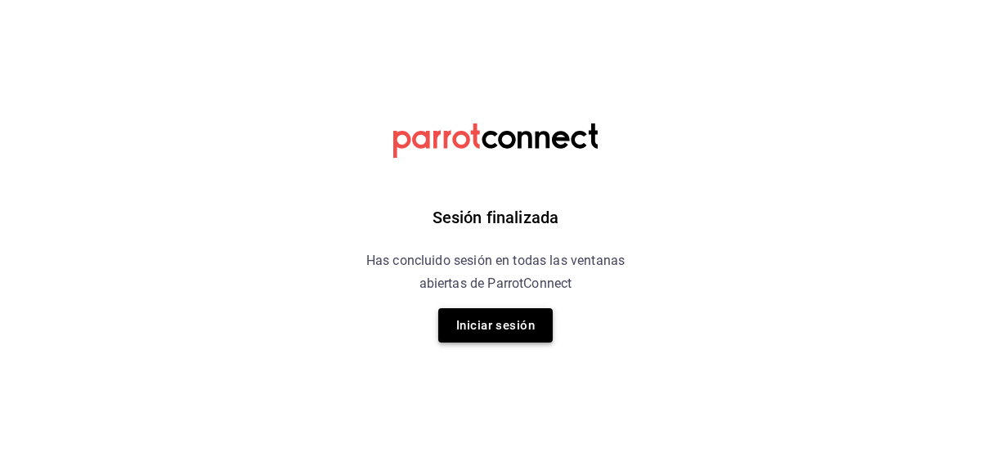
click at [507, 329] on button "Iniciar sesión" at bounding box center [495, 325] width 114 height 34
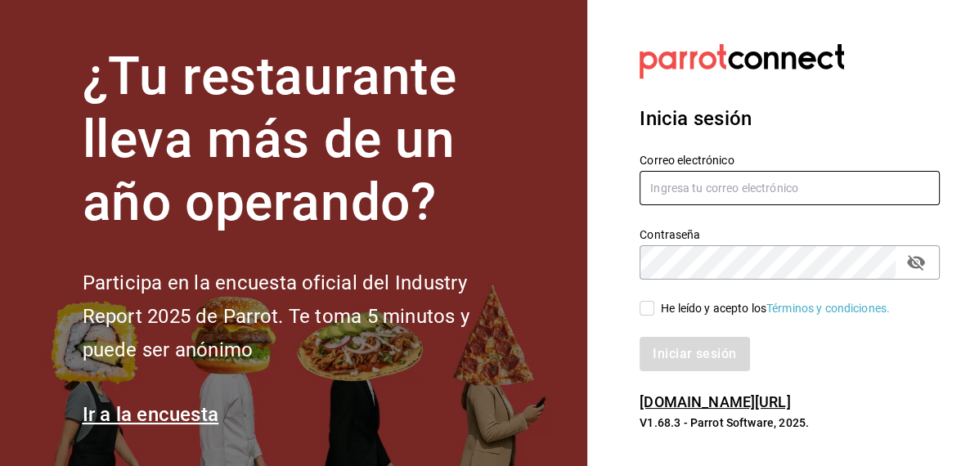
type input "inventarios@papizzas.com.mx"
